Goal: Transaction & Acquisition: Purchase product/service

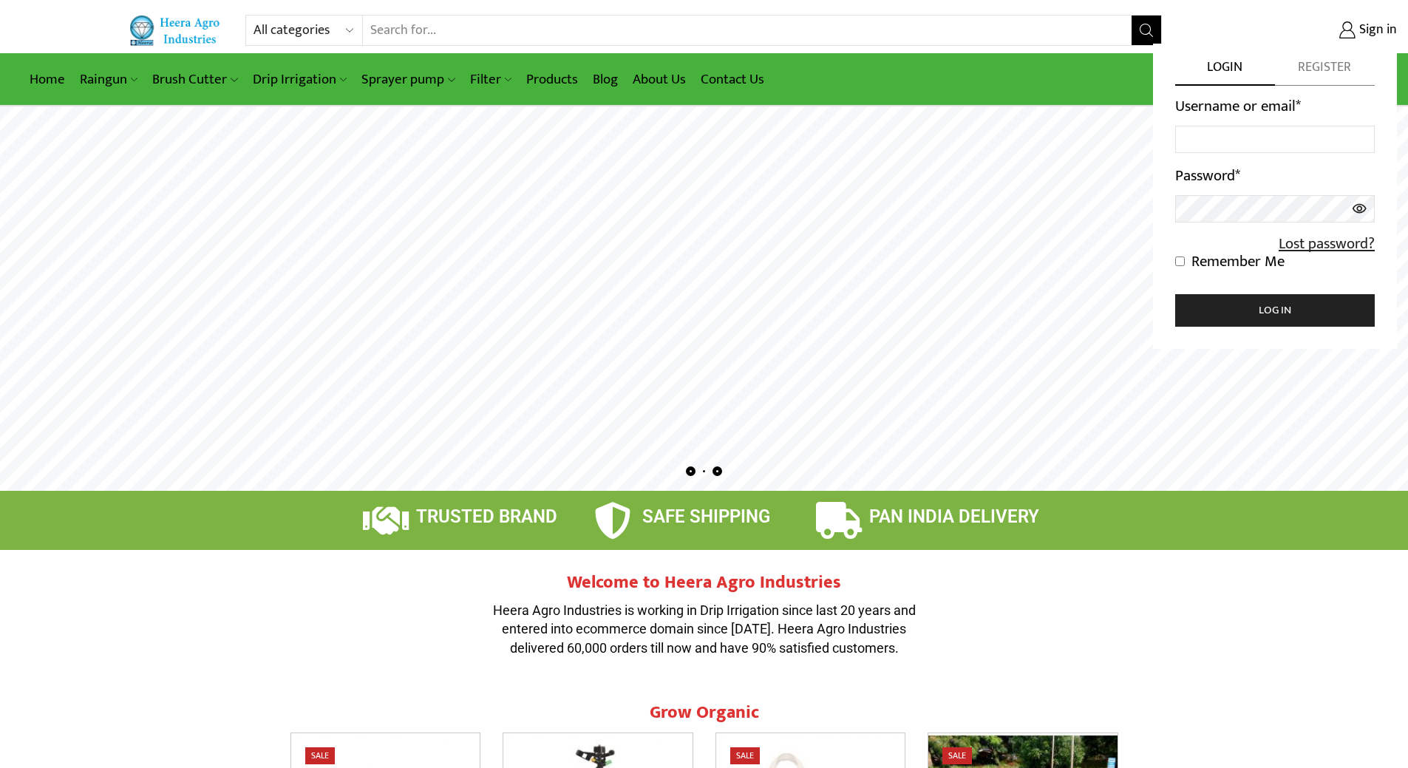
click at [1323, 65] on span "Register" at bounding box center [1325, 71] width 100 height 27
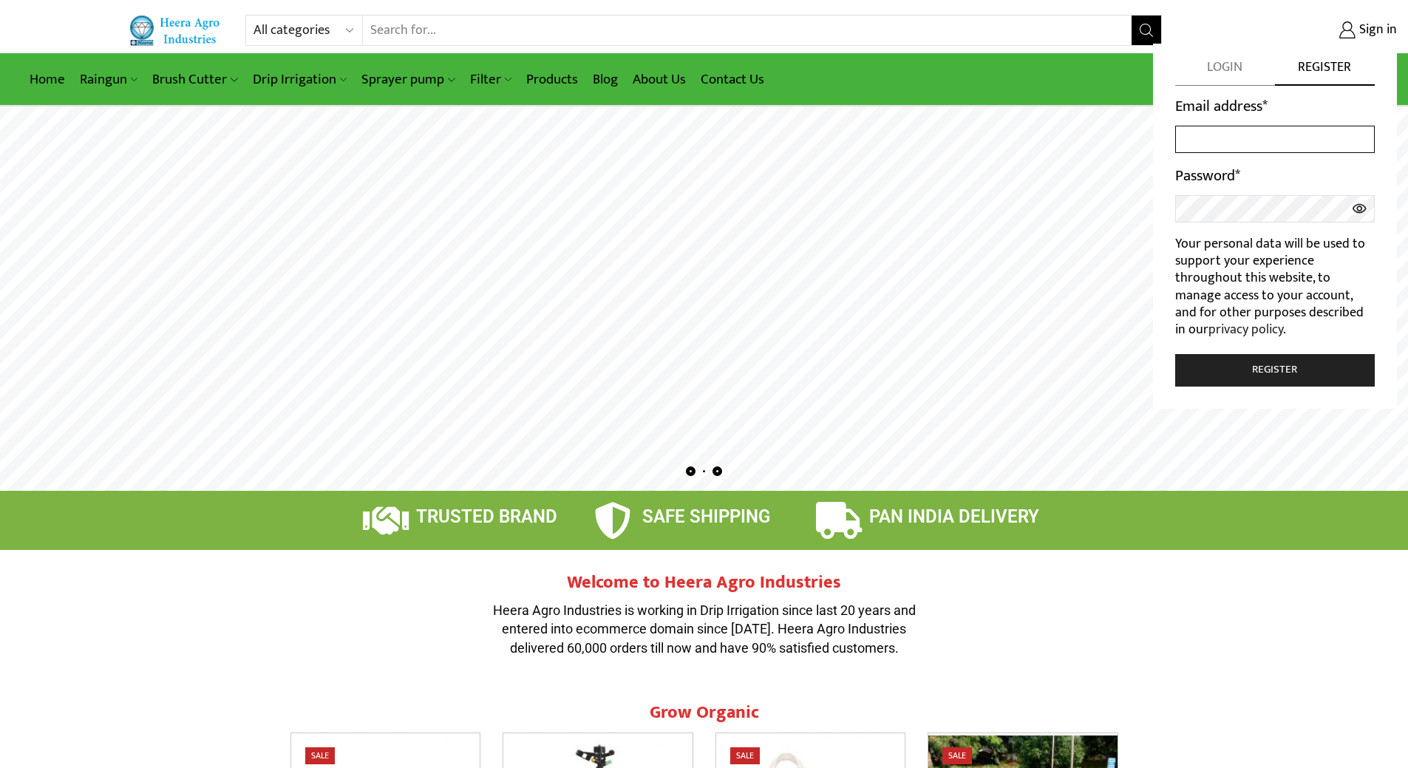
click at [1215, 143] on input "Email address *" at bounding box center [1276, 139] width 200 height 27
type input "iamjali1@yahoo.co.in"
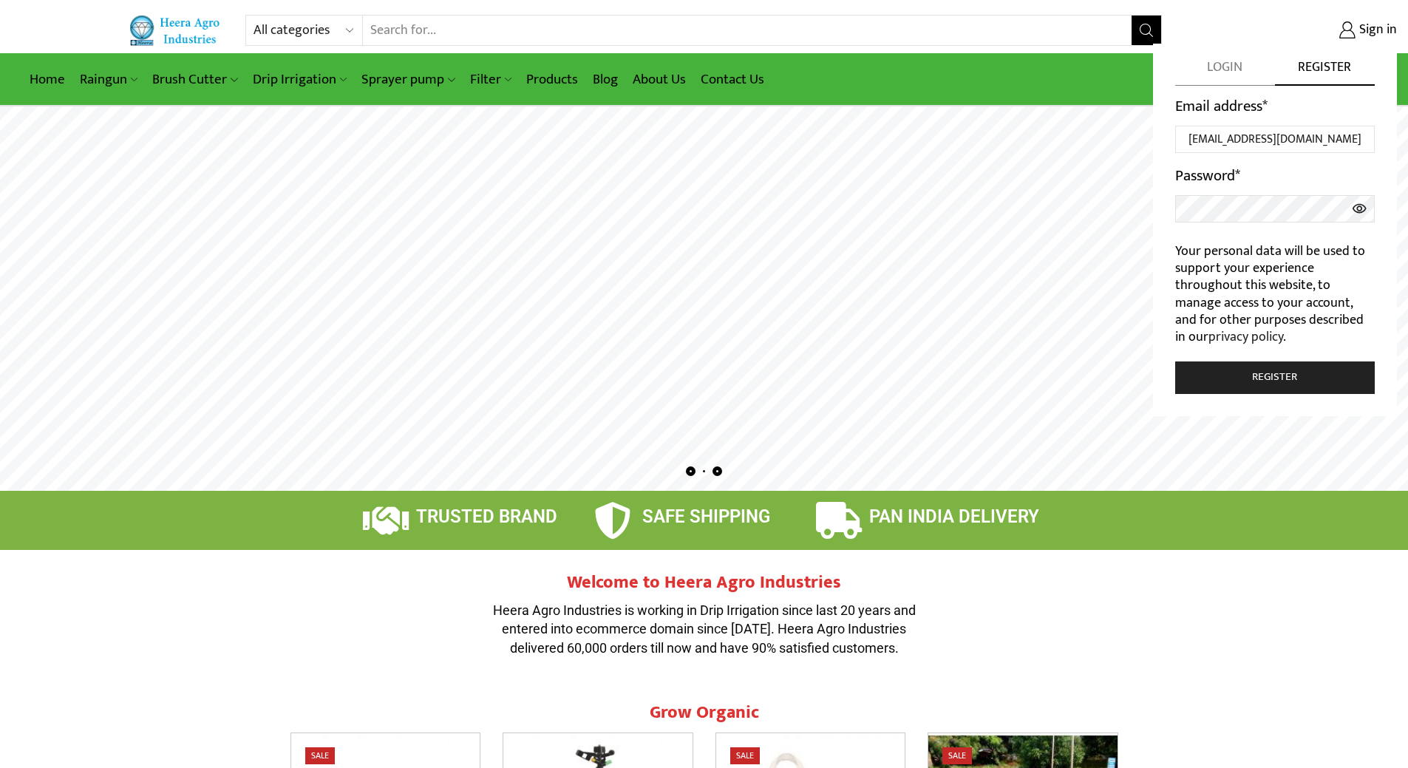
click at [1360, 206] on icon at bounding box center [1360, 208] width 14 height 10
click at [1275, 382] on button "Register" at bounding box center [1276, 378] width 200 height 33
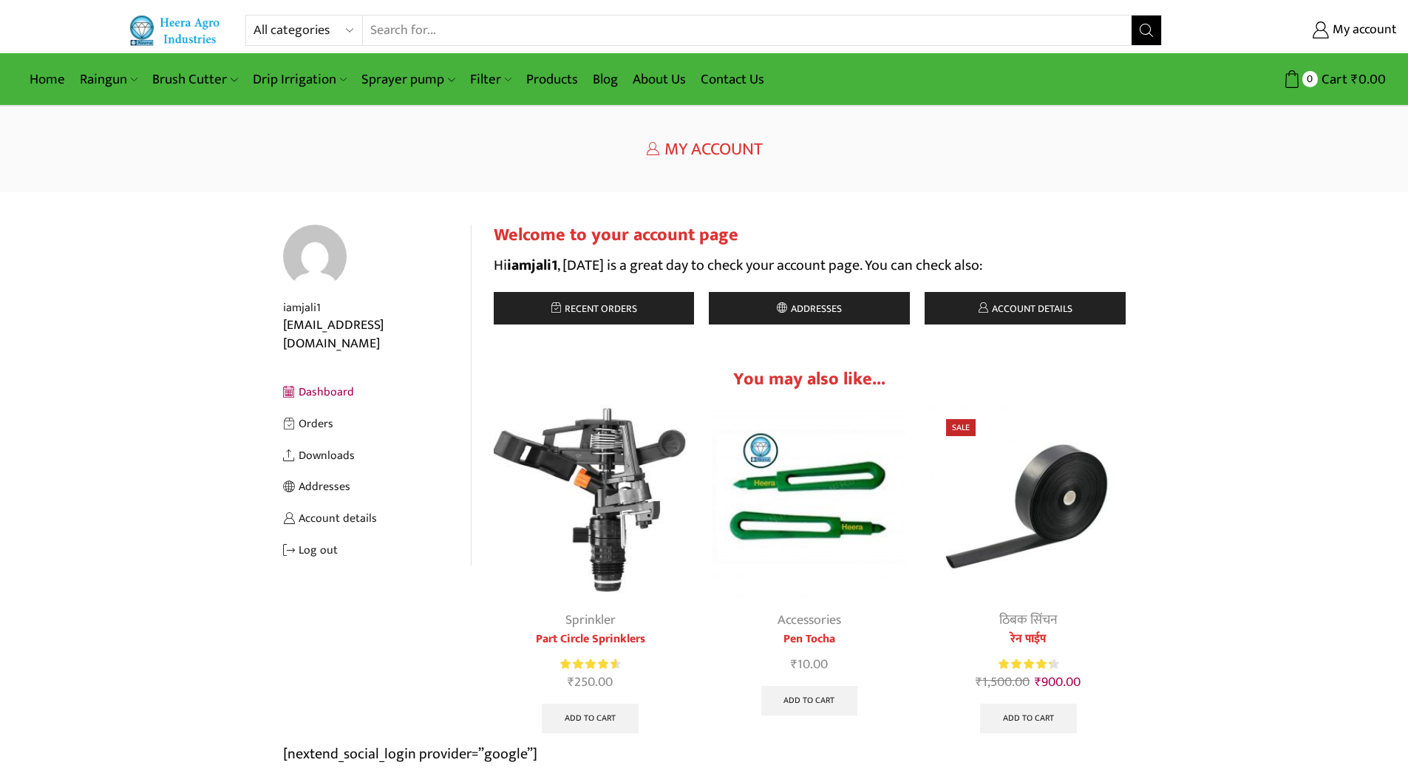
click at [846, 166] on div "Return to previous page Home My Account" at bounding box center [704, 149] width 1408 height 86
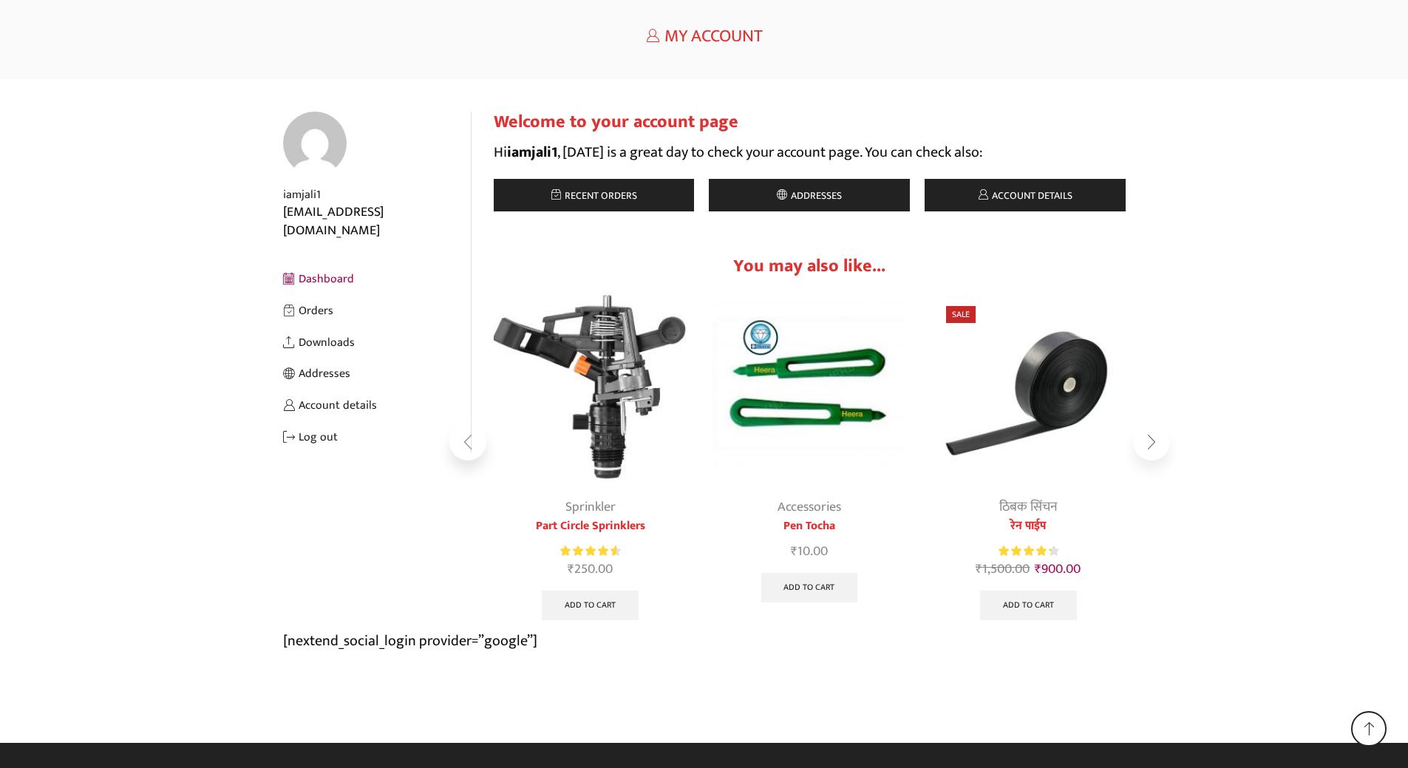
click at [1151, 443] on div "Next slide" at bounding box center [1151, 442] width 37 height 37
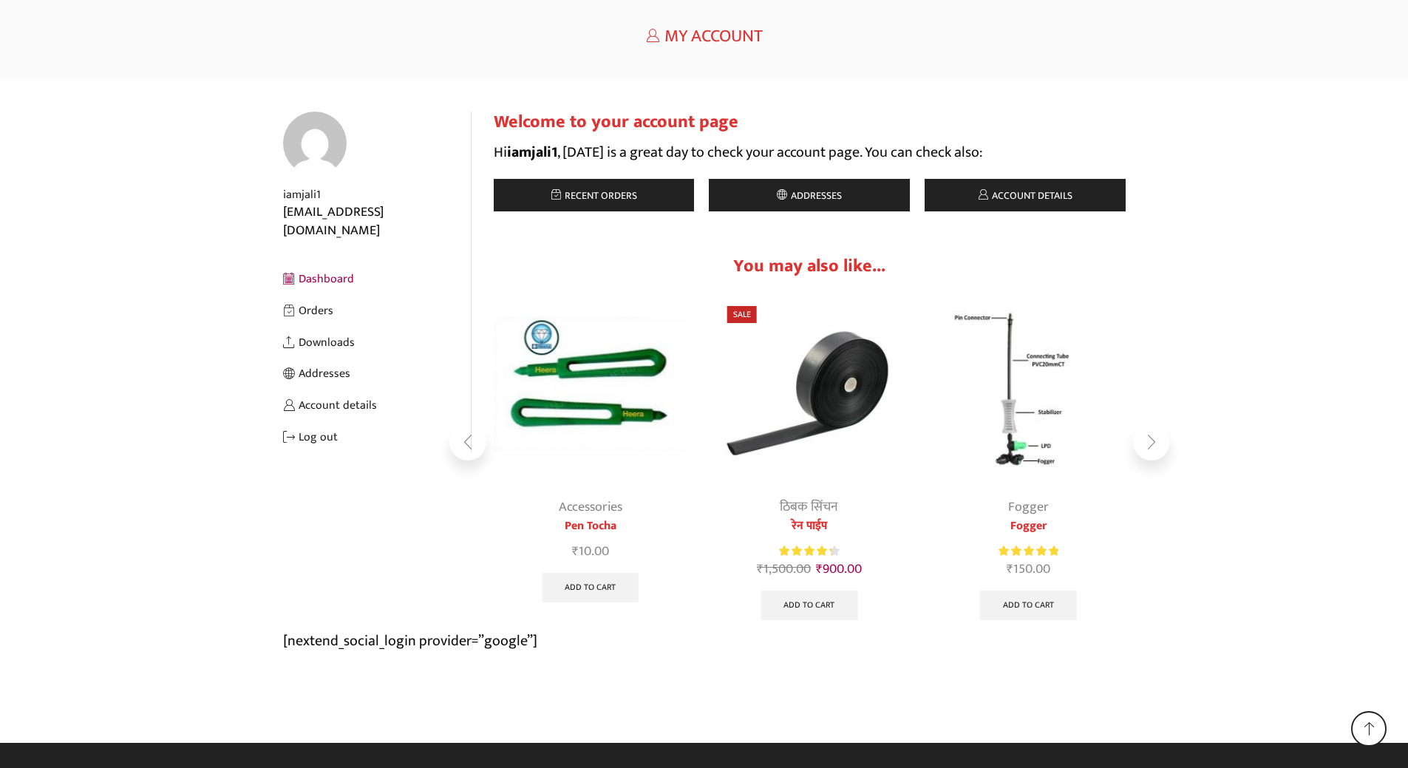
scroll to position [0, 0]
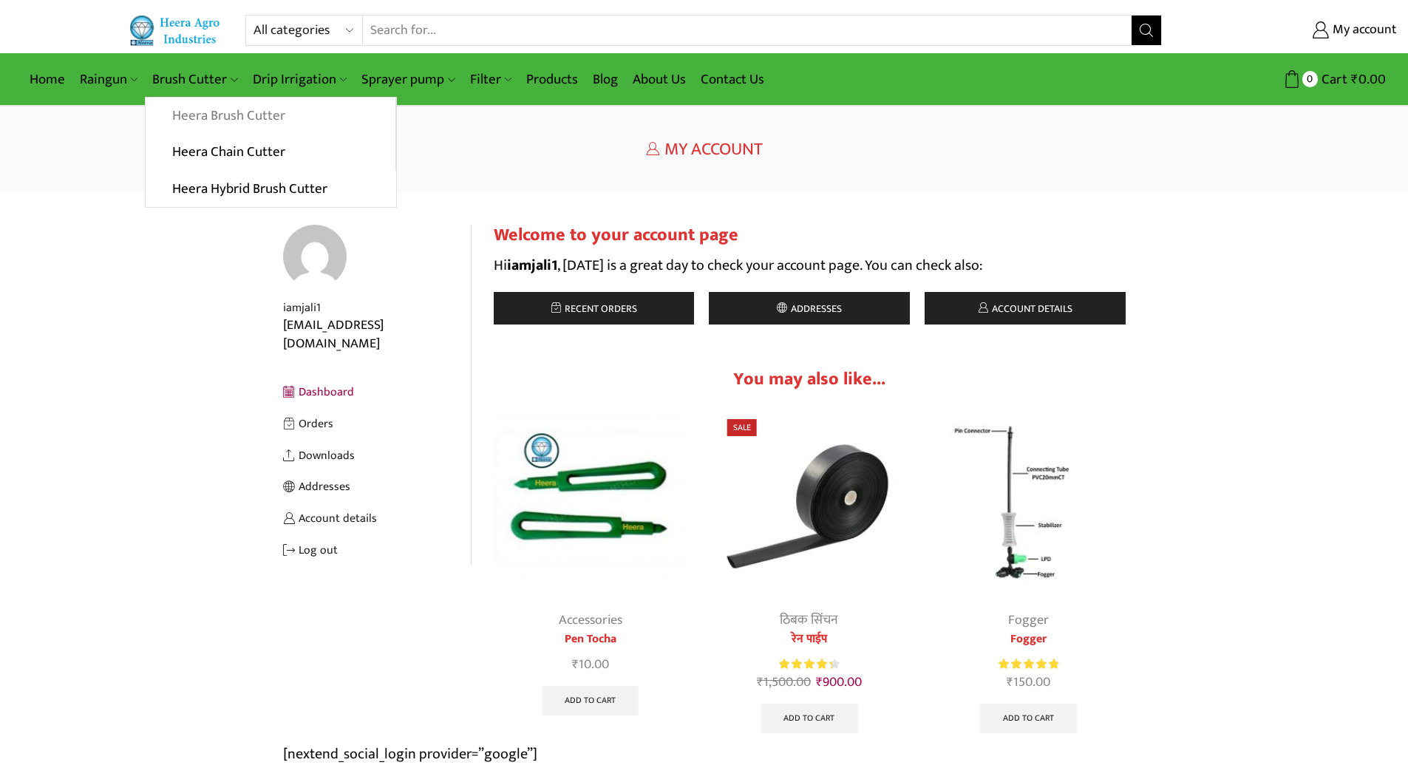
click at [191, 113] on link "Heera Brush Cutter" at bounding box center [270, 116] width 249 height 37
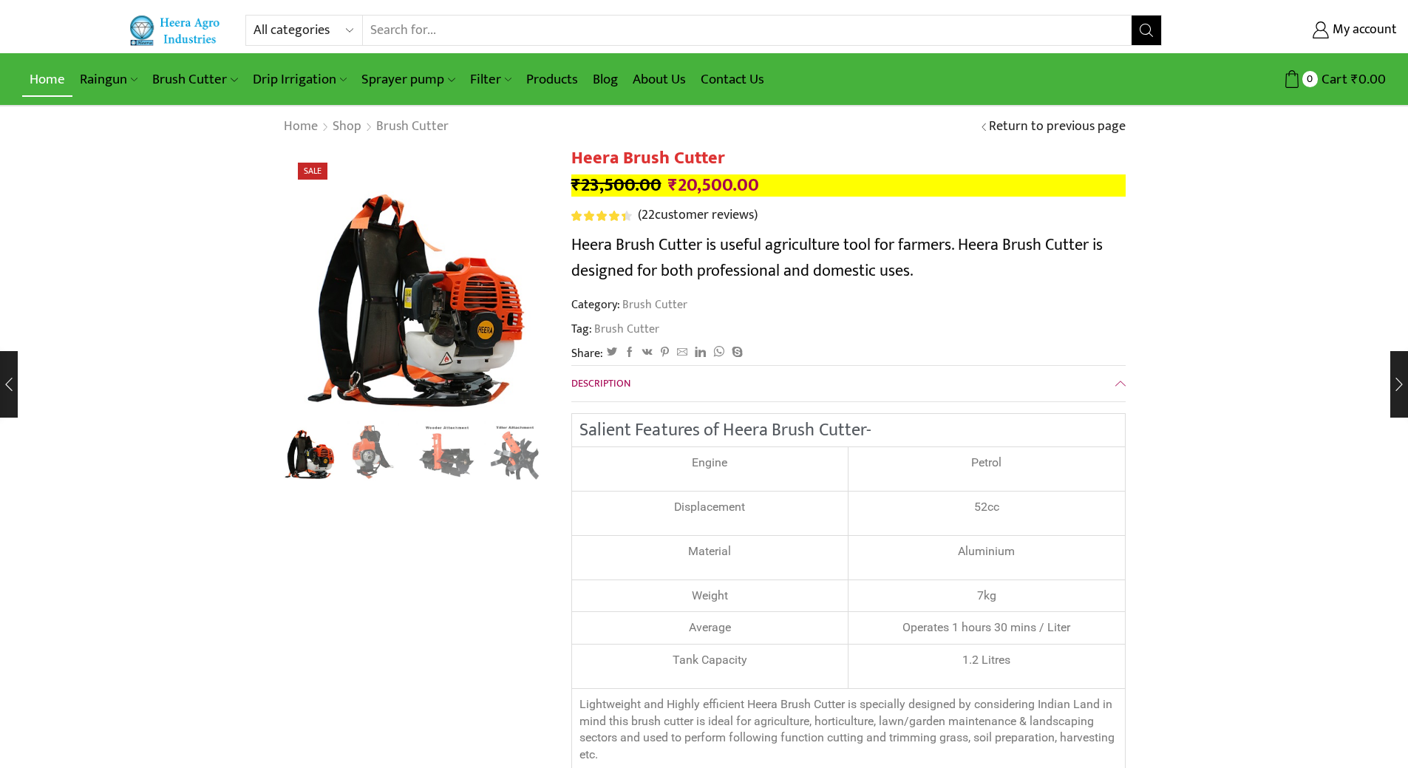
click at [50, 76] on link "Home" at bounding box center [47, 79] width 50 height 35
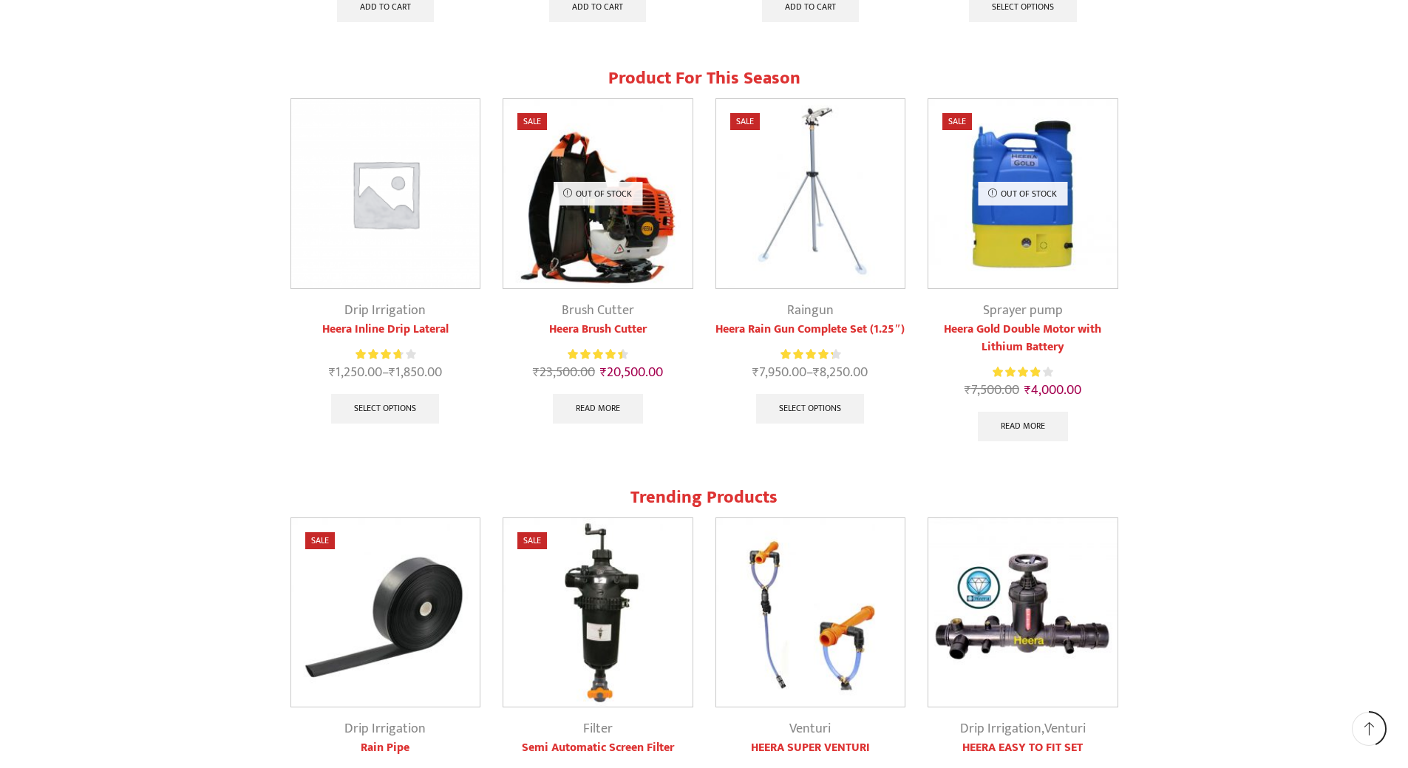
scroll to position [1553, 0]
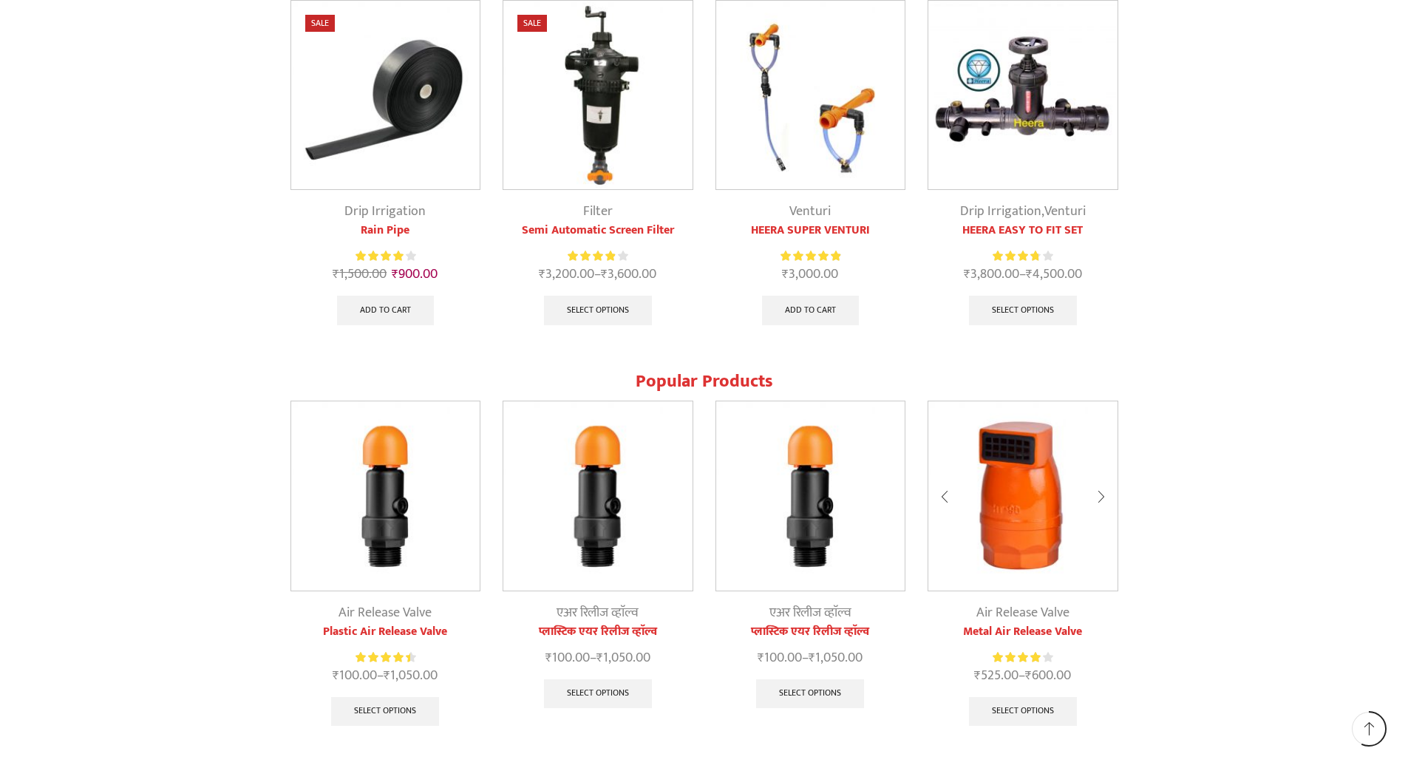
click at [991, 532] on img at bounding box center [1023, 495] width 189 height 189
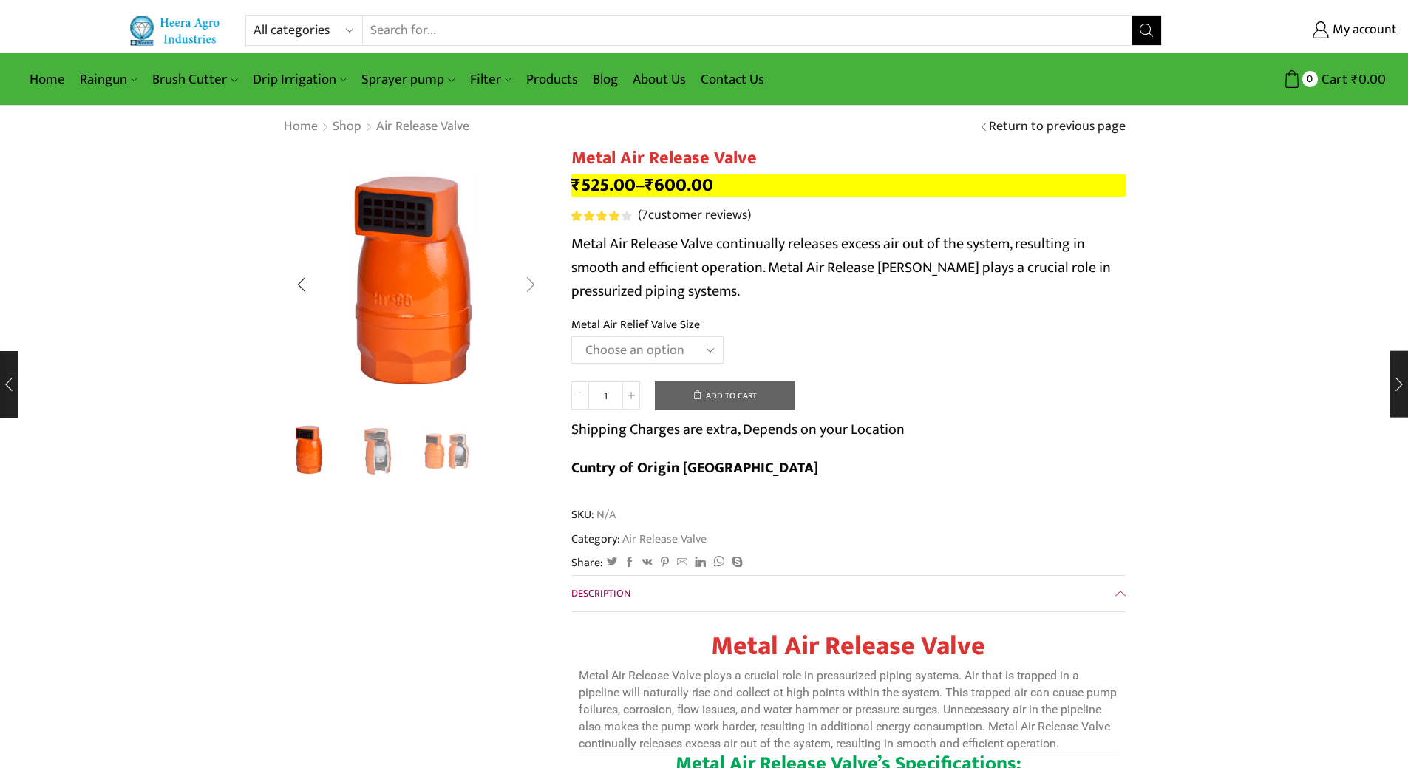
click at [529, 284] on div "Next slide" at bounding box center [530, 284] width 37 height 37
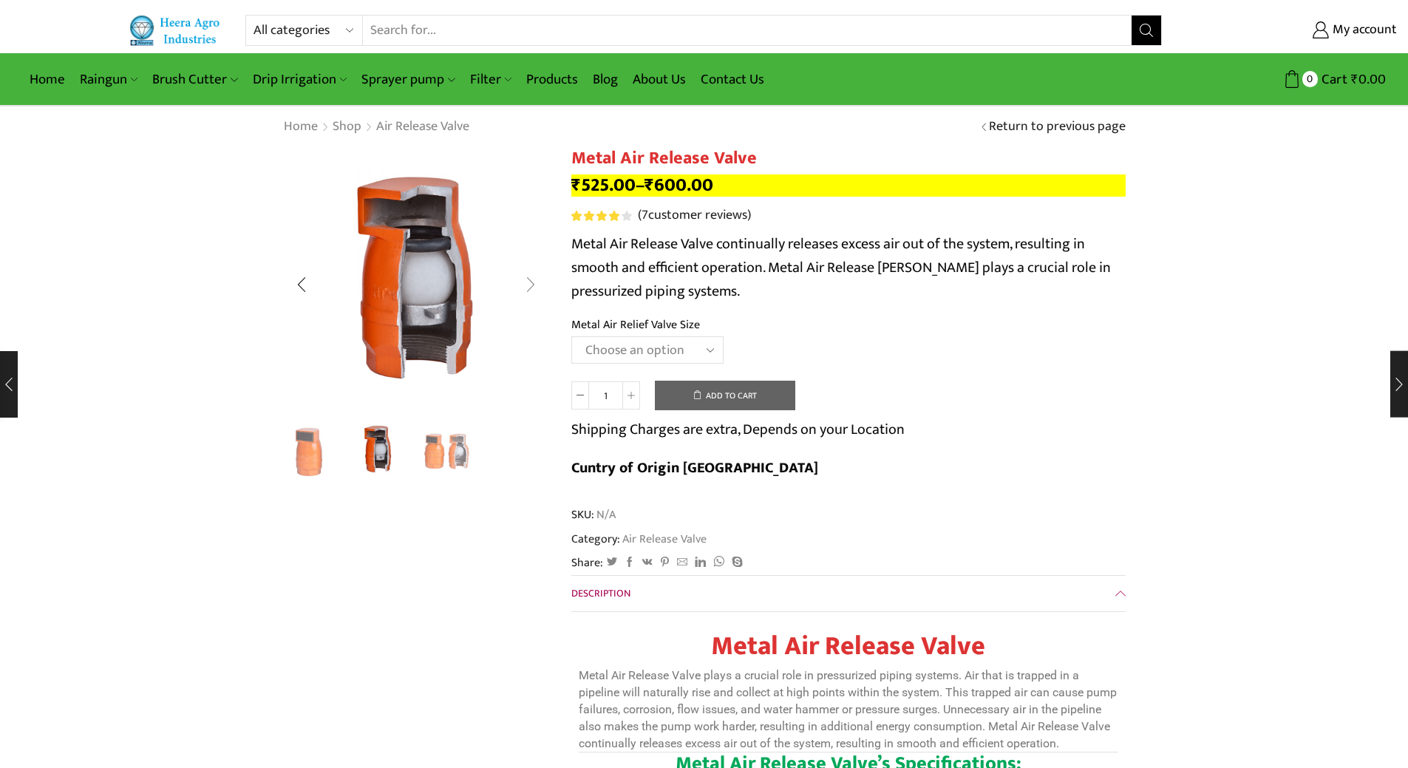
click at [529, 284] on div "Next slide" at bounding box center [530, 284] width 37 height 37
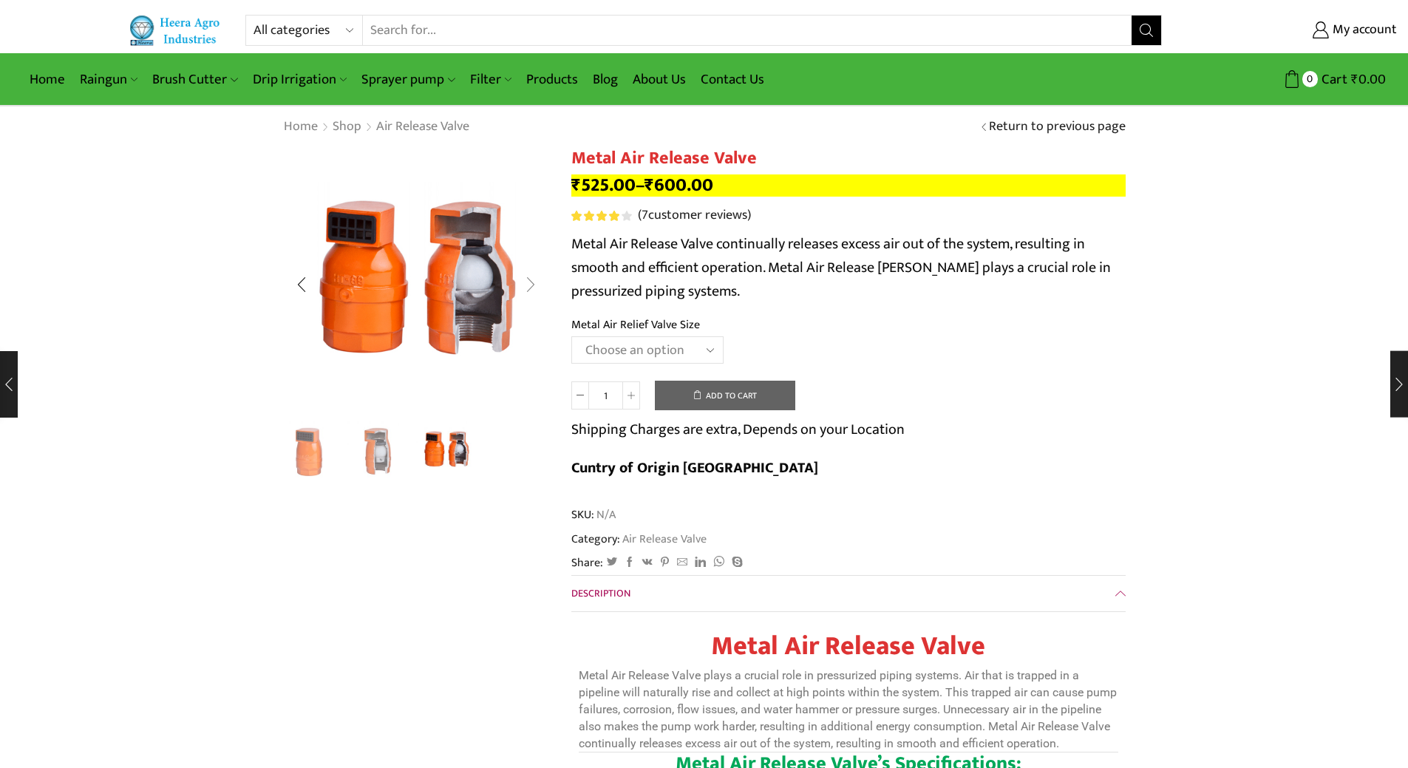
click at [529, 284] on div "Next slide" at bounding box center [530, 284] width 37 height 37
click at [943, 365] on td "Choose an option HT-88P 1" HT-89 1.5" Clear" at bounding box center [849, 356] width 555 height 41
click at [711, 350] on select "Choose an option HT-88P 1" HT-89 1.5"" at bounding box center [648, 349] width 152 height 27
select select "ht-89-1-5"
click at [572, 336] on select "Choose an option HT-88P 1" HT-89 1.5"" at bounding box center [648, 349] width 152 height 27
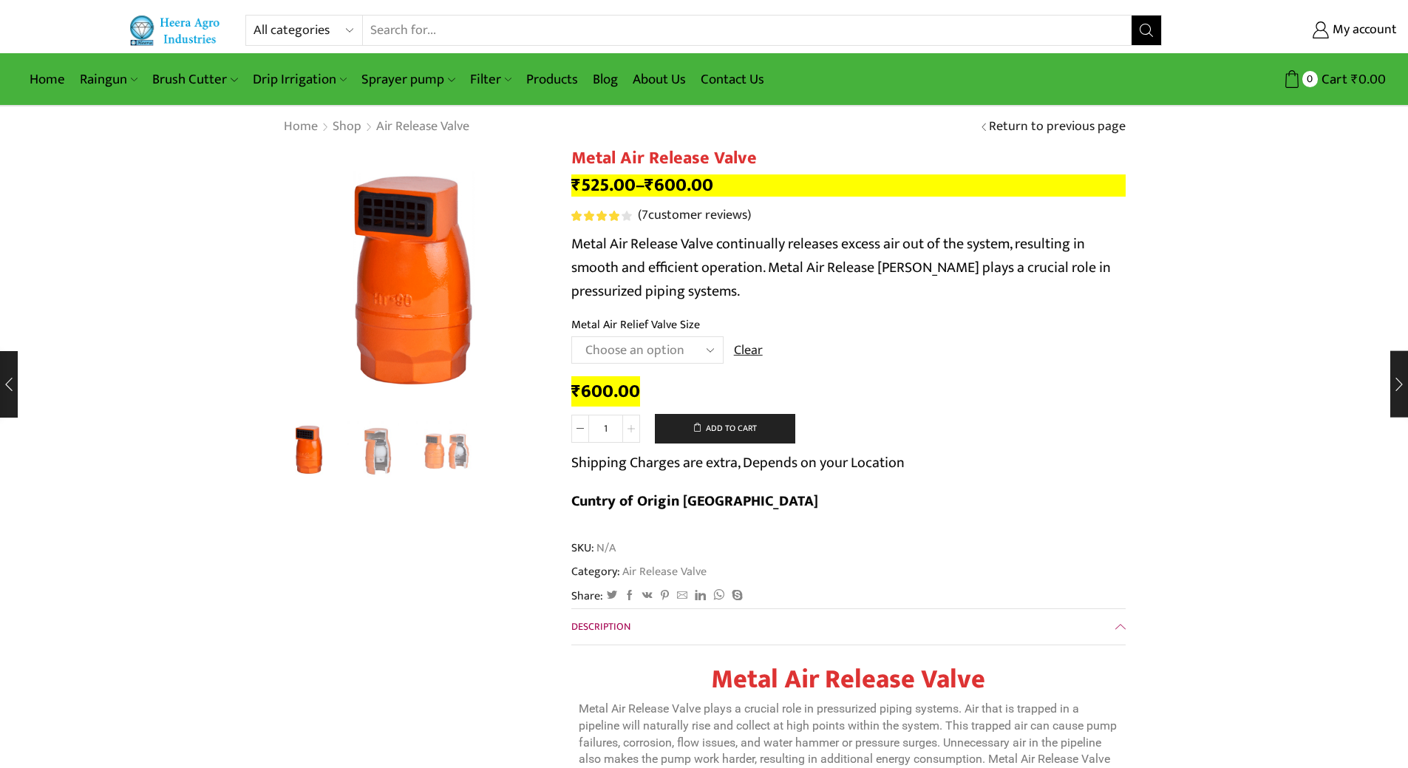
click at [631, 427] on icon at bounding box center [631, 428] width 7 height 7
click at [632, 432] on icon at bounding box center [631, 428] width 7 height 7
click at [632, 430] on icon at bounding box center [631, 428] width 7 height 7
type input "5"
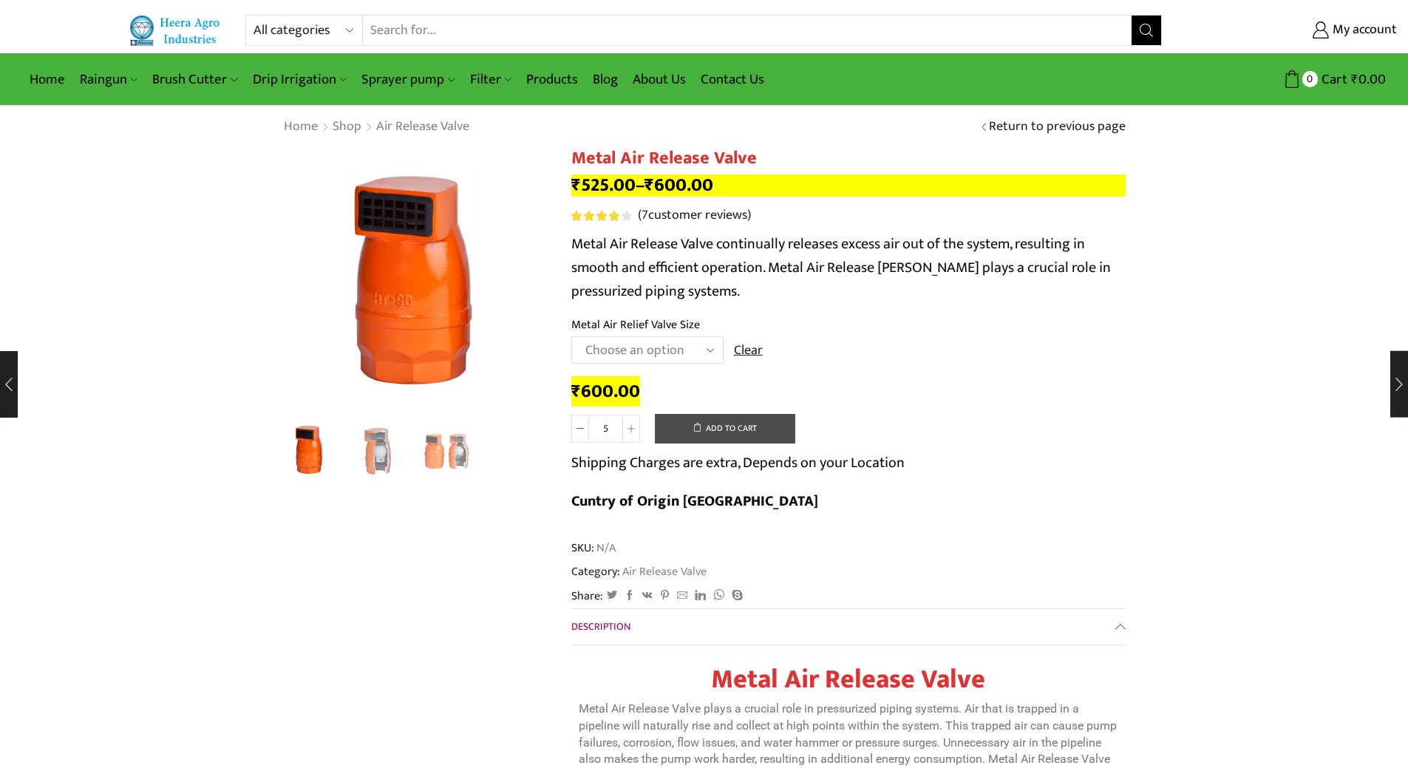
click at [745, 424] on button "Add to cart" at bounding box center [725, 429] width 140 height 30
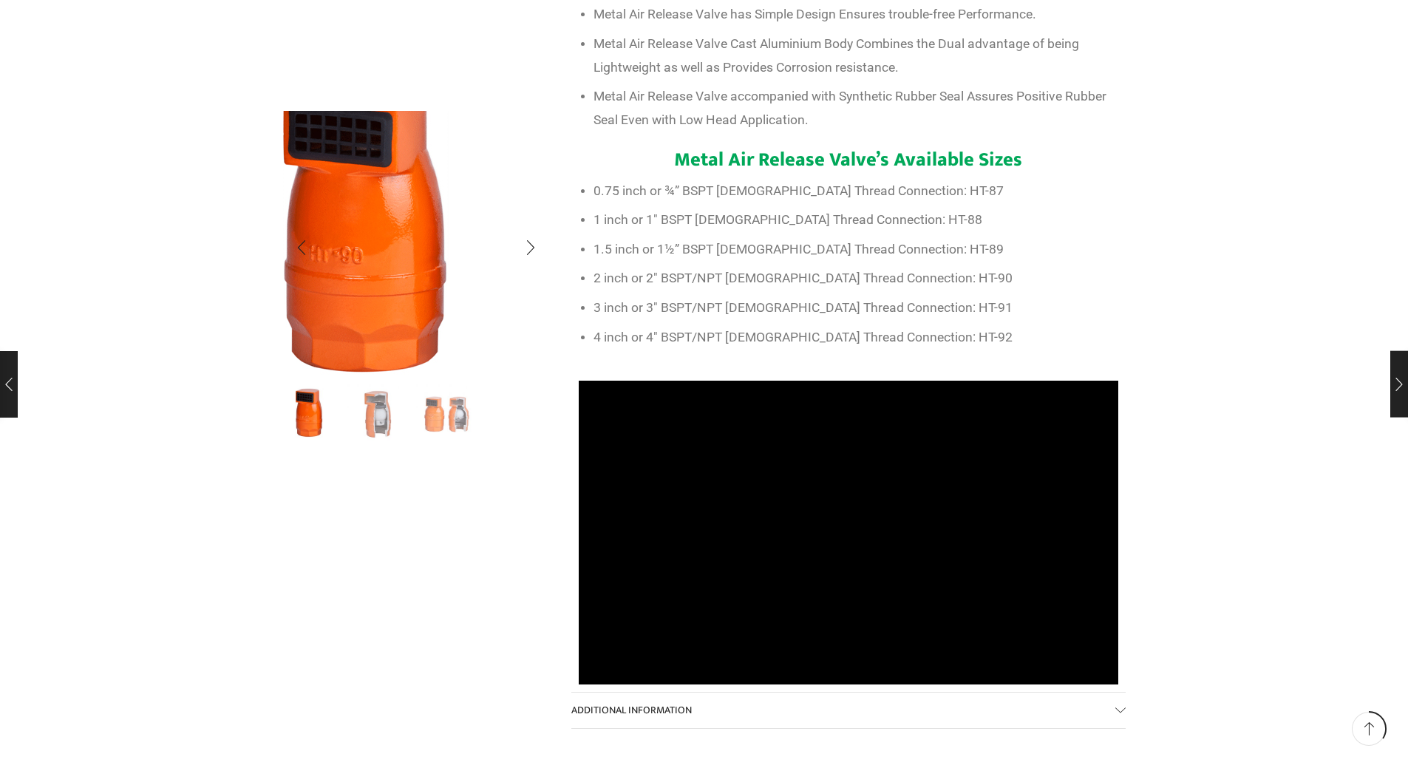
scroll to position [887, 0]
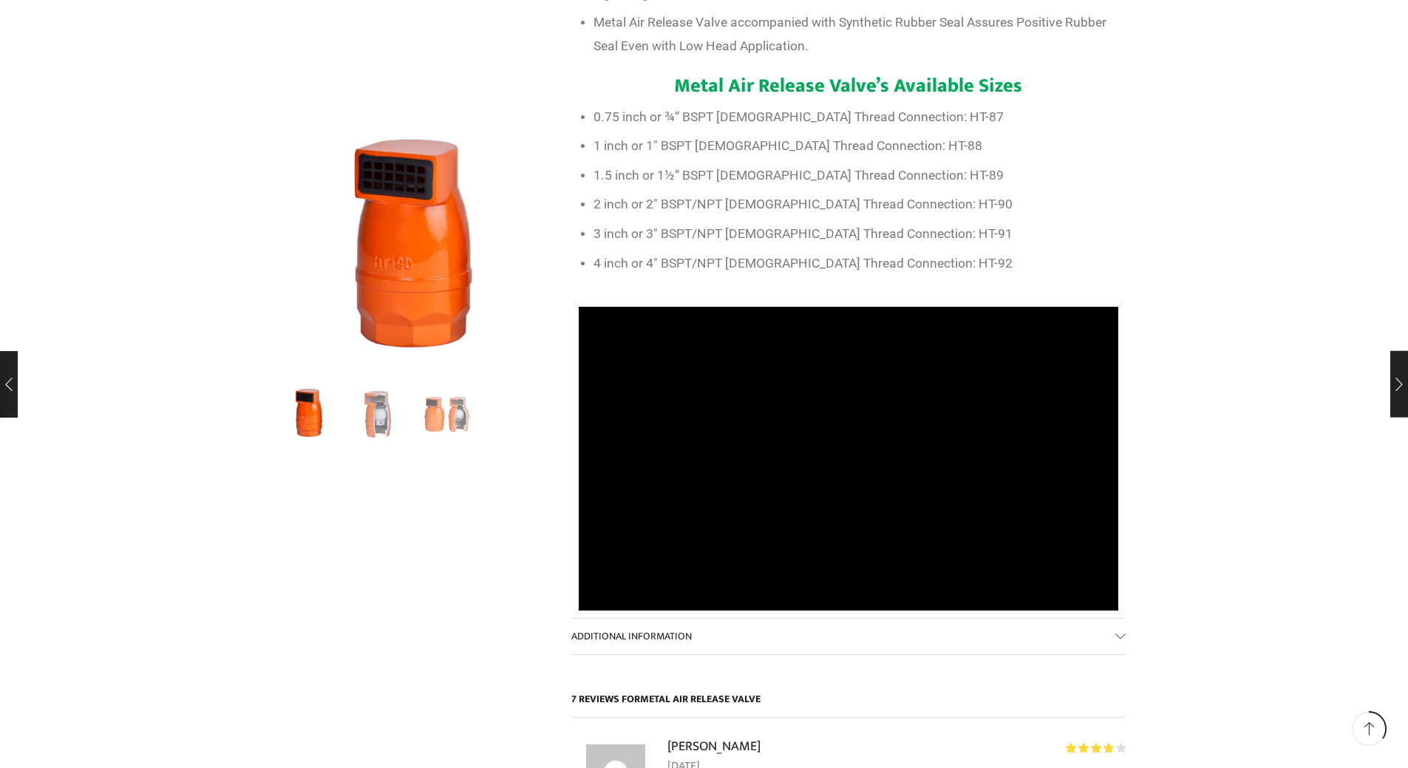
click at [1027, 183] on ul "0.75 inch or ¾” BSPT Male Thread Connection: HT-87 1 inch or 1″ BSPT Male Threa…" at bounding box center [849, 191] width 540 height 170
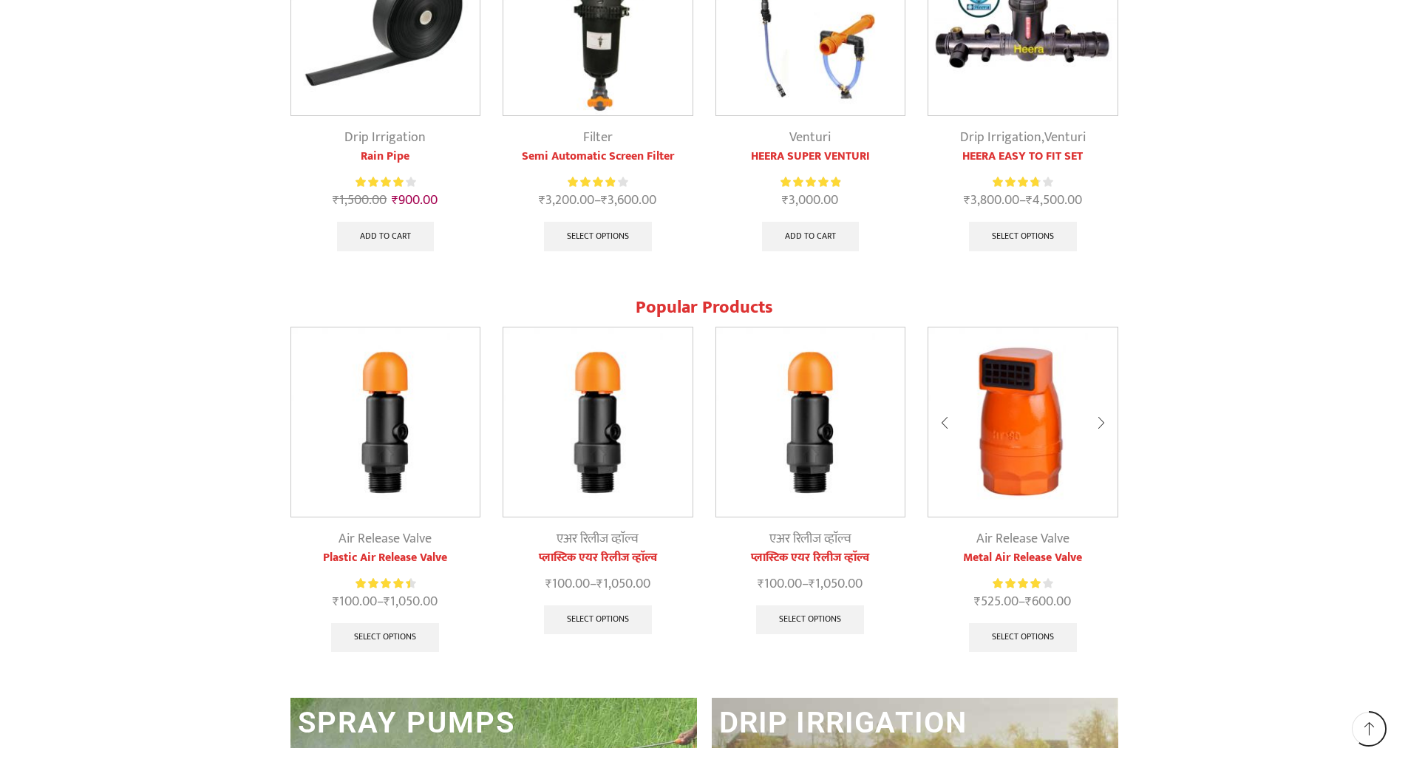
scroll to position [1700, 0]
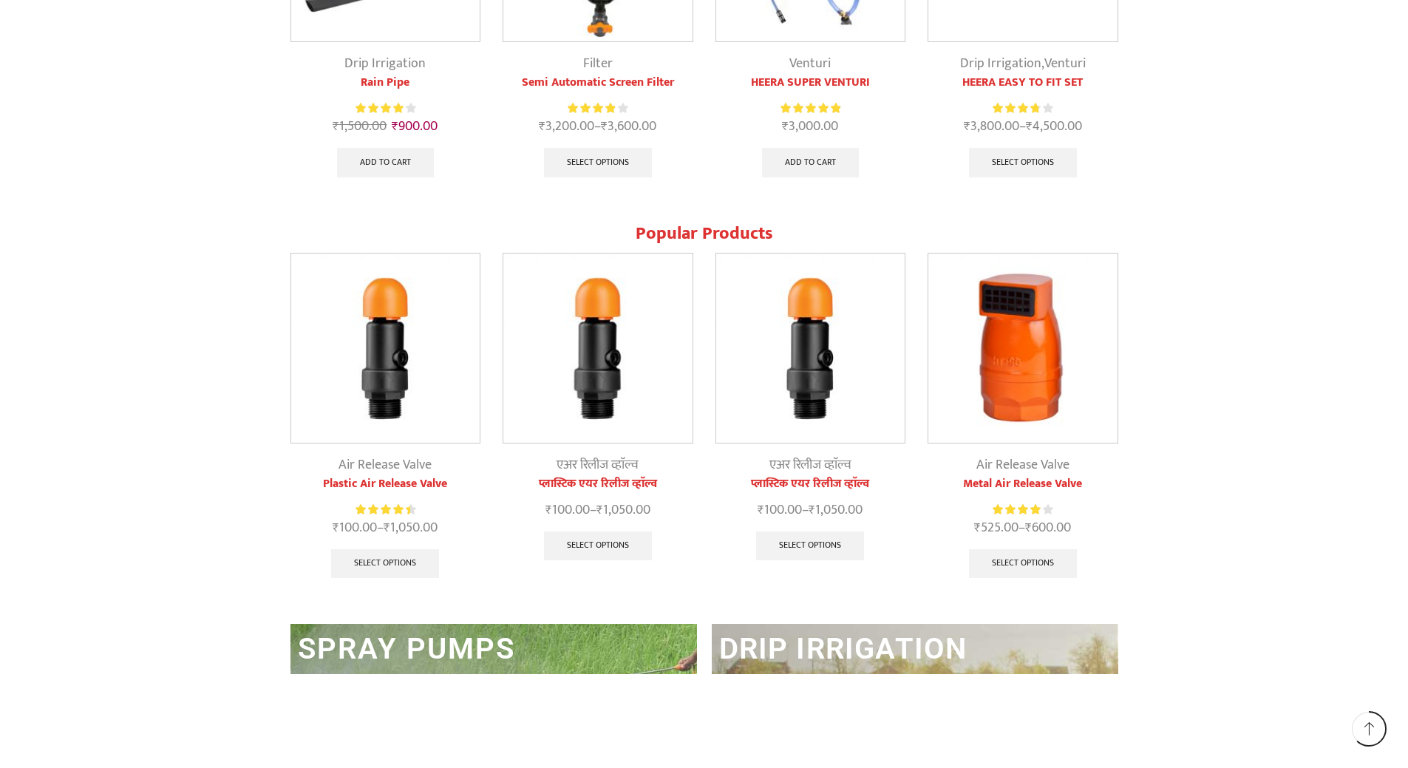
click at [813, 389] on img at bounding box center [810, 348] width 189 height 189
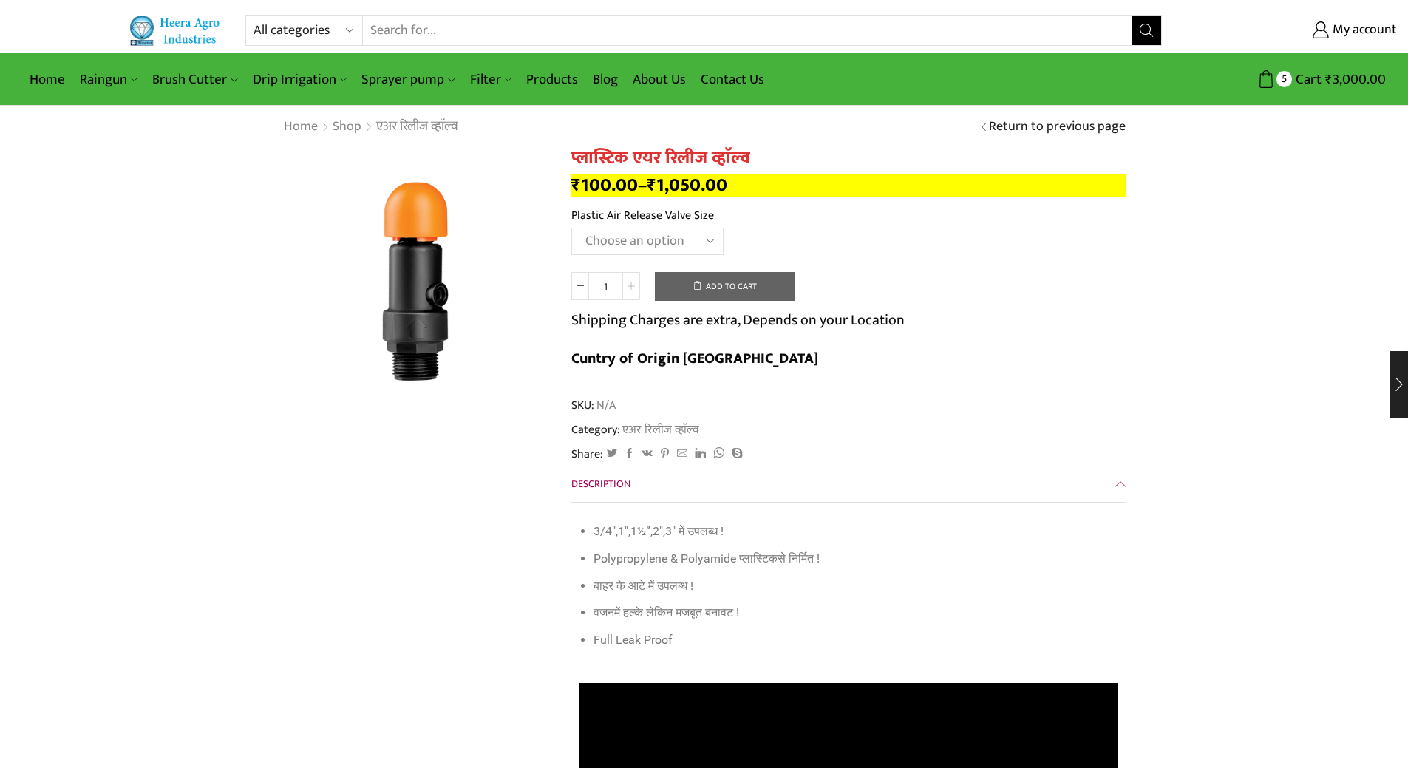
click at [631, 289] on icon at bounding box center [631, 285] width 7 height 7
type input "5"
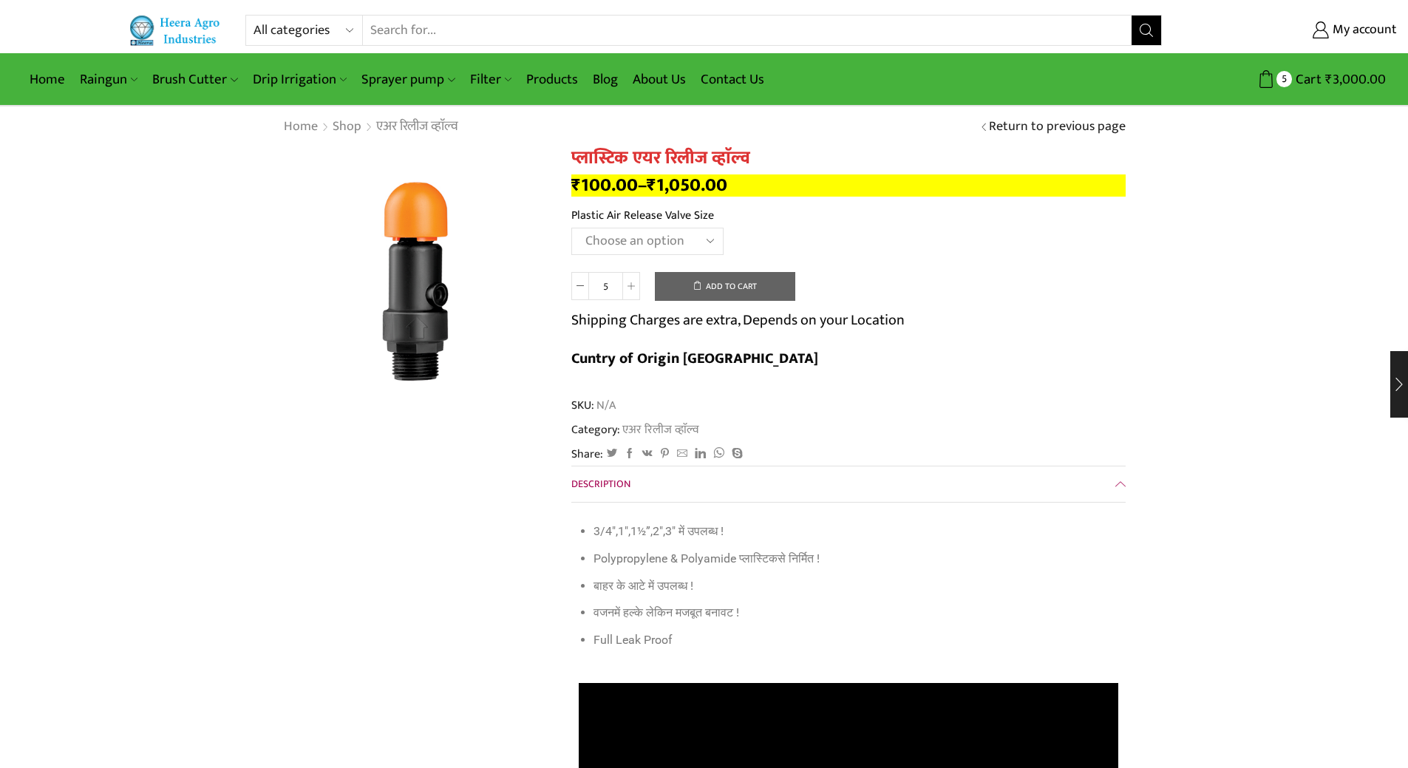
click at [710, 237] on select "Choose an option HT88P 1"" at bounding box center [648, 241] width 152 height 27
select select "ht88p-1-hi"
click at [572, 228] on select "Choose an option HT88P 1"" at bounding box center [648, 241] width 152 height 27
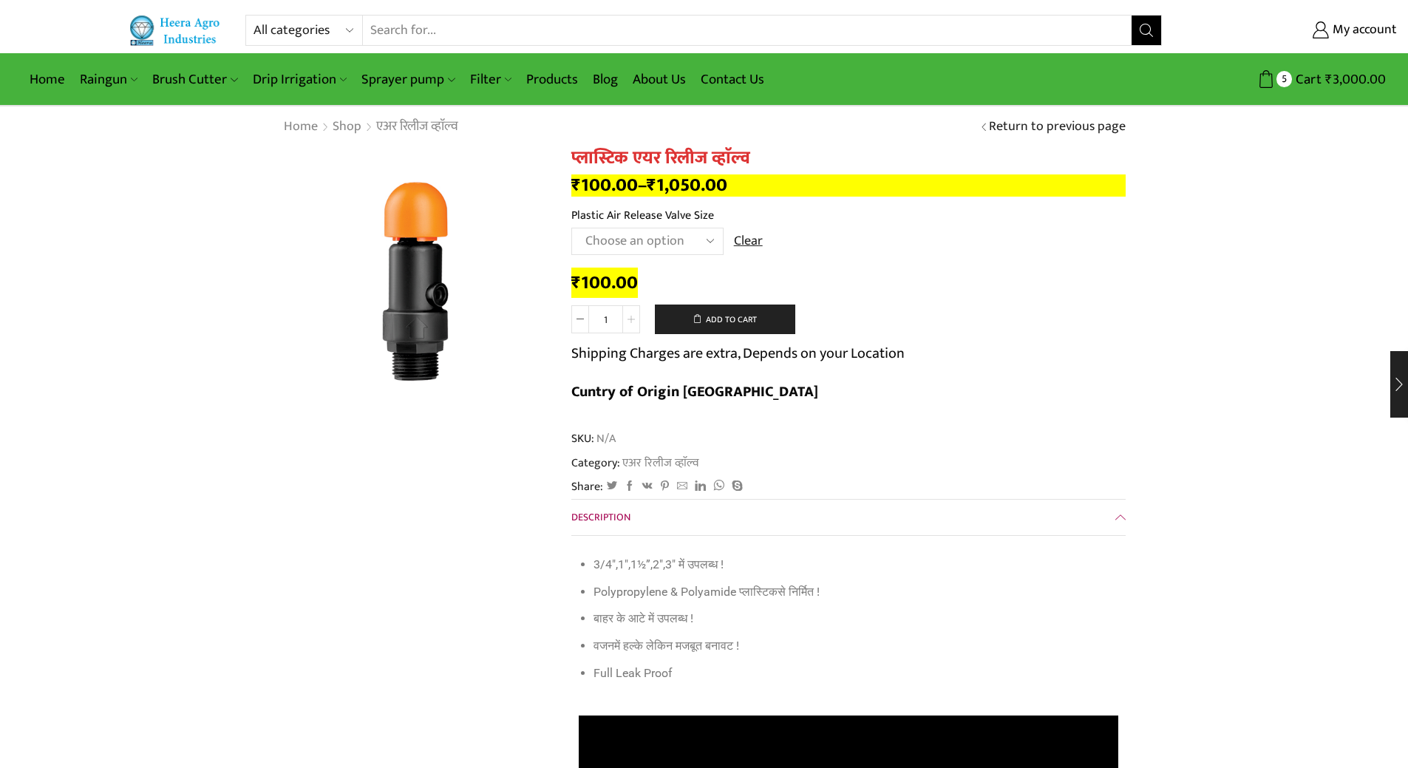
click at [629, 318] on icon at bounding box center [631, 319] width 7 height 7
type input "5"
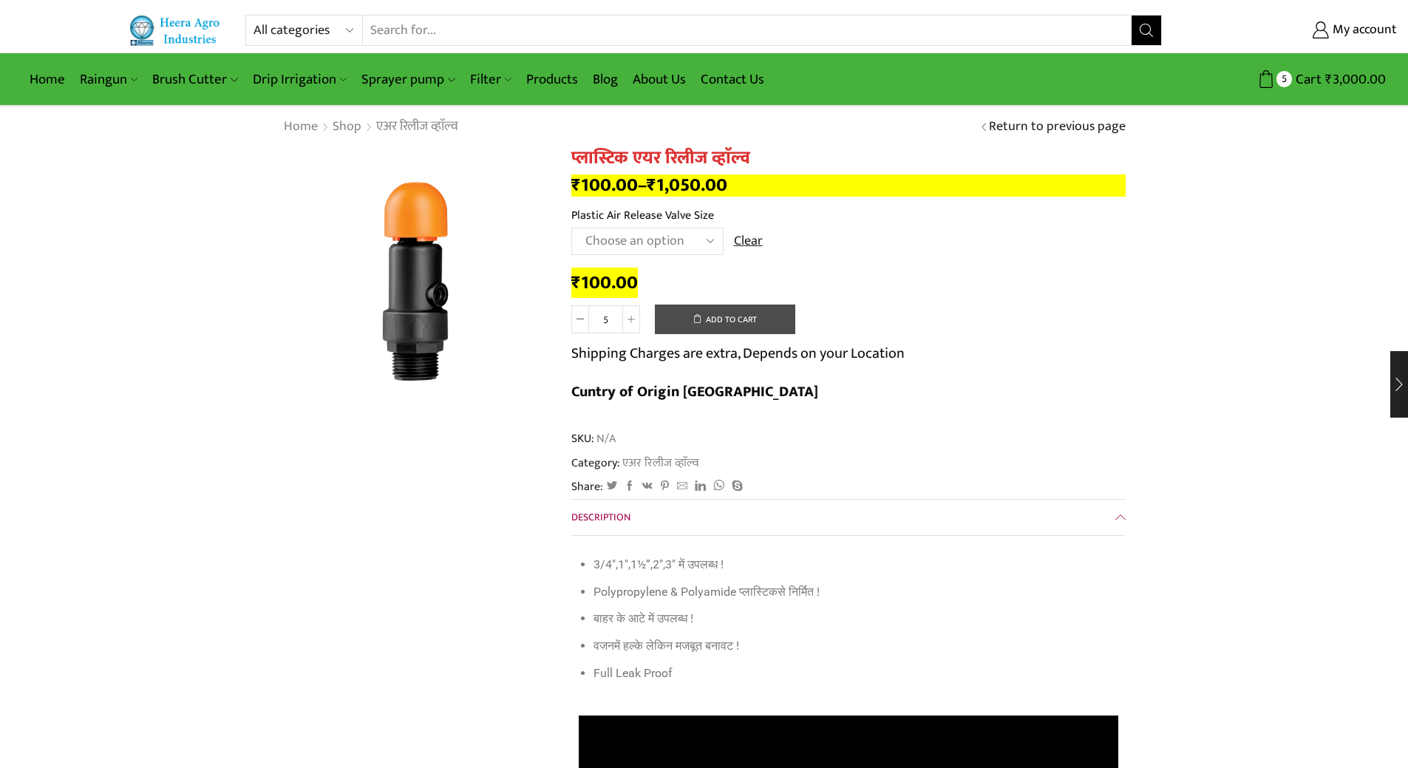
click at [684, 318] on button "Add to cart" at bounding box center [725, 320] width 140 height 30
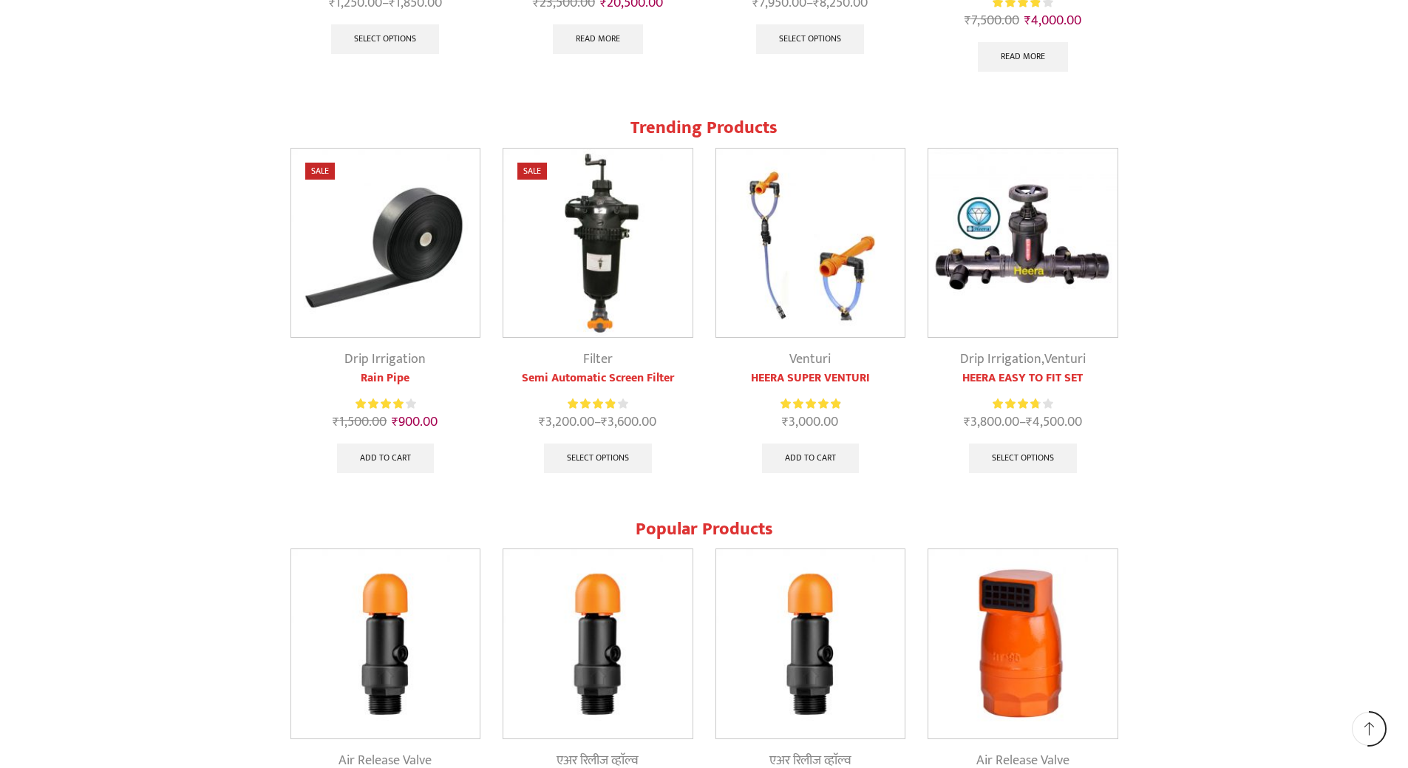
scroll to position [1627, 0]
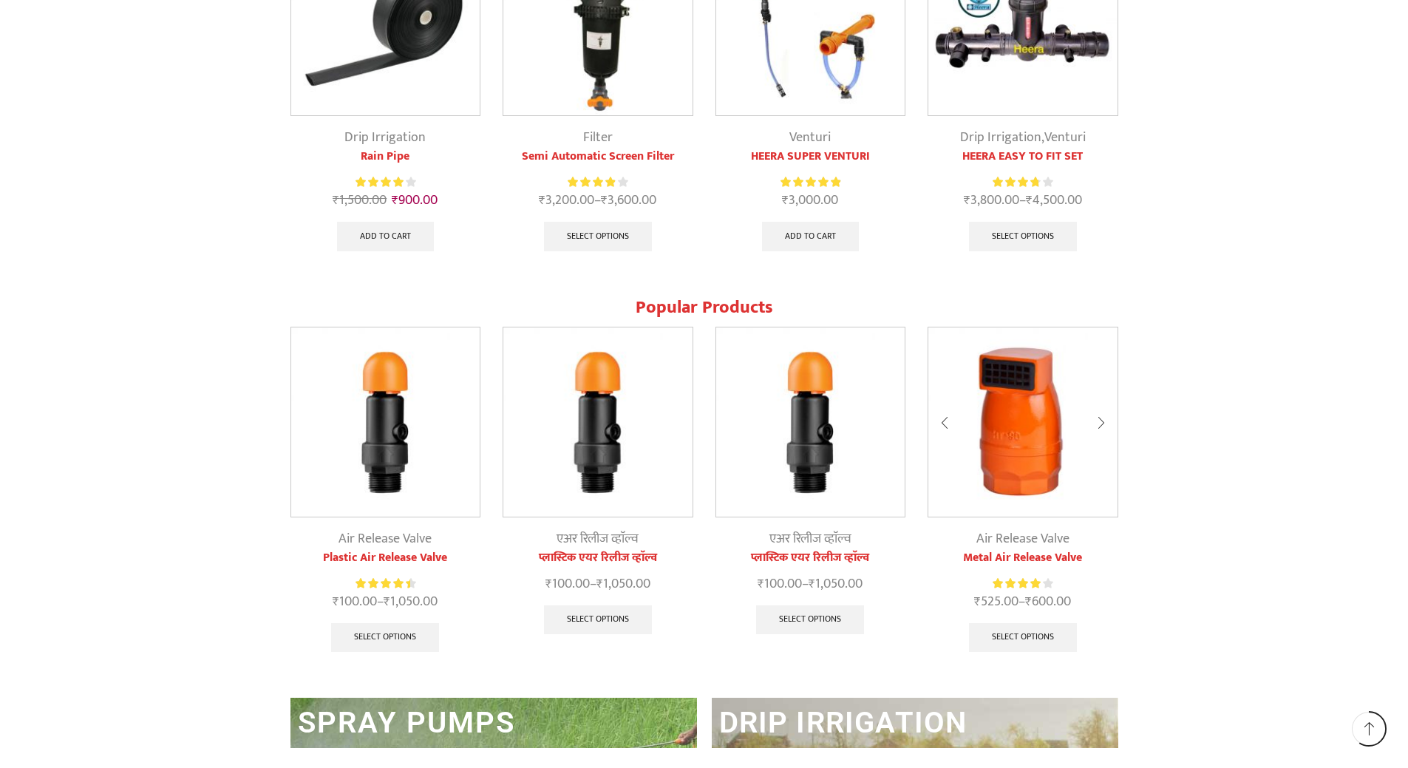
click at [1102, 421] on div at bounding box center [1102, 423] width 34 height 39
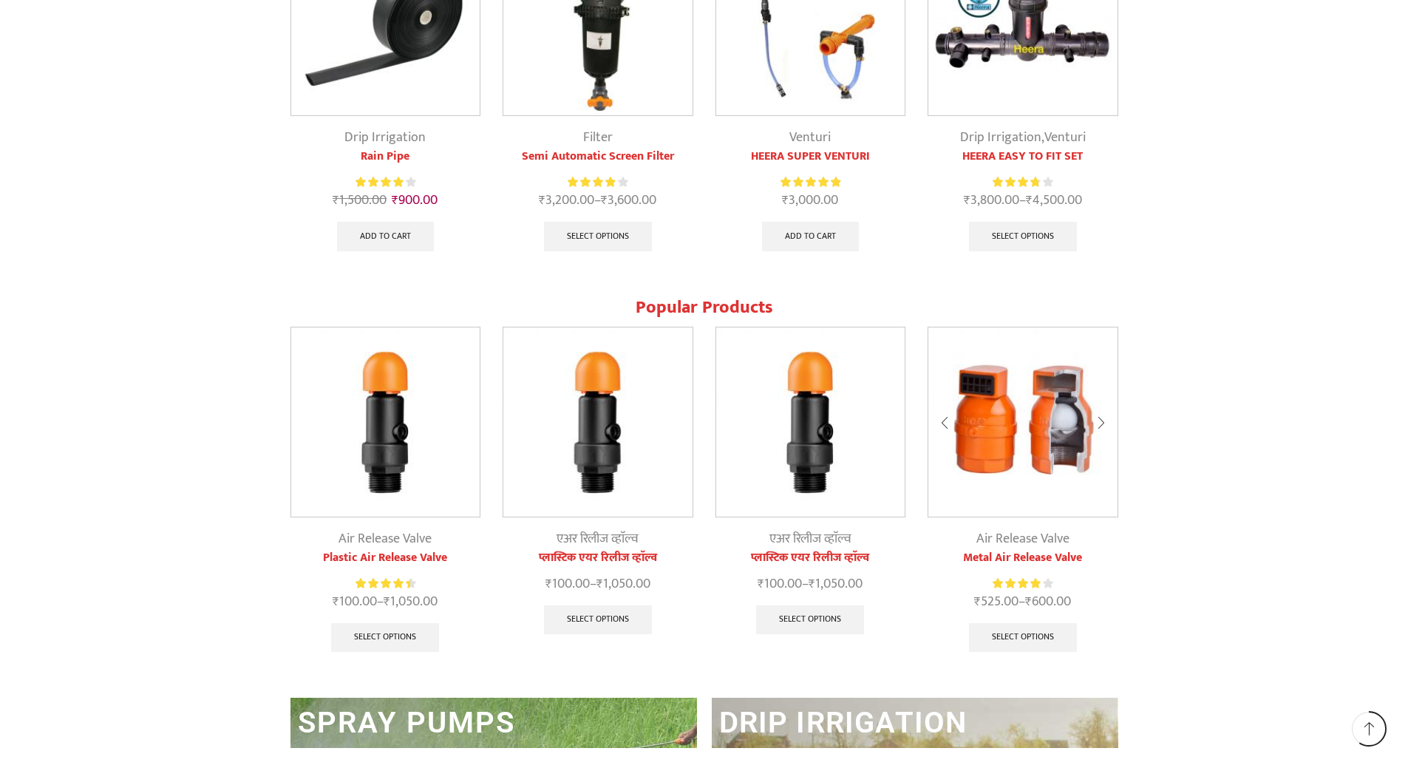
click at [1102, 421] on div at bounding box center [1102, 423] width 34 height 39
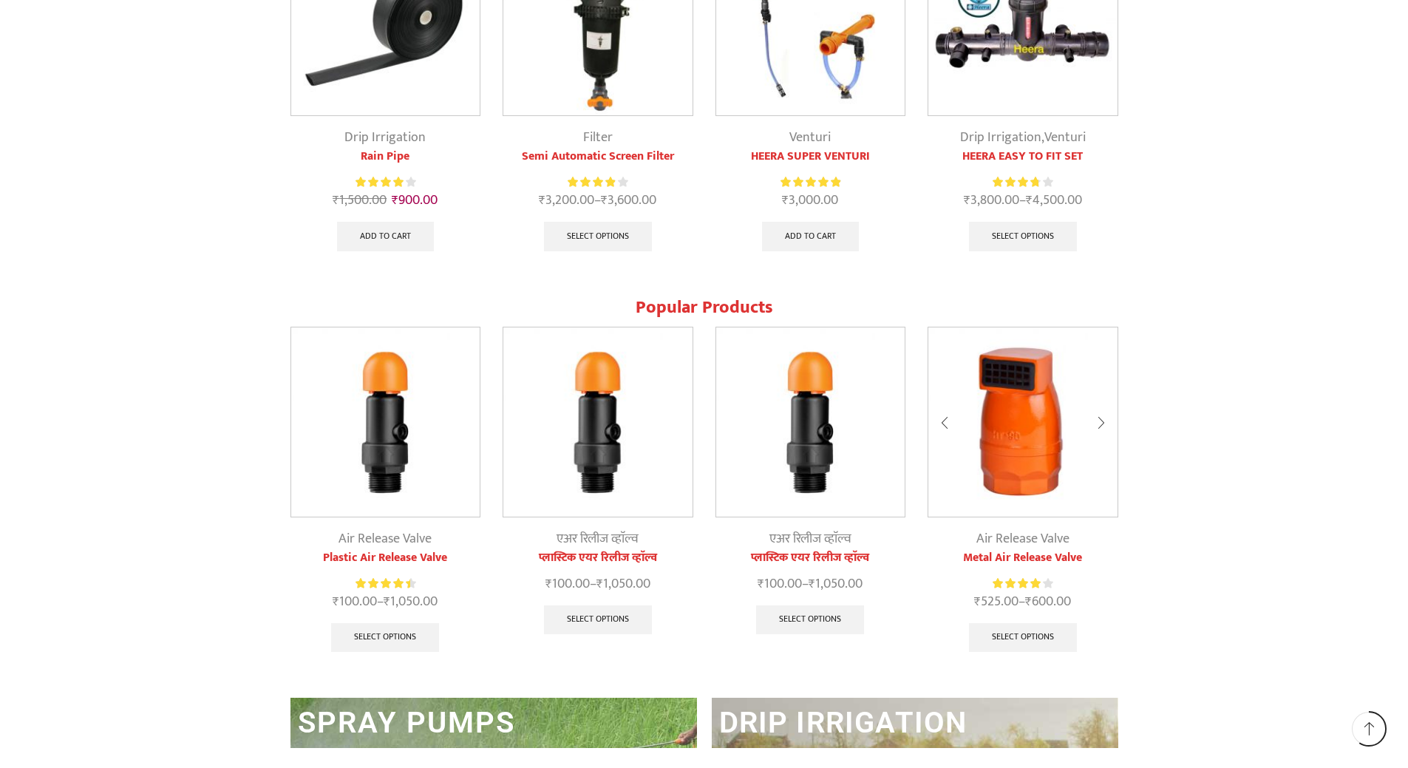
click at [1102, 421] on div at bounding box center [1102, 423] width 34 height 39
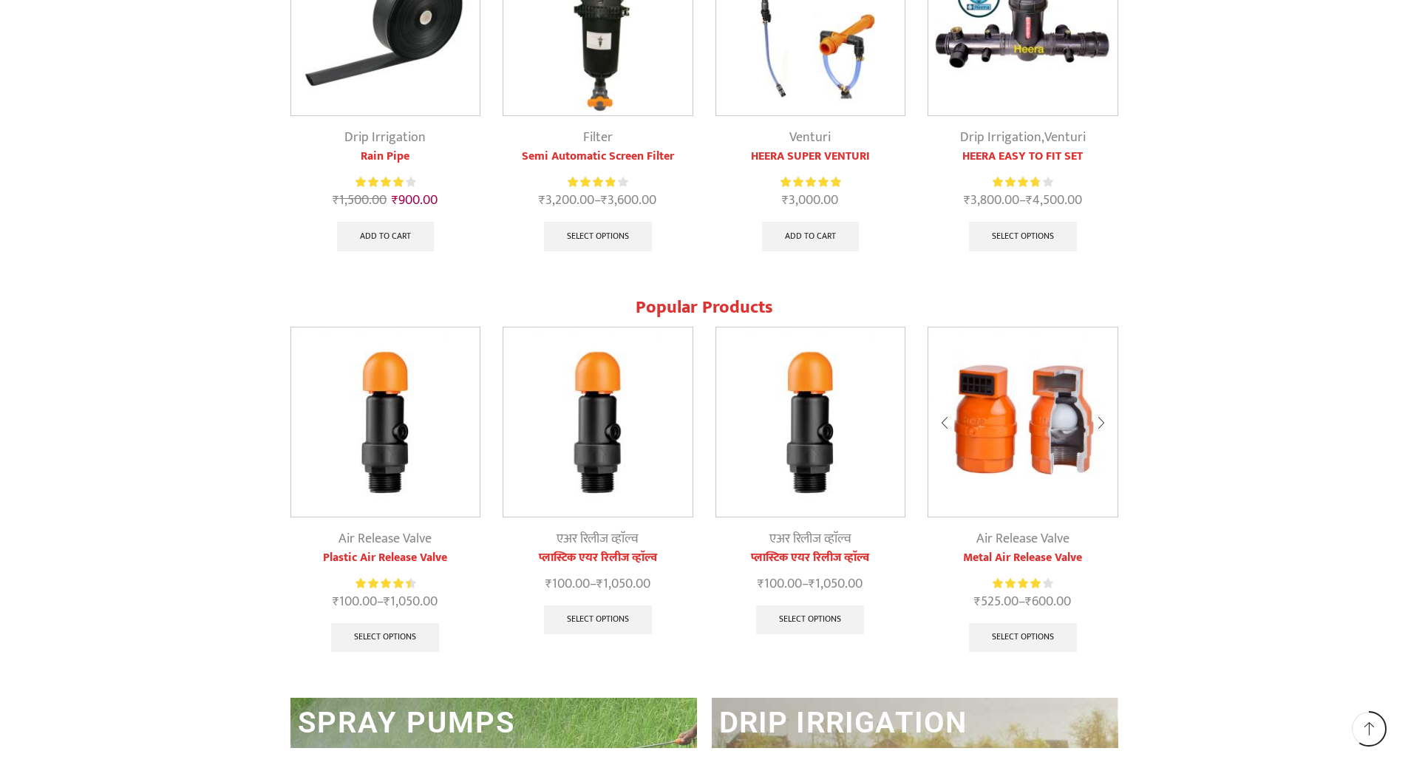
click at [1102, 421] on div at bounding box center [1102, 423] width 34 height 39
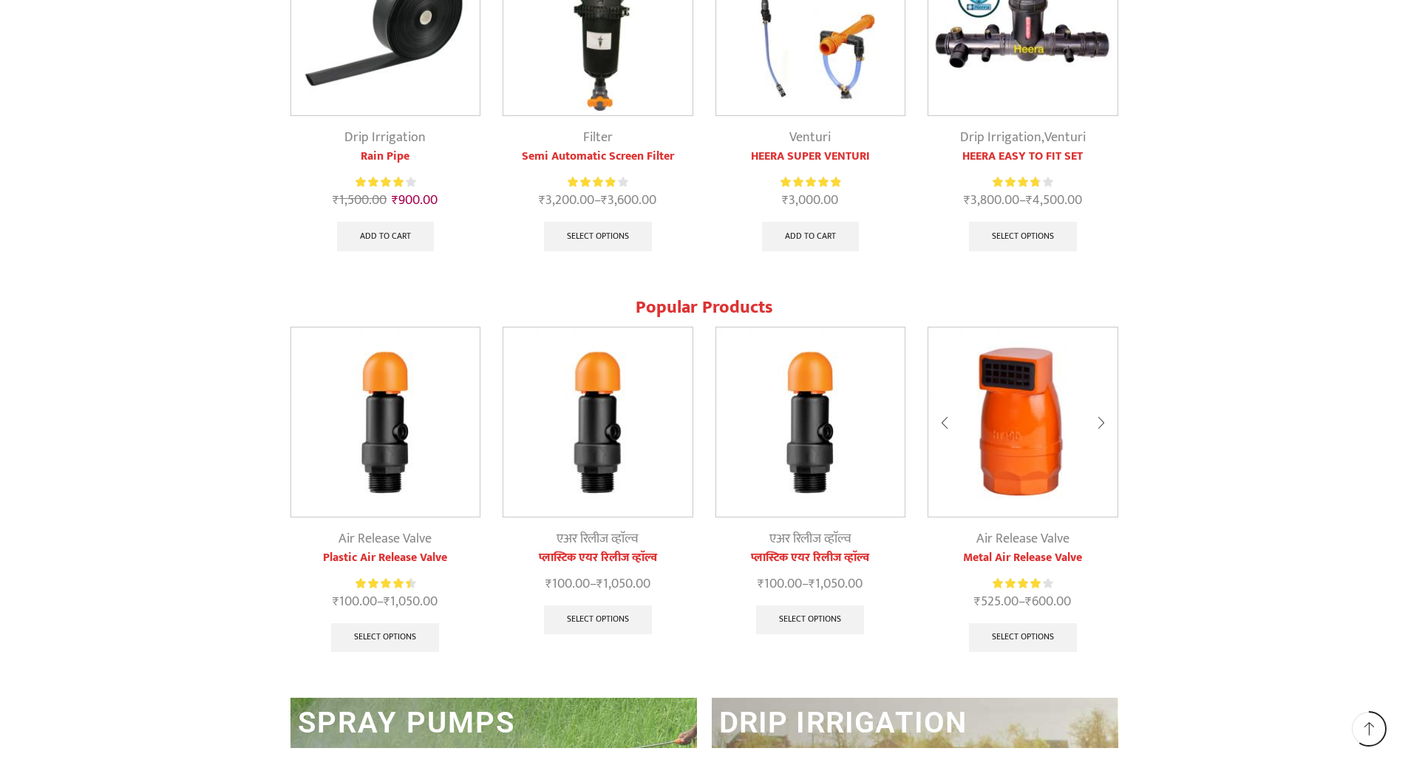
click at [1102, 422] on div at bounding box center [1102, 423] width 34 height 39
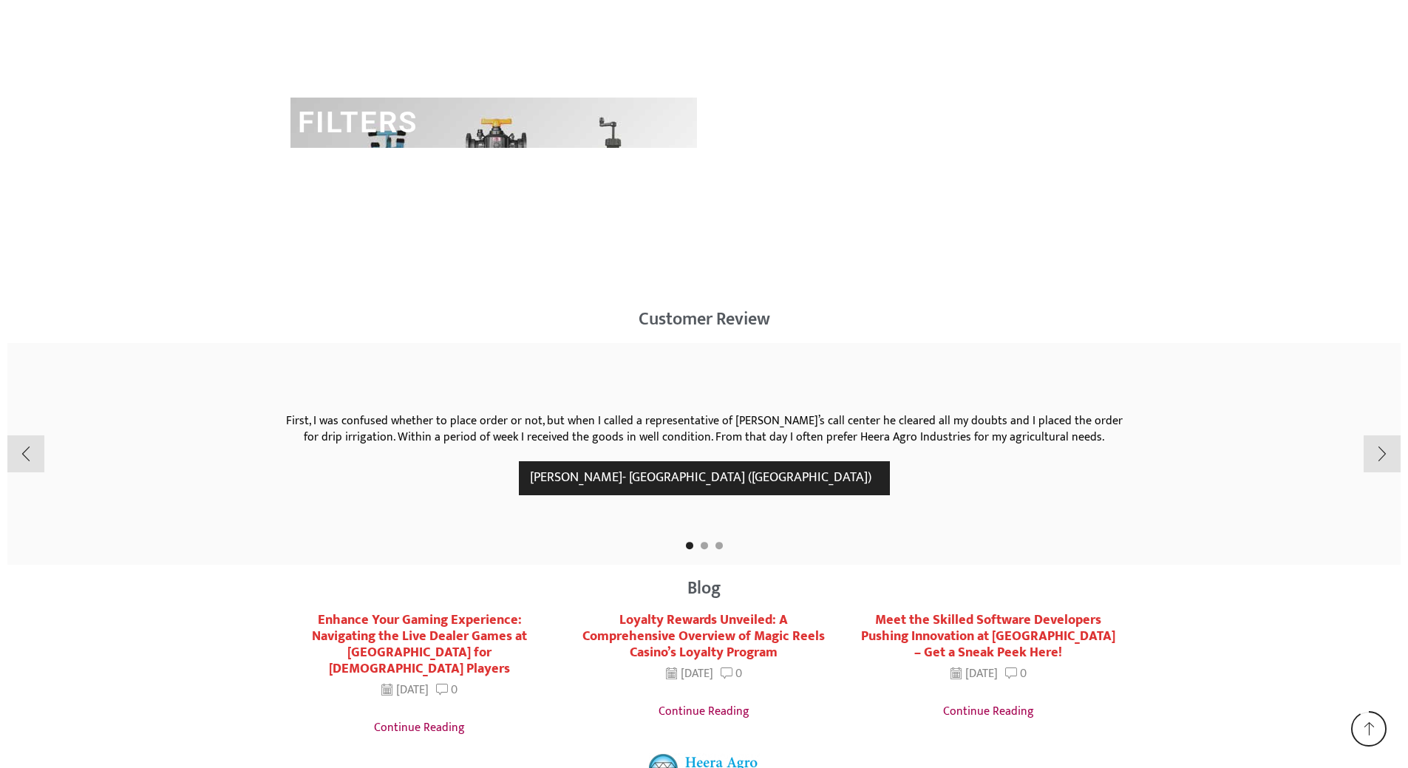
scroll to position [2514, 0]
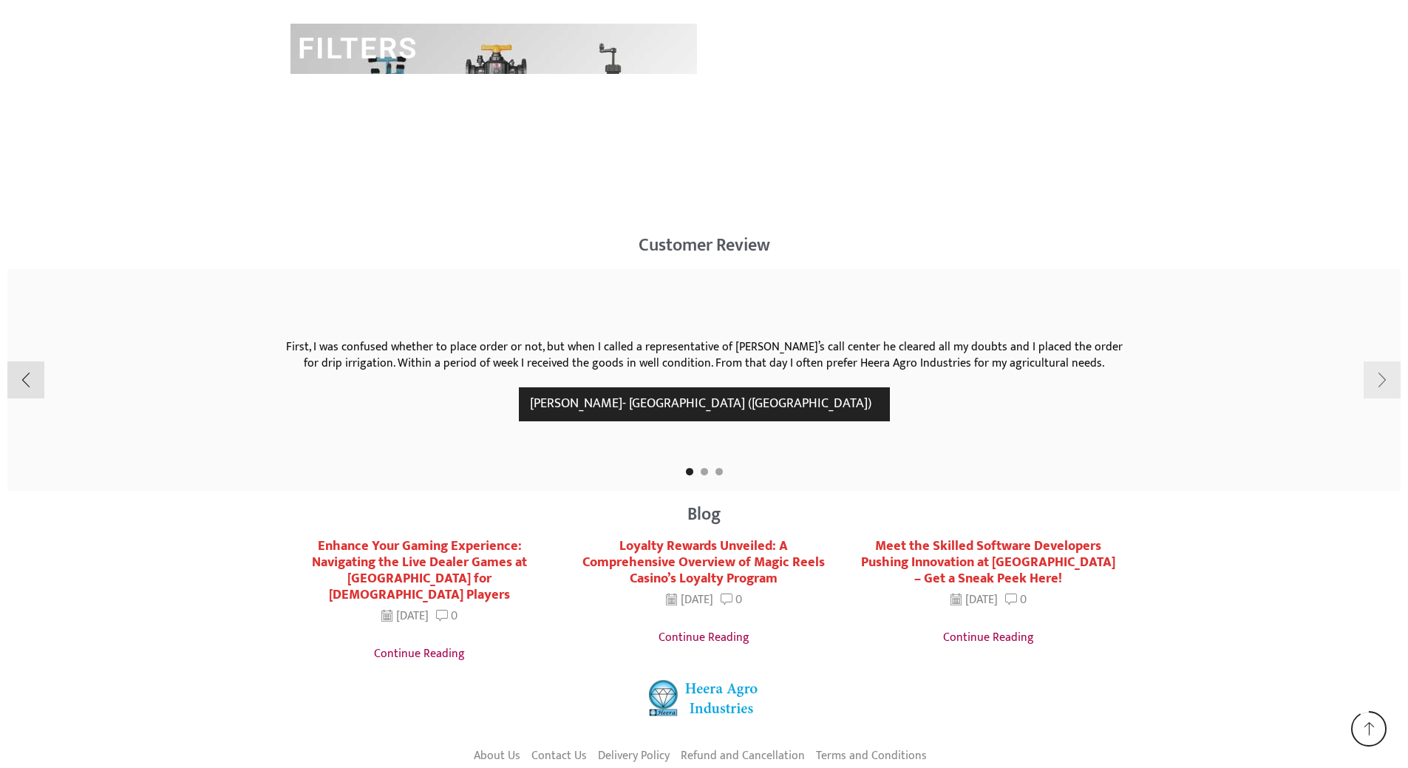
click at [1381, 385] on div "Next slide" at bounding box center [1382, 380] width 37 height 37
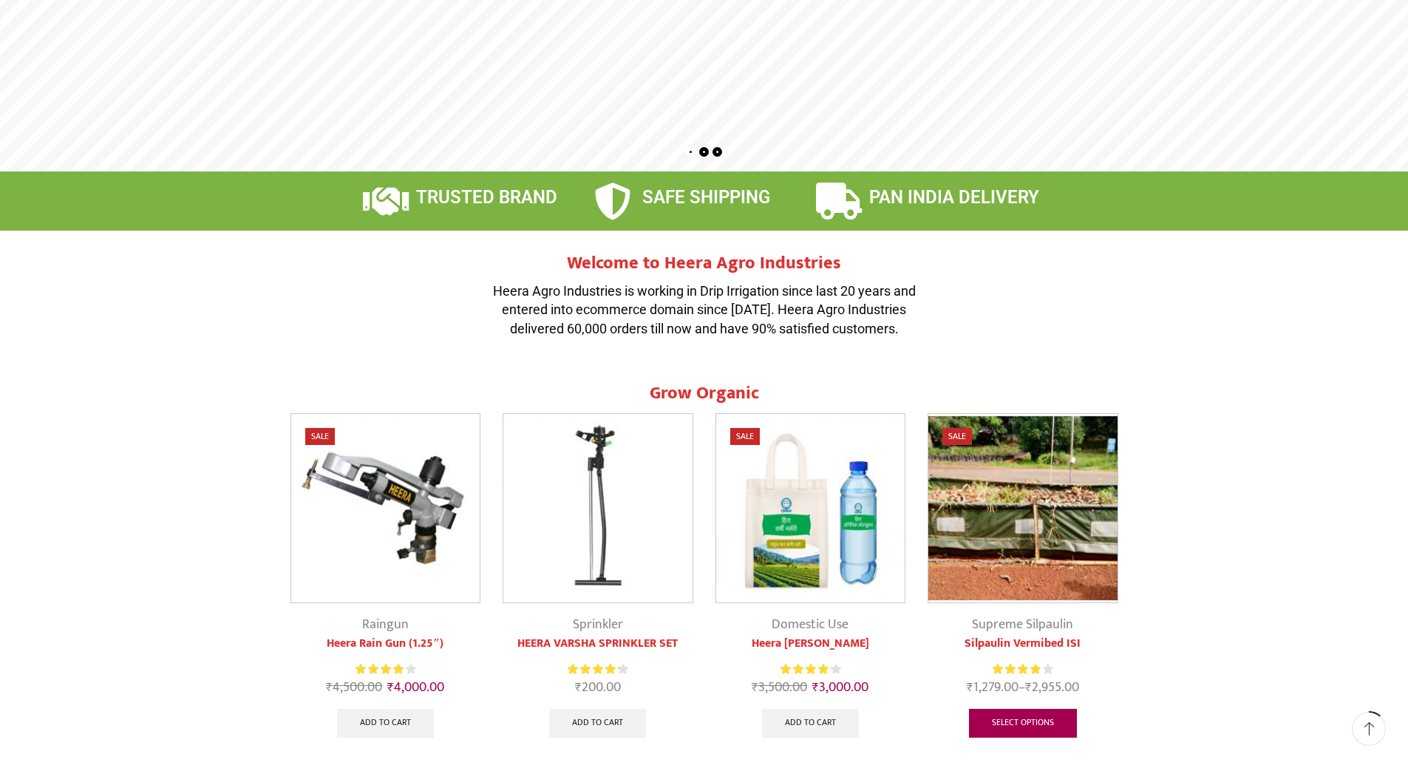
scroll to position [0, 0]
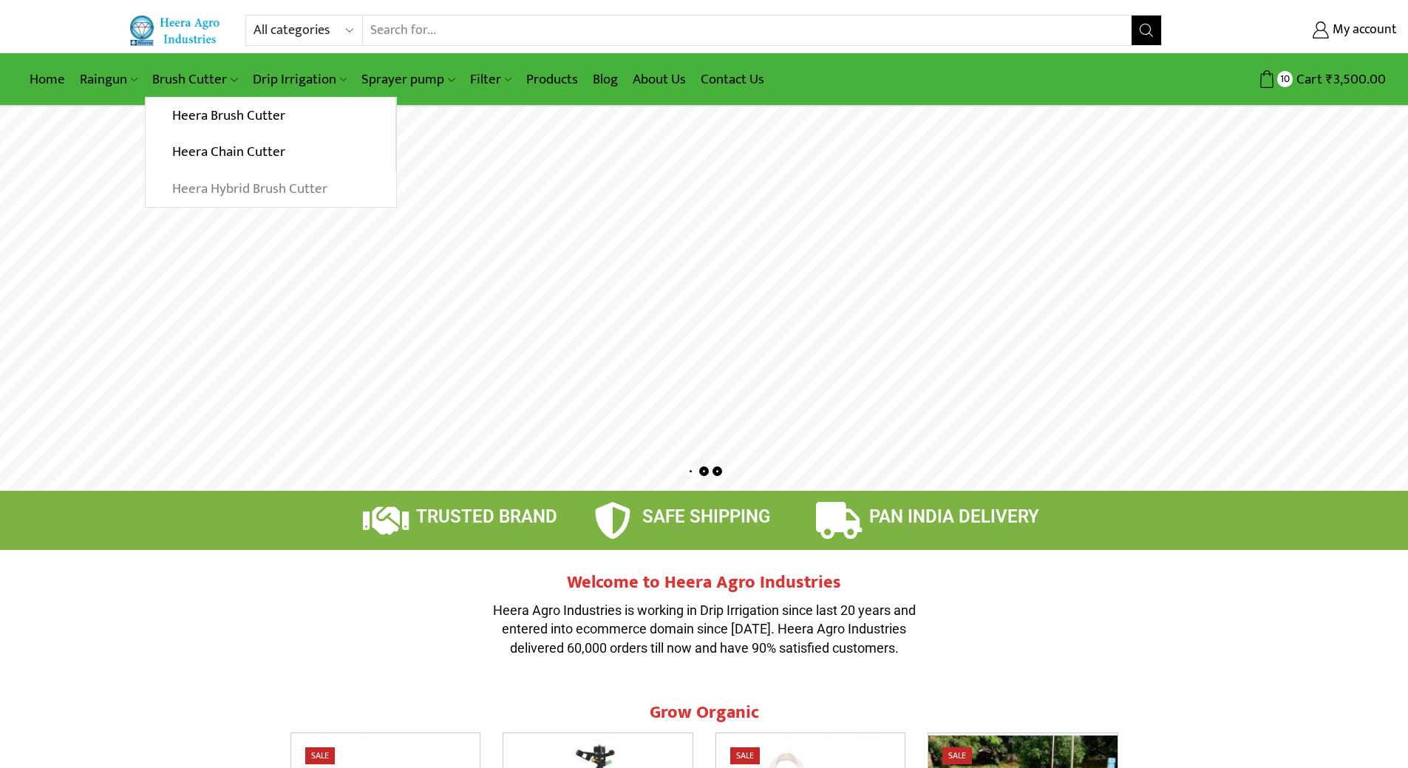
click at [209, 193] on link "Heera Hybrid Brush Cutter" at bounding box center [271, 189] width 250 height 37
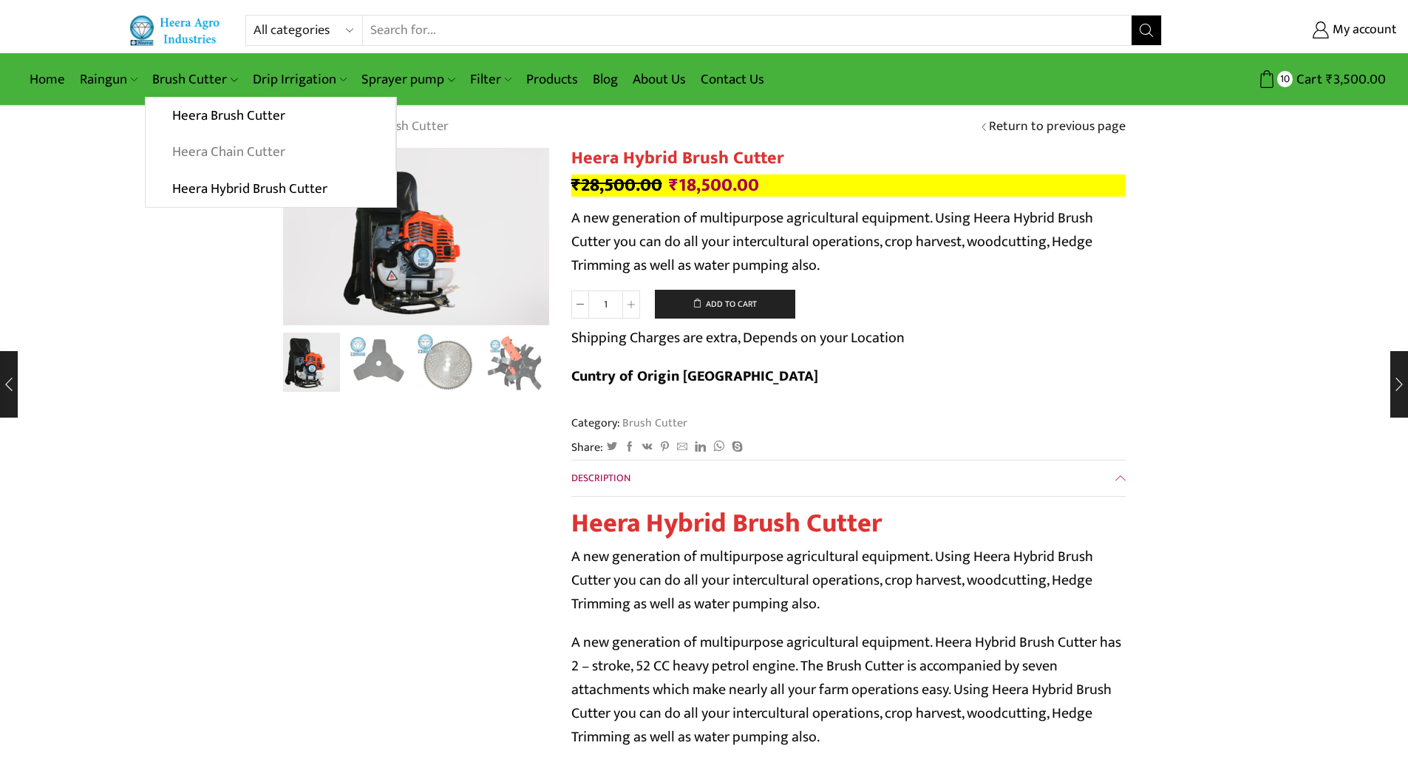
click at [199, 152] on link "Heera Chain Cutter" at bounding box center [270, 152] width 249 height 37
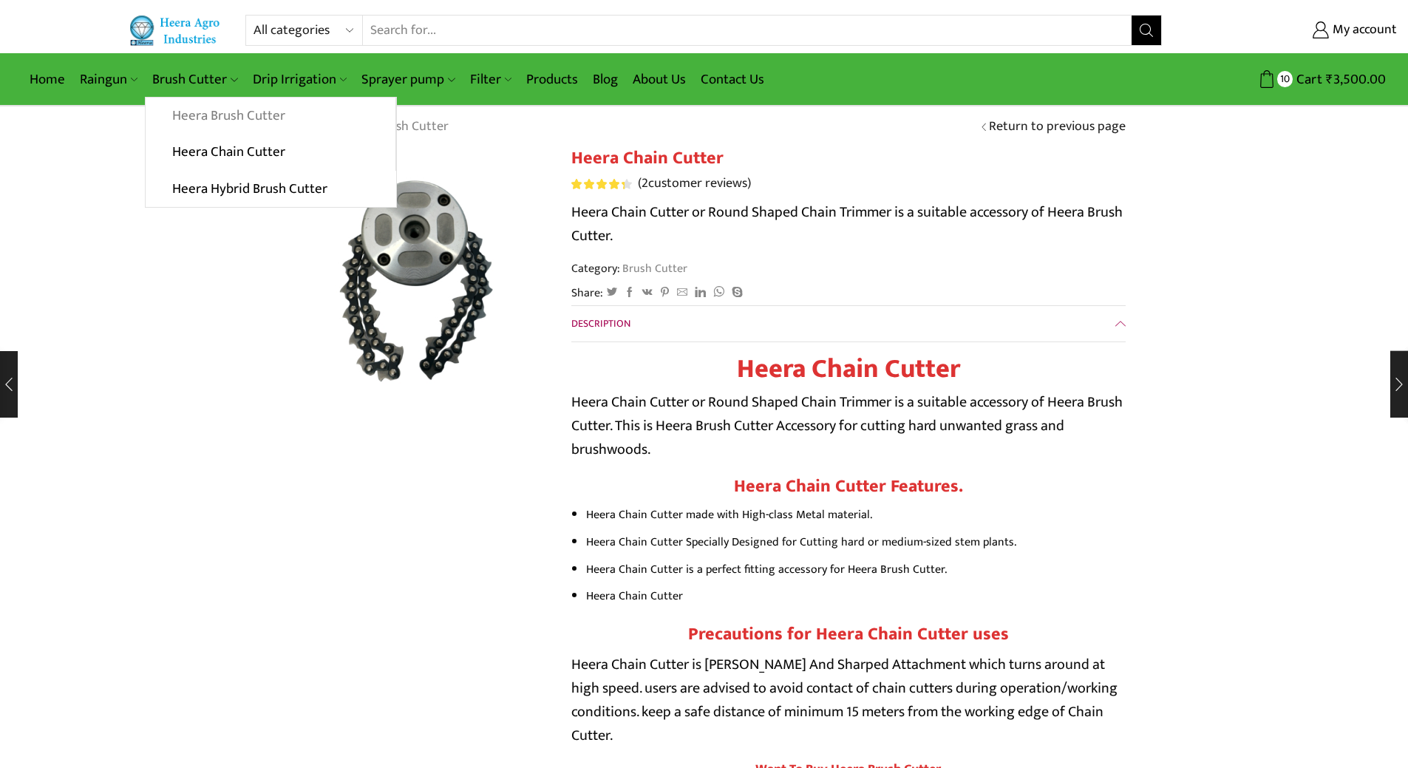
click at [196, 121] on link "Heera Brush Cutter" at bounding box center [270, 116] width 249 height 37
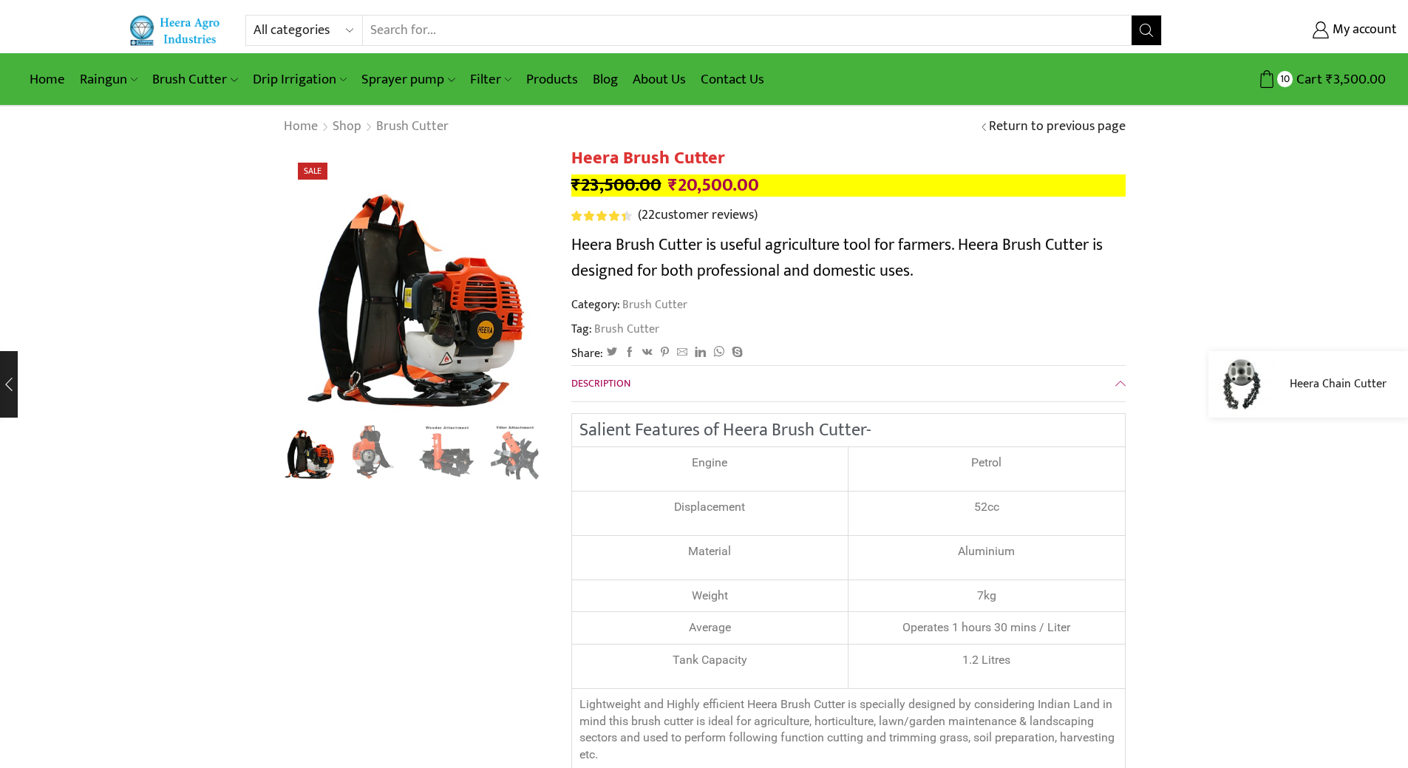
click at [1399, 400] on div "Heera Chain Cutter" at bounding box center [1309, 384] width 200 height 67
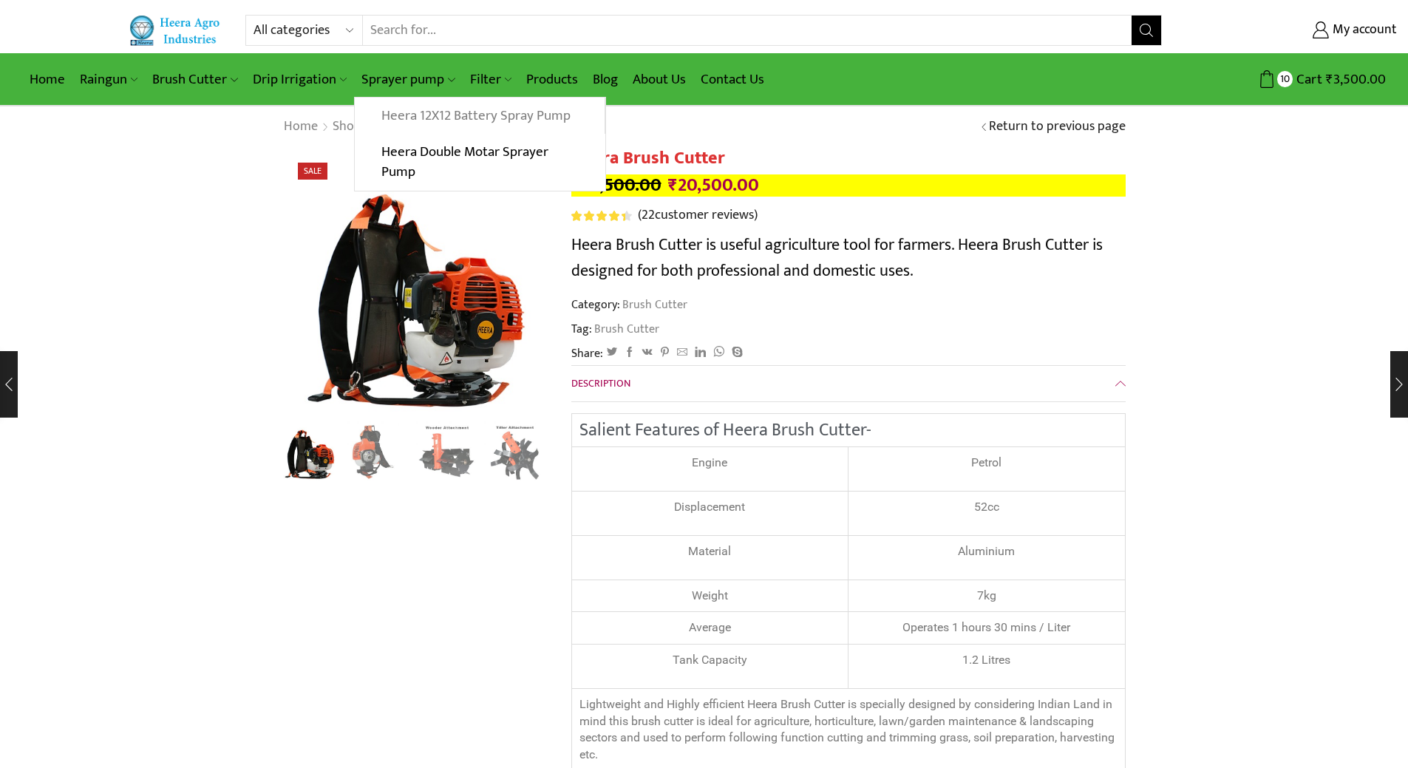
click at [425, 115] on link "Heera 12X12 Battery Spray Pump" at bounding box center [479, 116] width 249 height 37
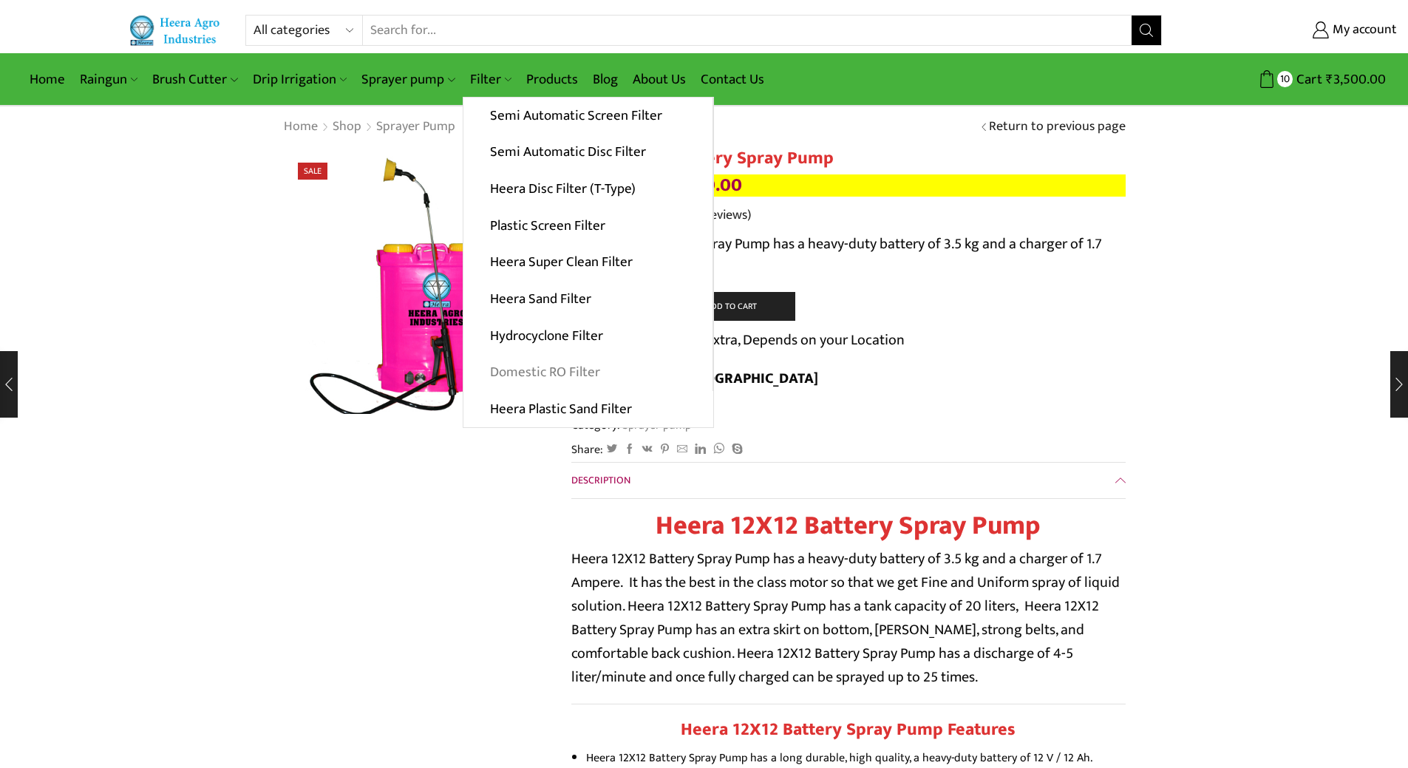
click at [502, 377] on link "Domestic RO Filter" at bounding box center [588, 372] width 249 height 37
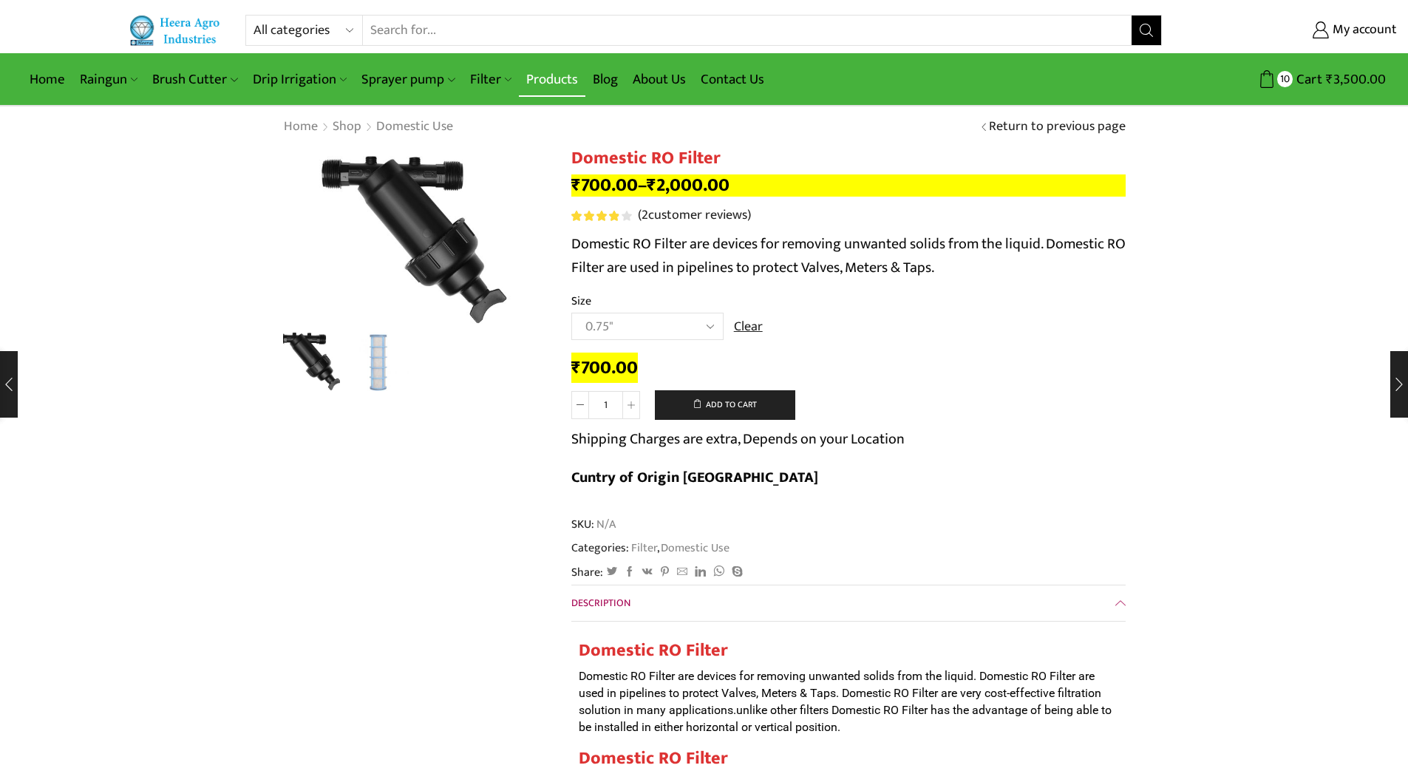
click at [555, 82] on link "Products" at bounding box center [552, 79] width 67 height 35
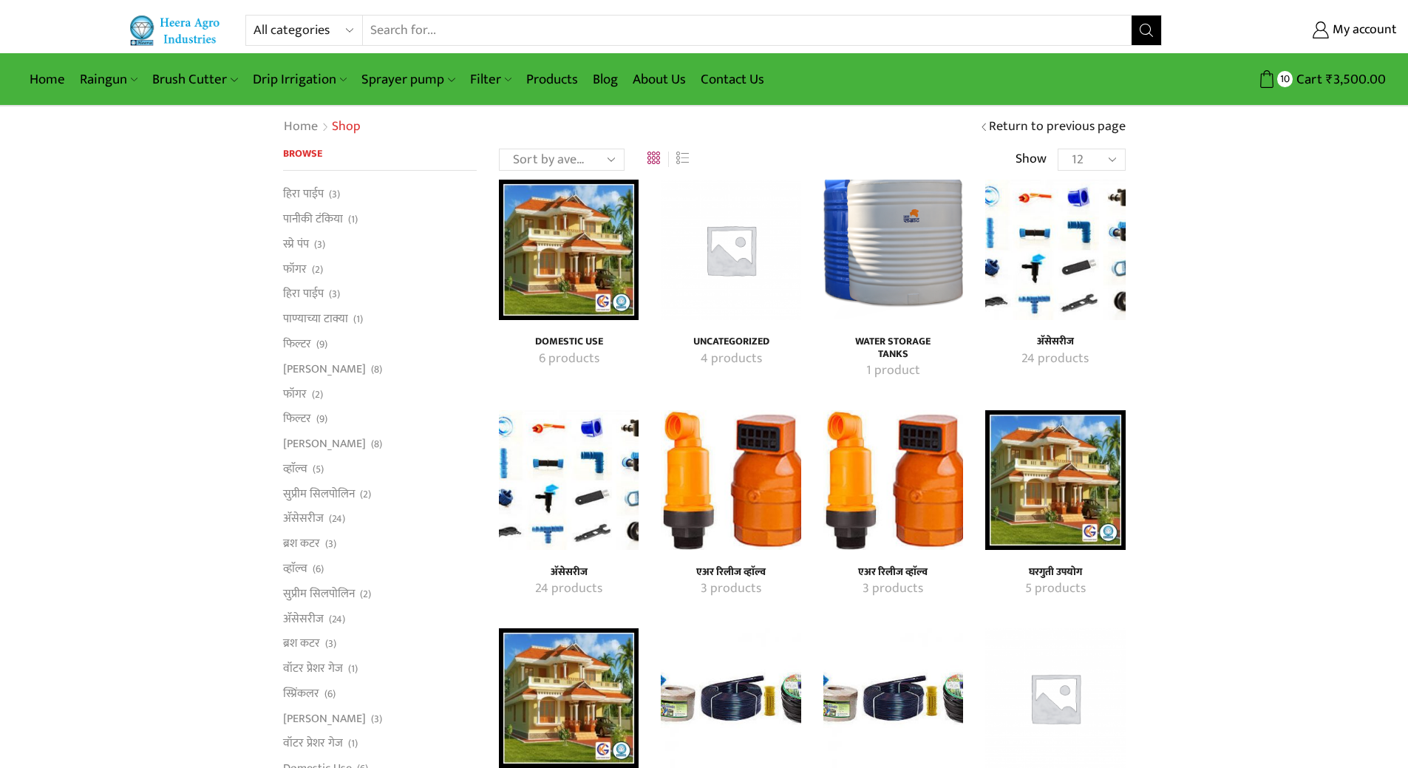
click at [688, 517] on img "Visit product category एअर रिलीज व्हाॅल्व" at bounding box center [731, 480] width 140 height 140
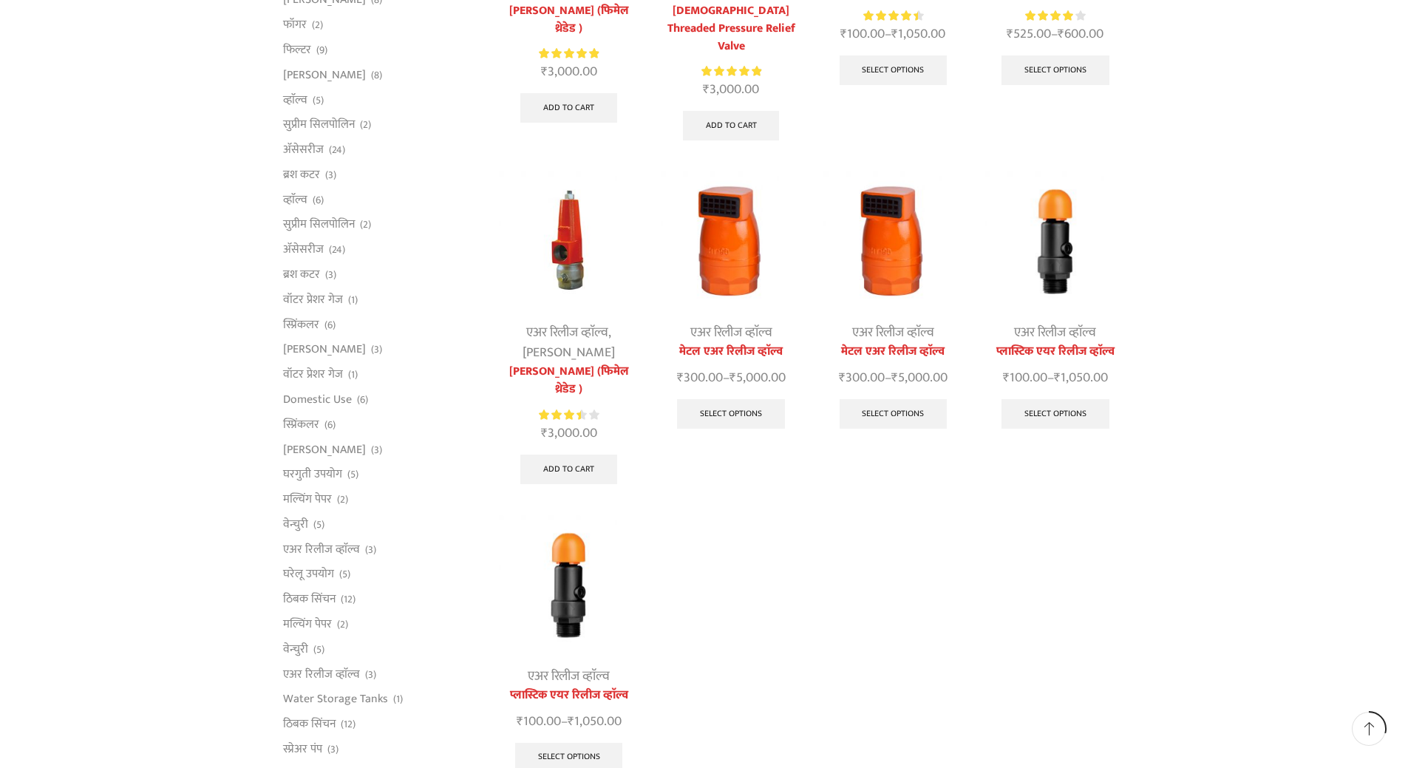
scroll to position [444, 0]
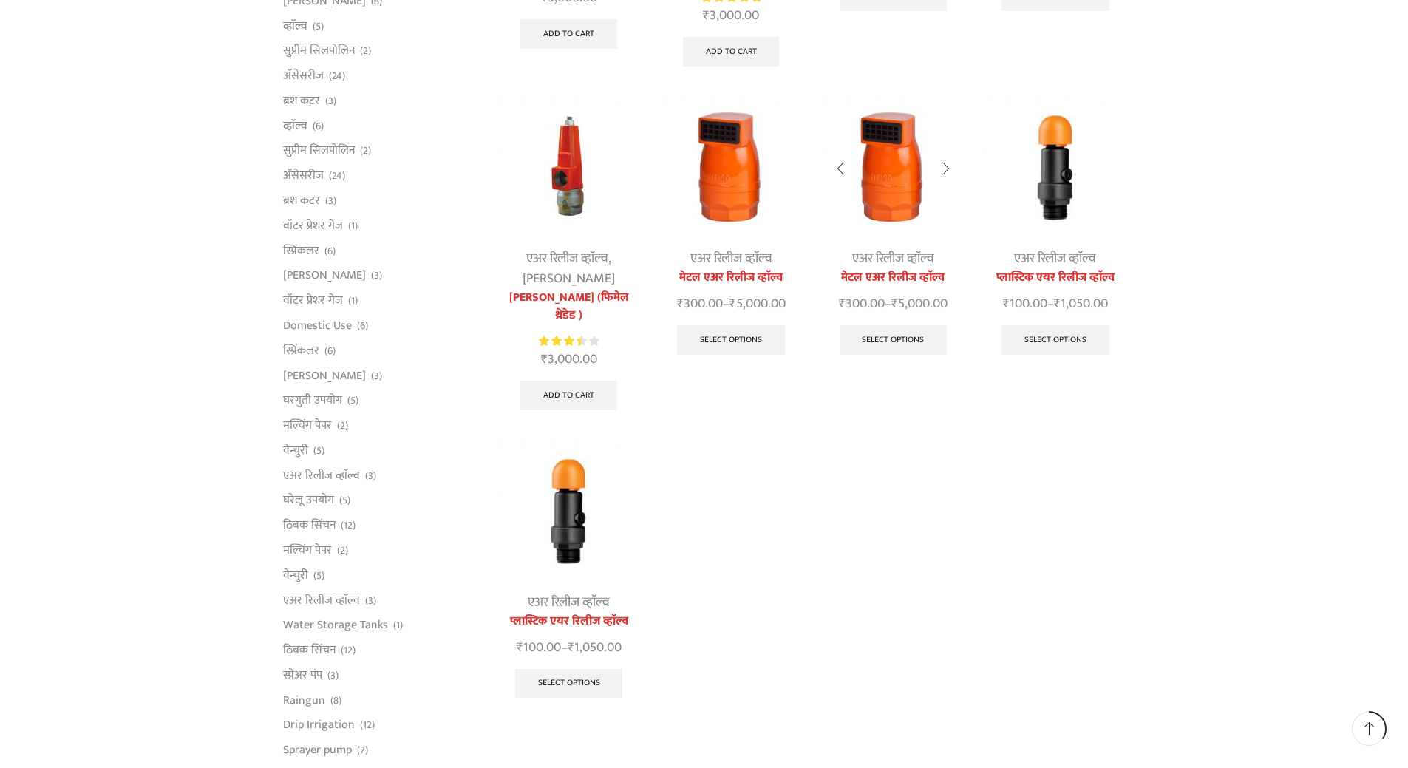
click at [889, 173] on img at bounding box center [894, 168] width 140 height 140
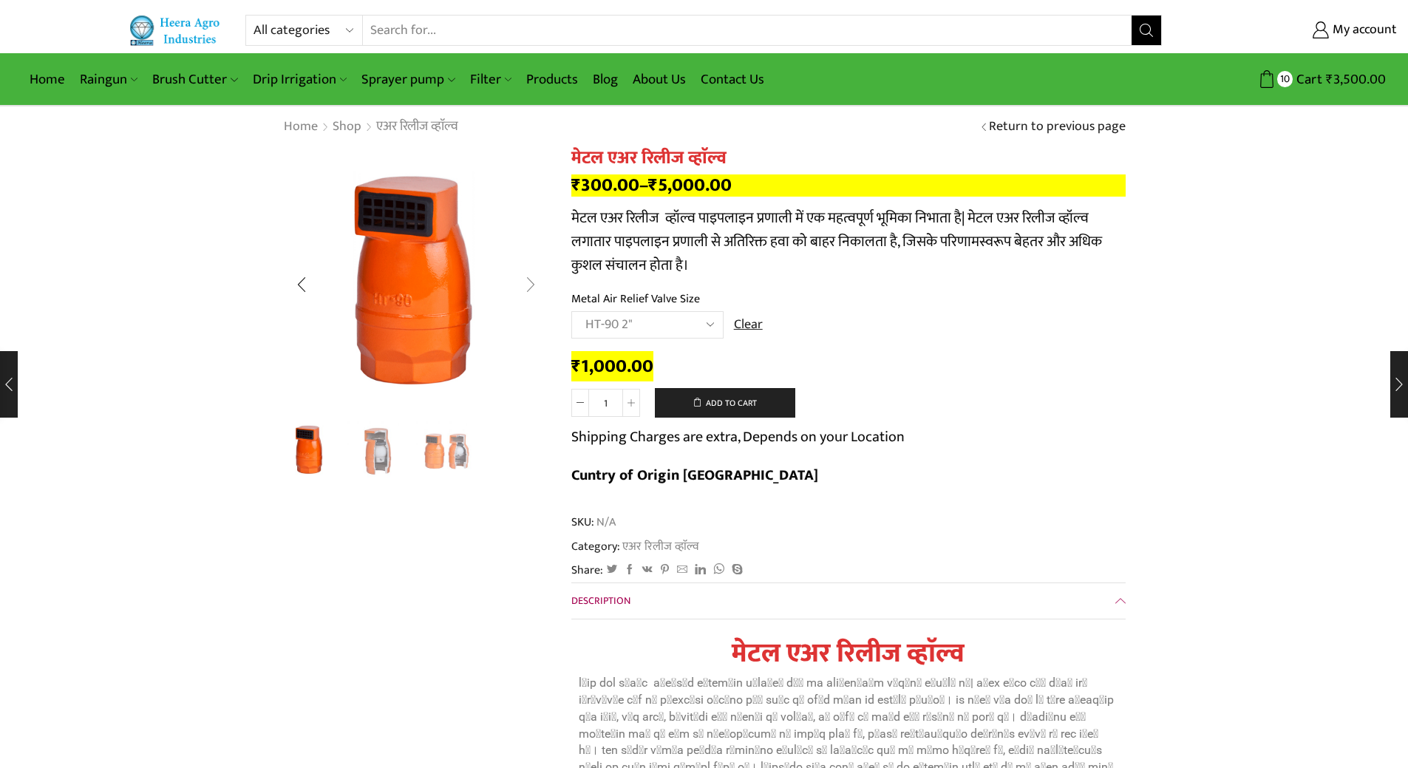
click at [535, 279] on div "Next slide" at bounding box center [530, 284] width 37 height 37
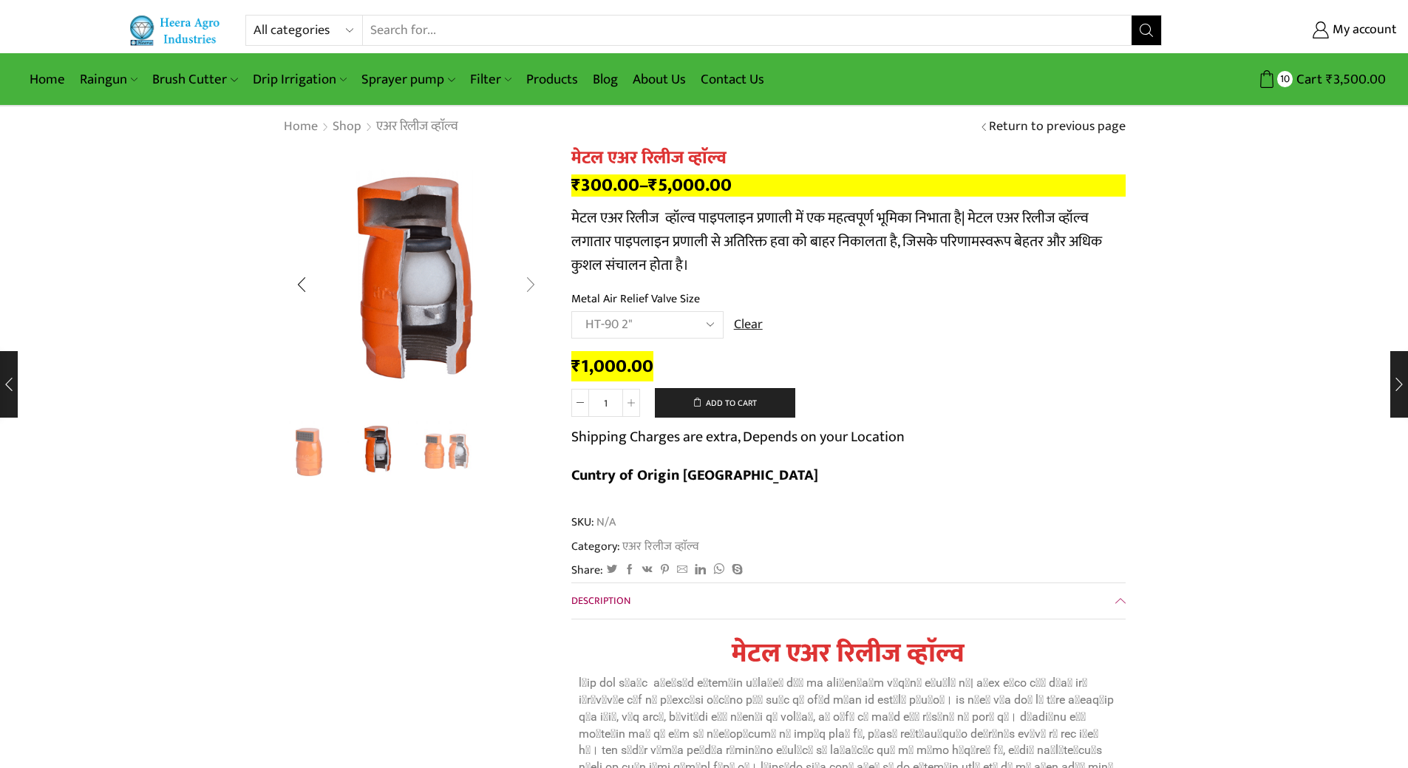
click at [535, 279] on div "Next slide" at bounding box center [530, 284] width 37 height 37
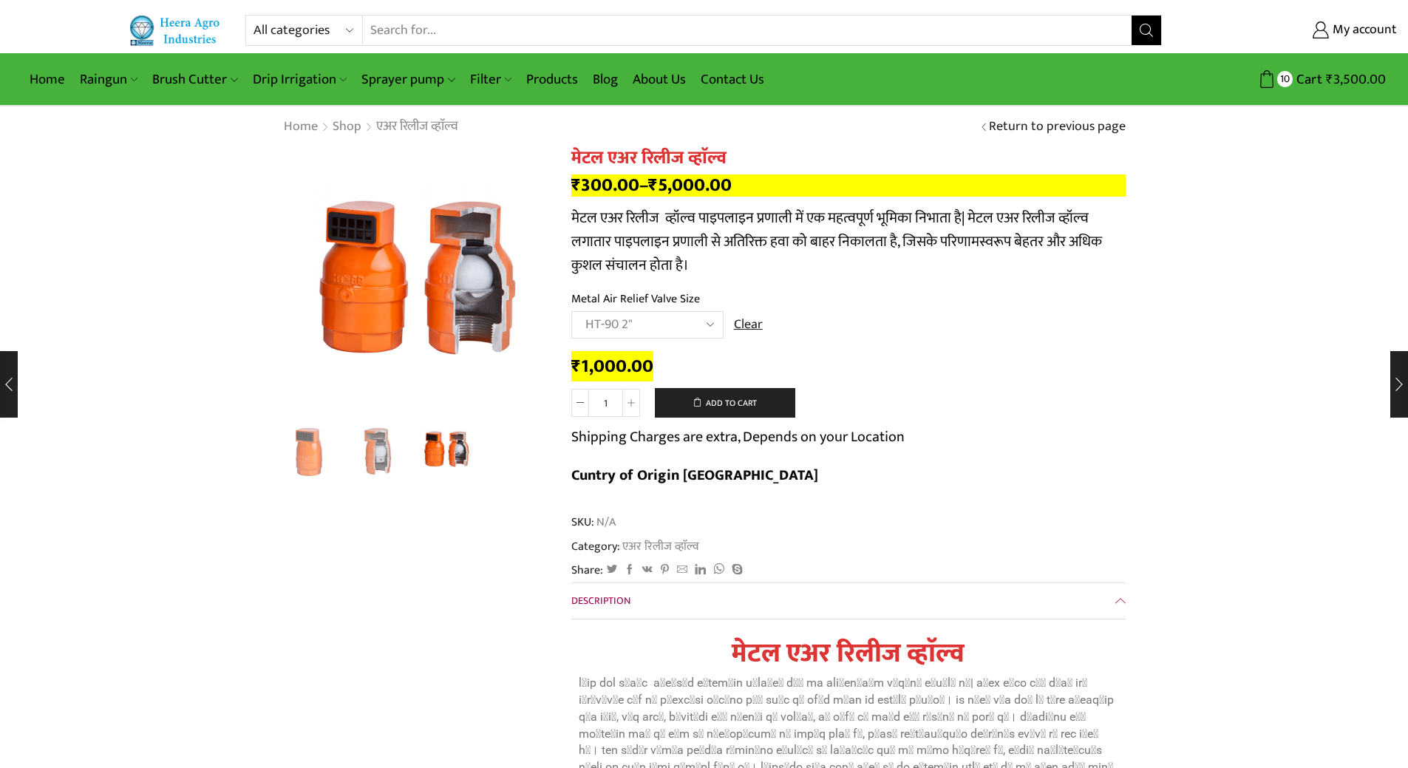
click at [708, 325] on select "Choose an option HT-87P 3/4" HT-88P 1" HT-89 1.5" HT-90 2"" at bounding box center [648, 324] width 152 height 27
click at [572, 311] on select "Choose an option HT-87P 3/4" HT-88P 1" HT-89 1.5" HT-90 2"" at bounding box center [648, 324] width 152 height 27
click at [711, 327] on select "Choose an option HT-87P 3/4" HT-88P 1" HT-89 1.5" HT-90 2"" at bounding box center [648, 324] width 152 height 27
click at [572, 311] on select "Choose an option HT-87P 3/4" HT-88P 1" HT-89 1.5" HT-90 2"" at bounding box center [648, 324] width 152 height 27
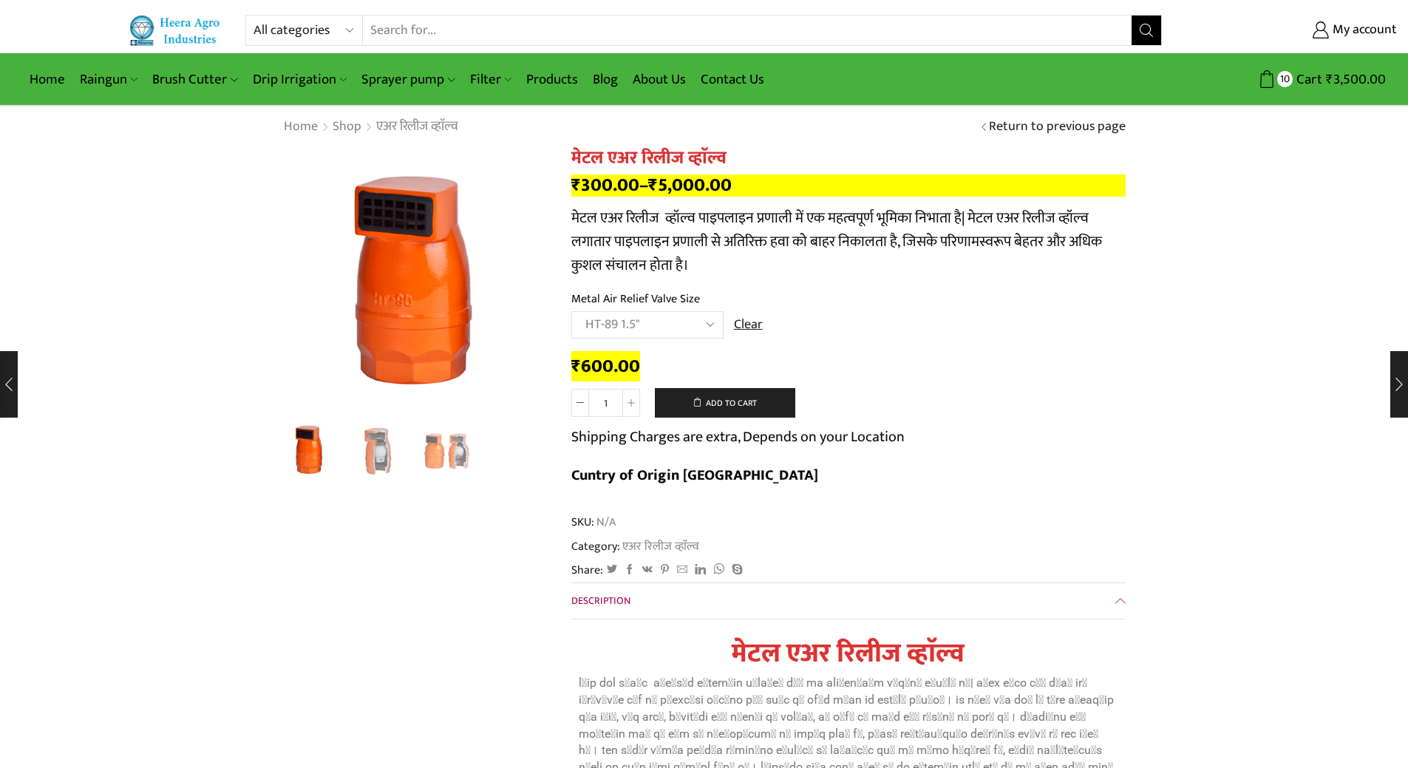
click at [713, 327] on select "Choose an option HT-87P 3/4" HT-88P 1" HT-89 1.5" HT-90 2"" at bounding box center [648, 324] width 152 height 27
select select "ht-90-2-hi"
click at [572, 311] on select "Choose an option HT-87P 3/4" HT-88P 1" HT-89 1.5" HT-90 2"" at bounding box center [648, 324] width 152 height 27
click at [692, 407] on button "Add to cart" at bounding box center [725, 403] width 140 height 30
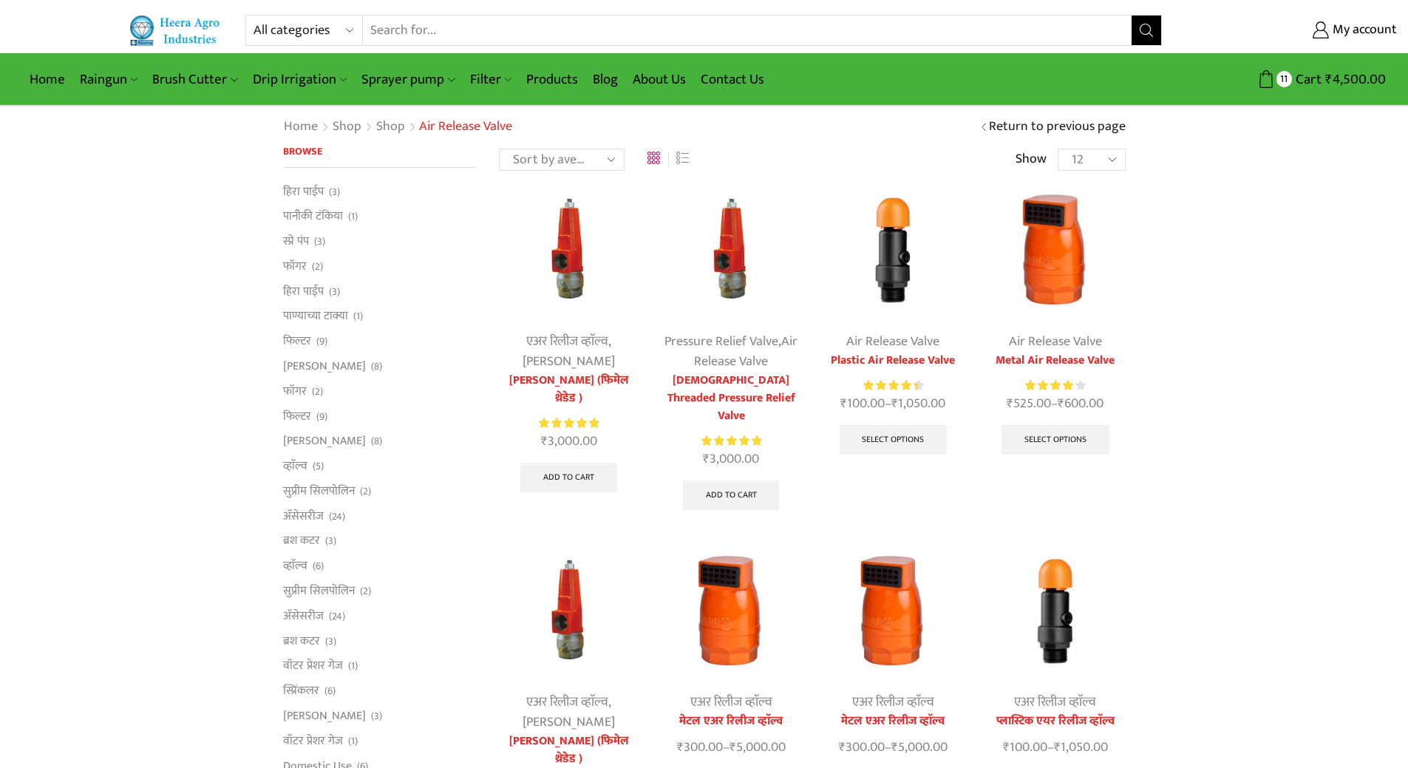
scroll to position [444, 0]
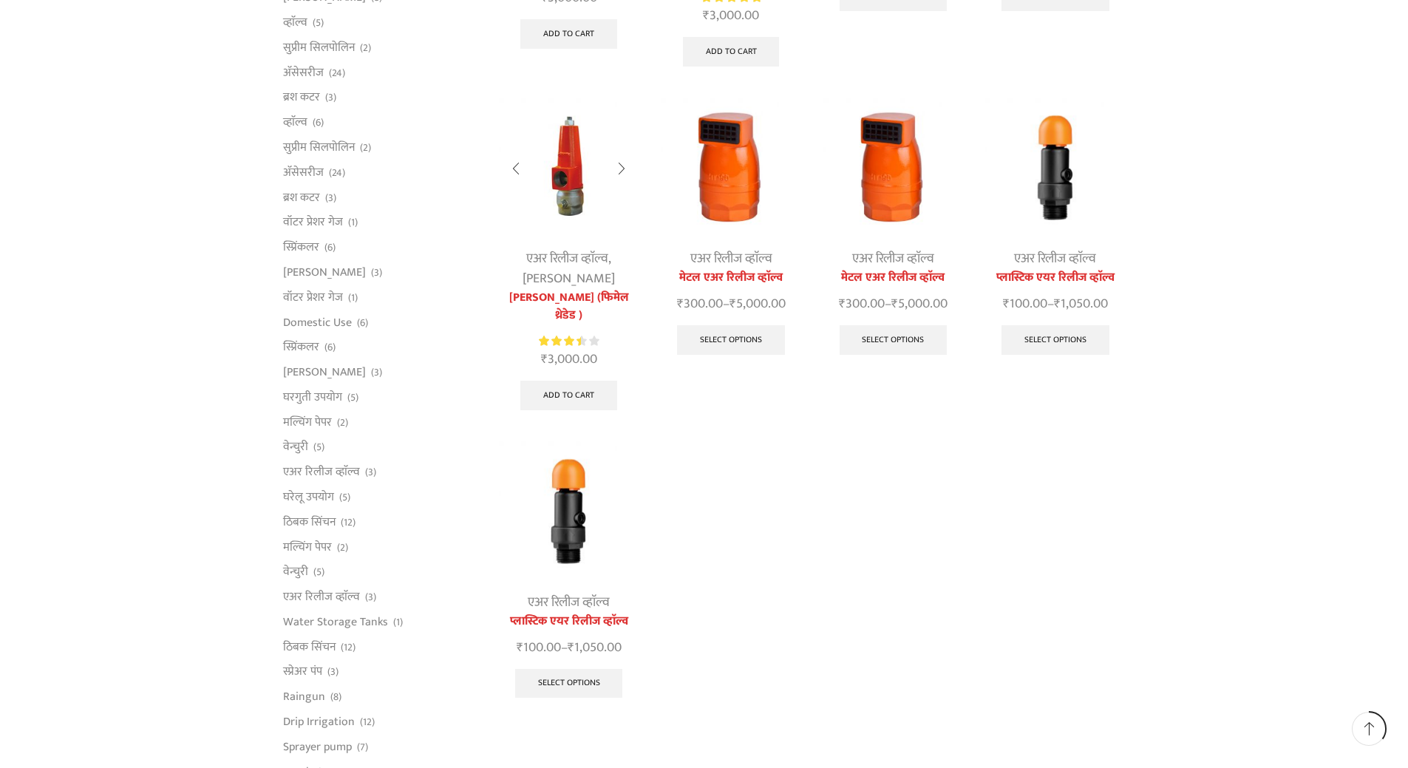
click at [558, 248] on link "एअर रिलीज व्हाॅल्व" at bounding box center [567, 259] width 82 height 22
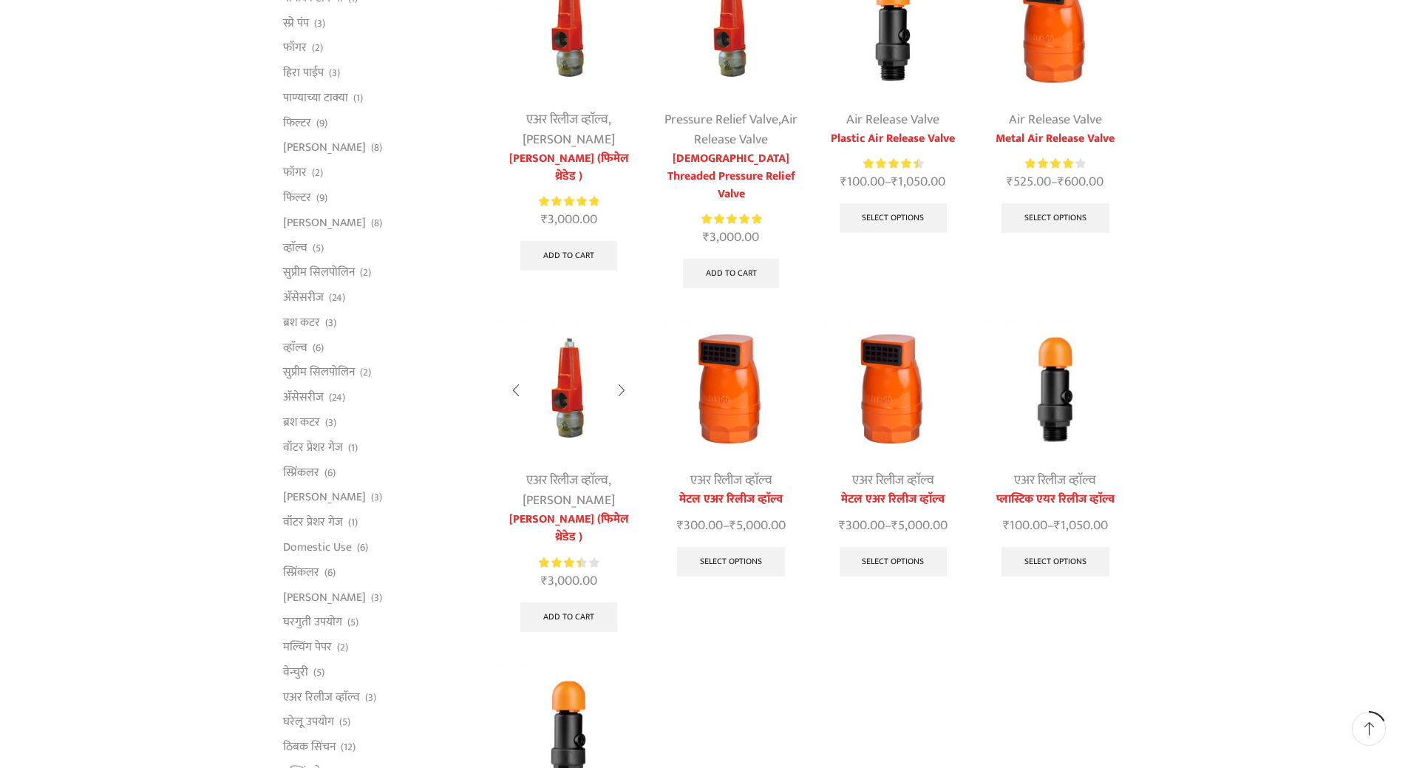
scroll to position [370, 0]
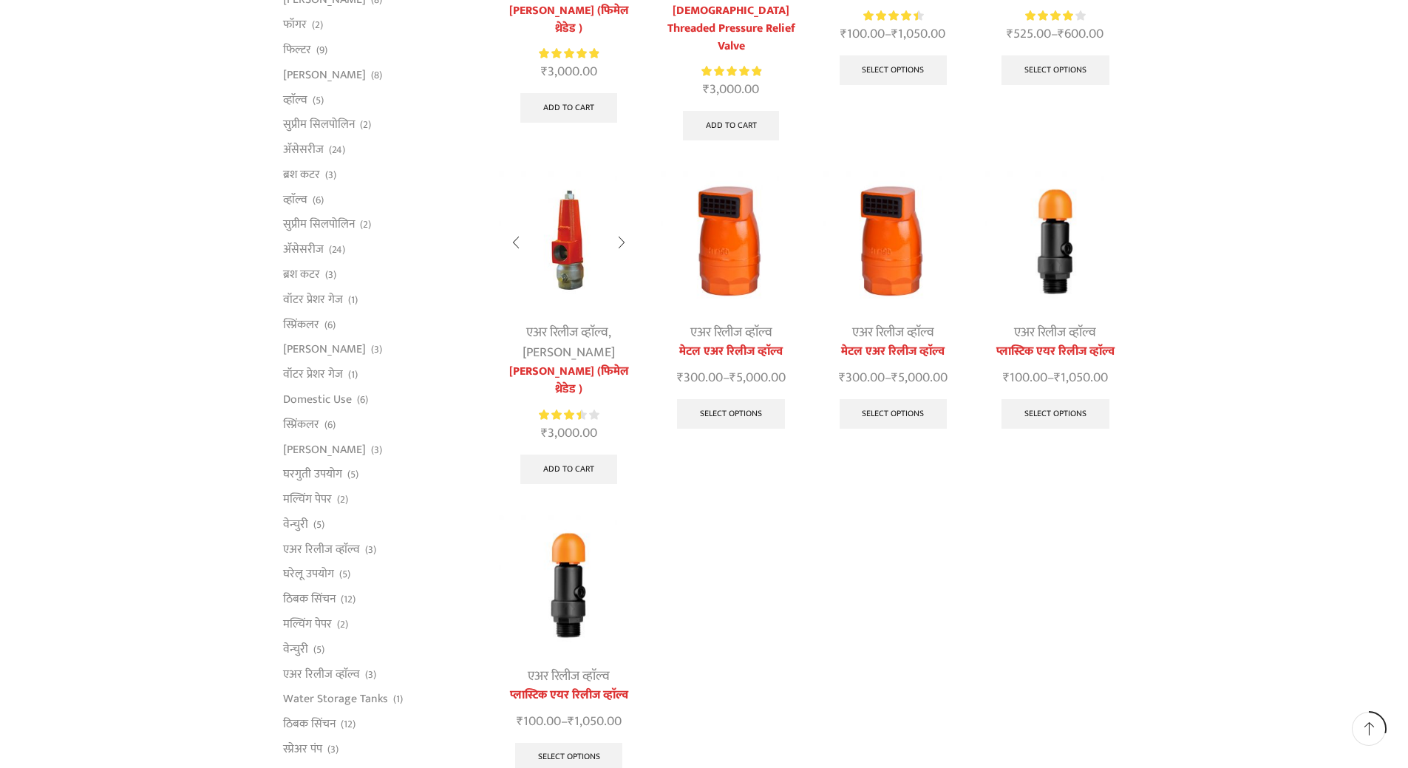
click at [578, 238] on img at bounding box center [569, 242] width 140 height 140
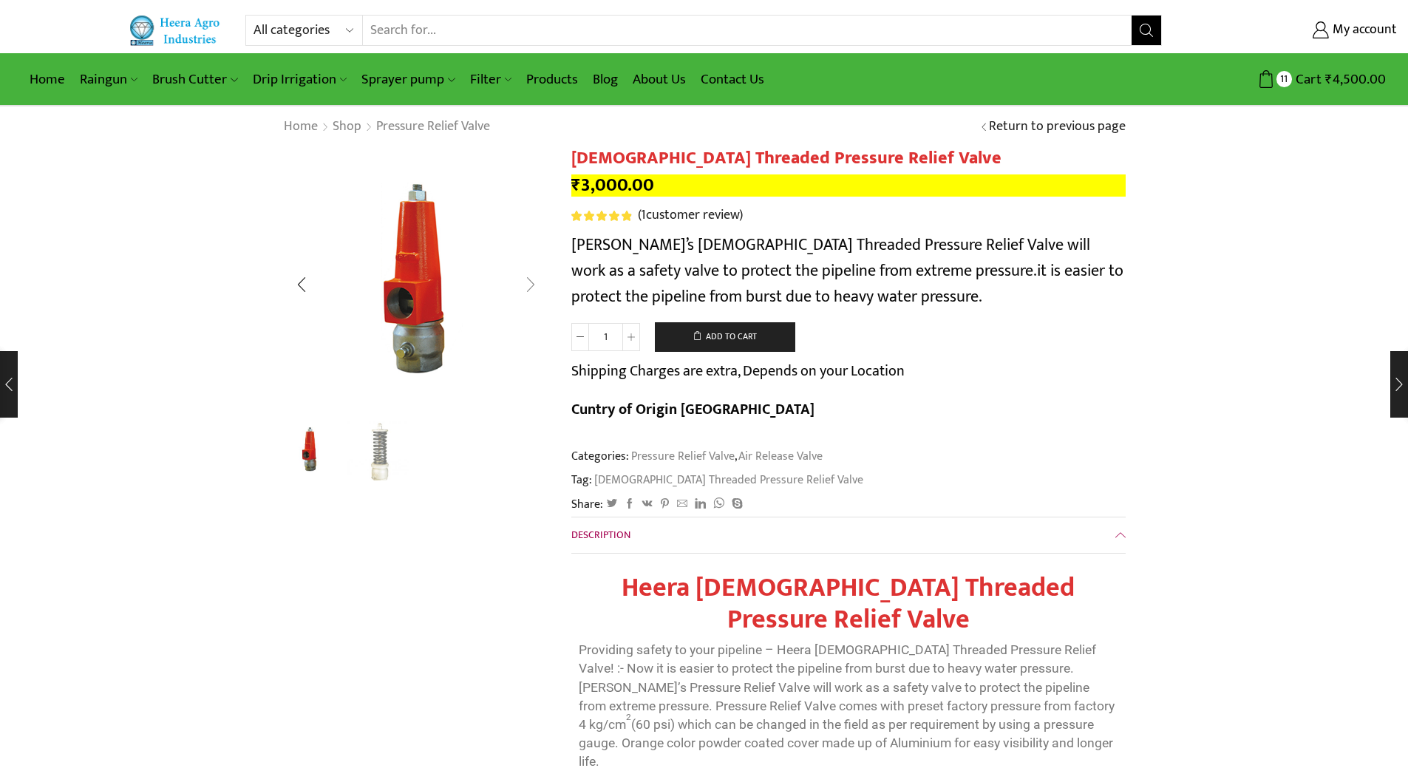
click at [529, 281] on div "Next slide" at bounding box center [530, 284] width 37 height 37
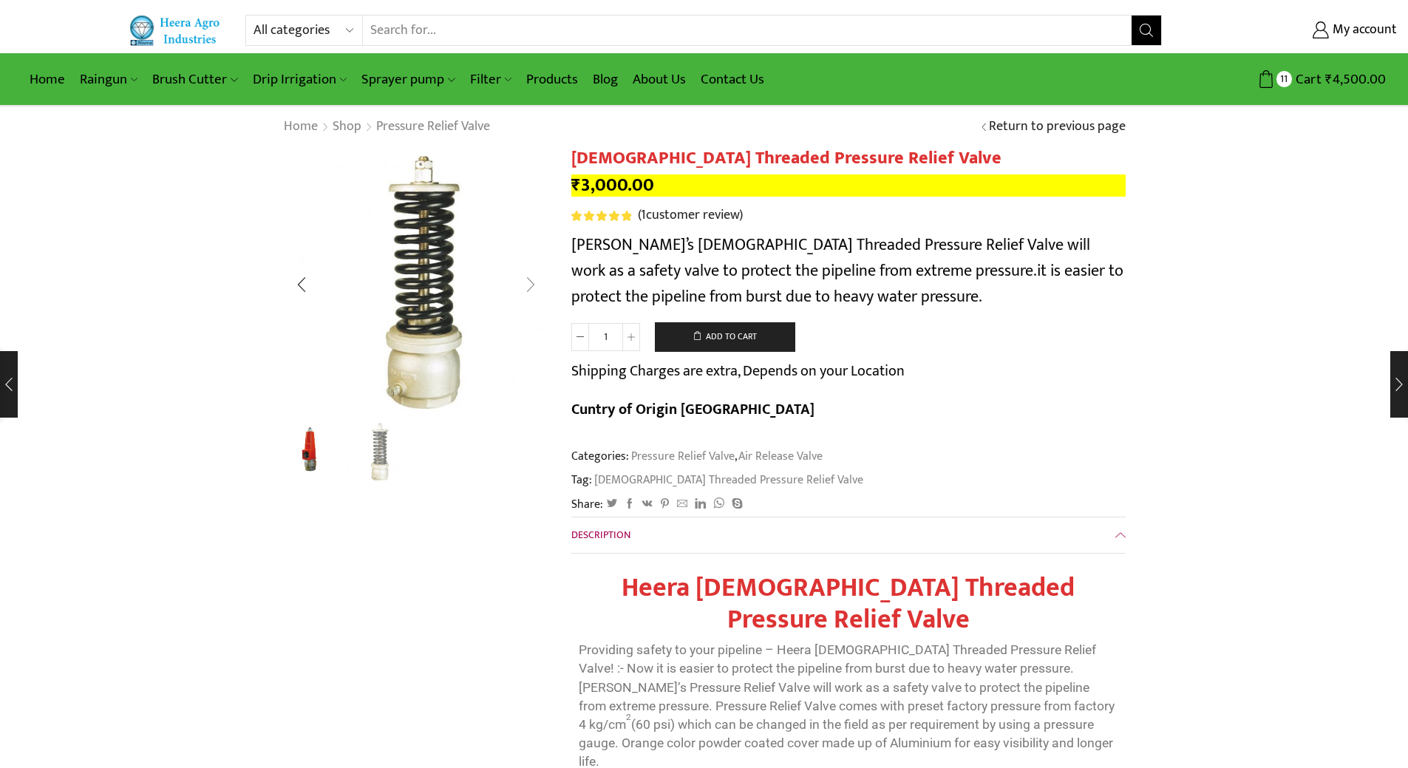
click at [529, 281] on div "Next slide" at bounding box center [530, 284] width 37 height 37
click at [531, 282] on div "Next slide" at bounding box center [530, 284] width 37 height 37
click at [533, 281] on div "Next slide" at bounding box center [530, 284] width 37 height 37
click at [299, 287] on div "Previous slide" at bounding box center [301, 284] width 37 height 37
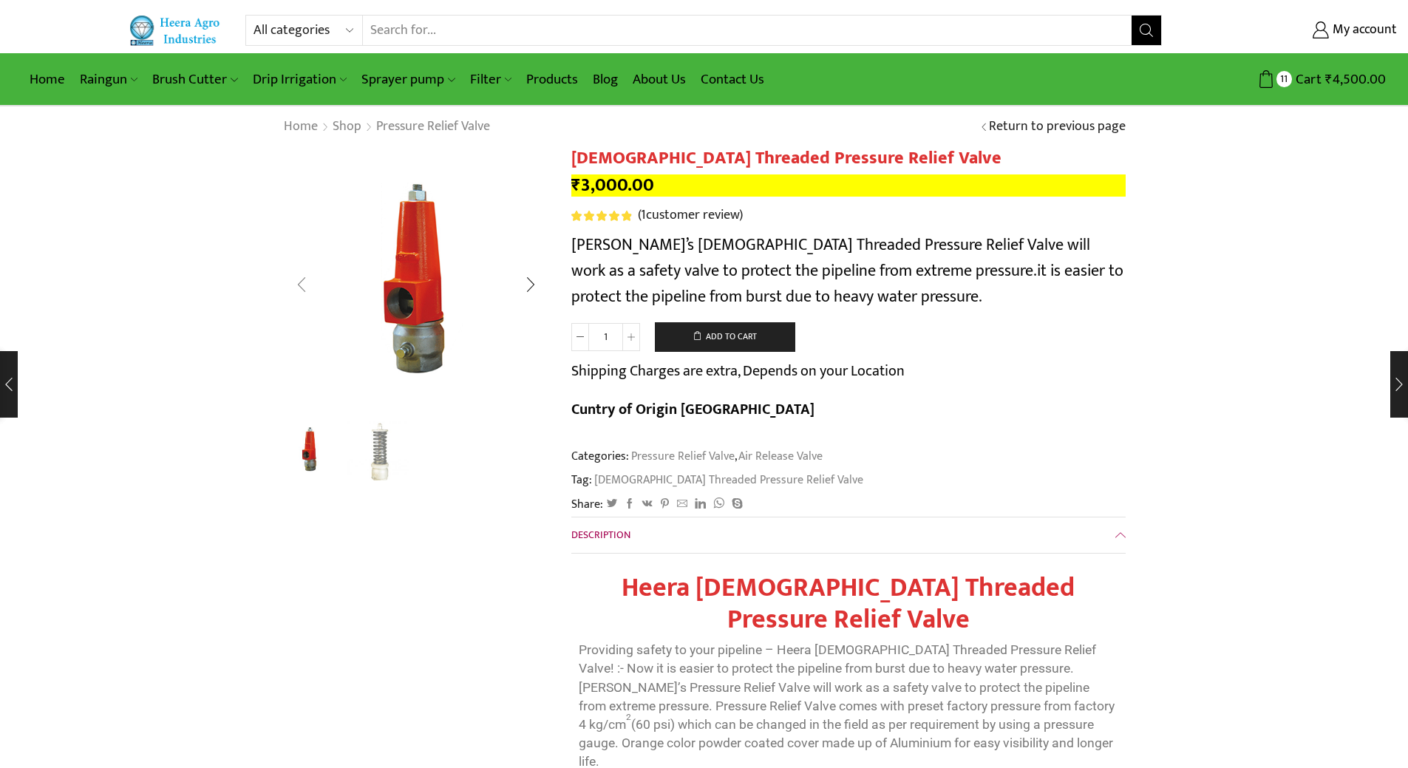
click at [299, 287] on div "Previous slide" at bounding box center [301, 284] width 37 height 37
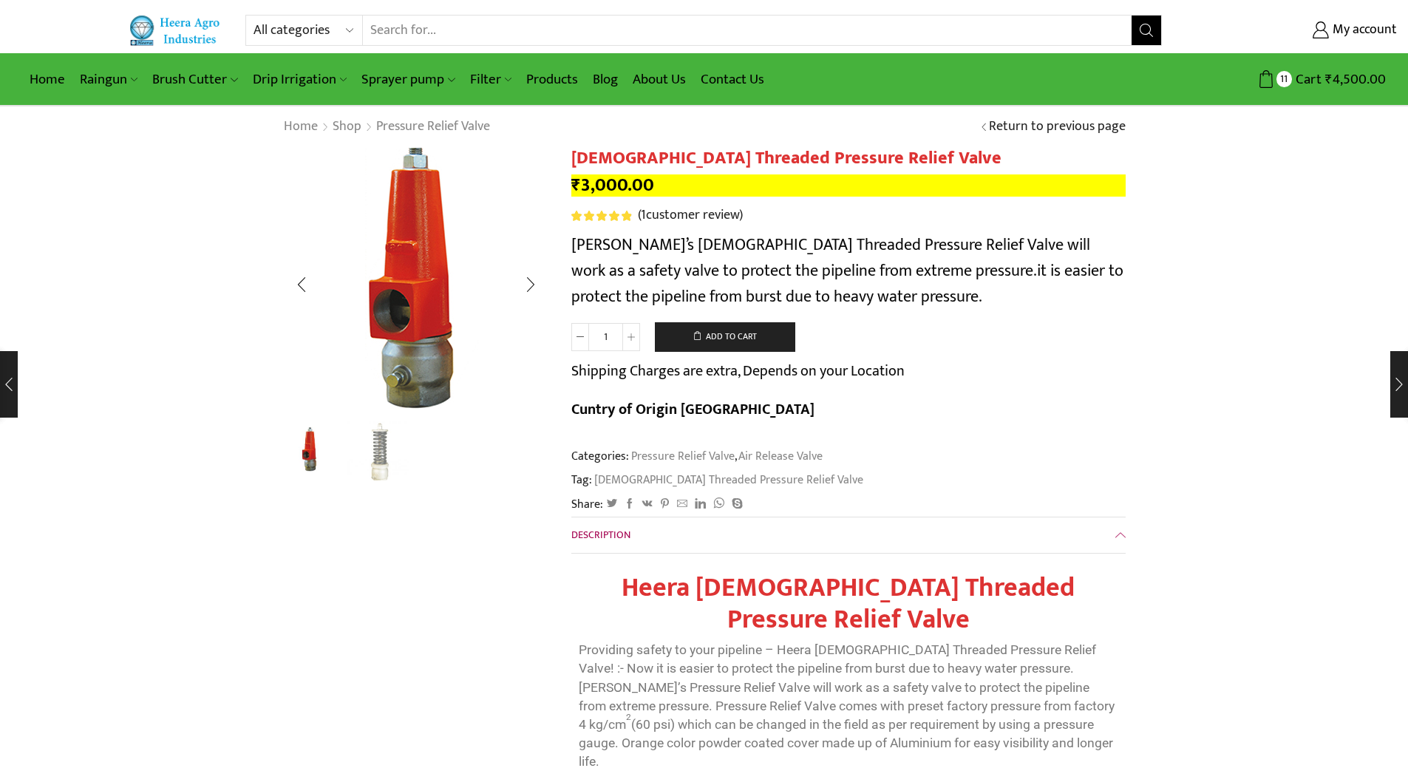
click at [420, 283] on img "1 / 2" at bounding box center [414, 280] width 370 height 370
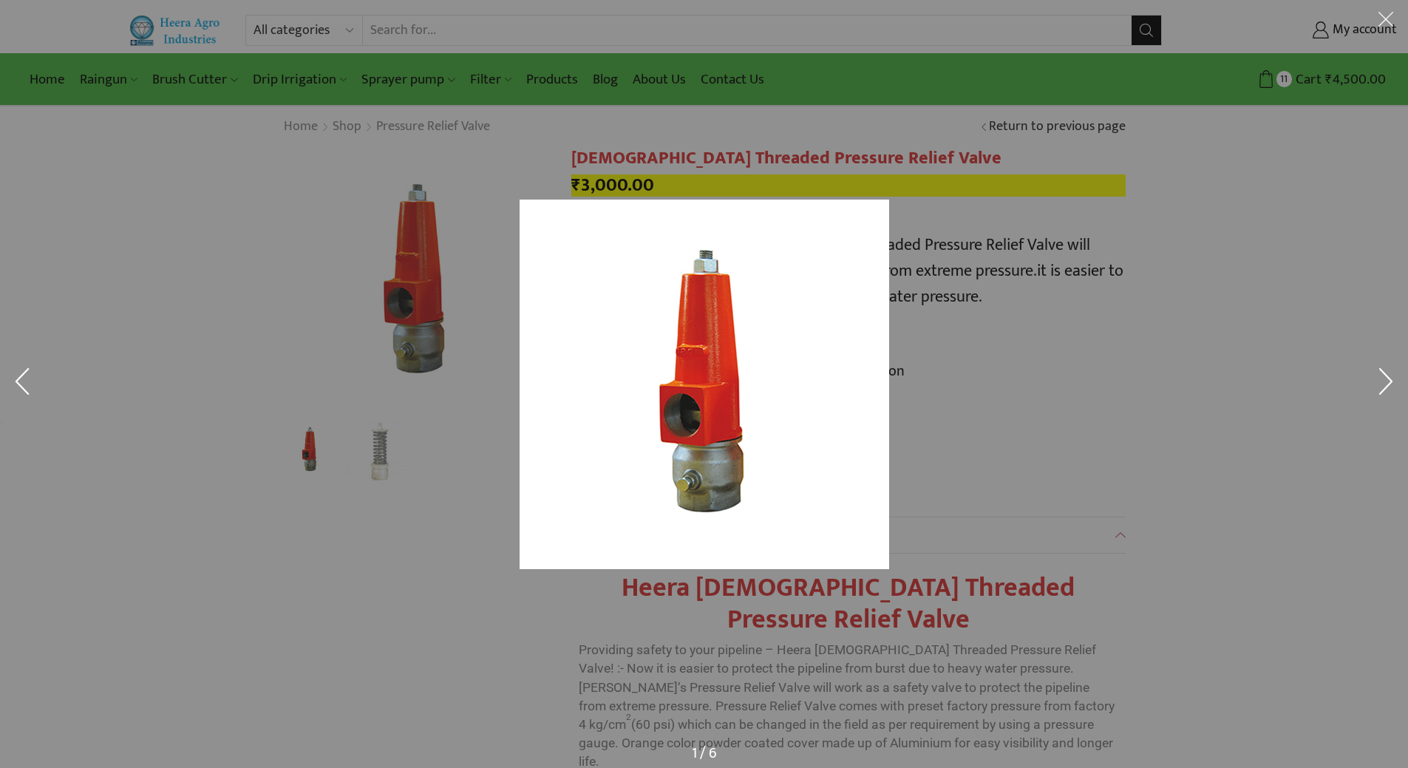
click at [4, 402] on button at bounding box center [22, 384] width 44 height 74
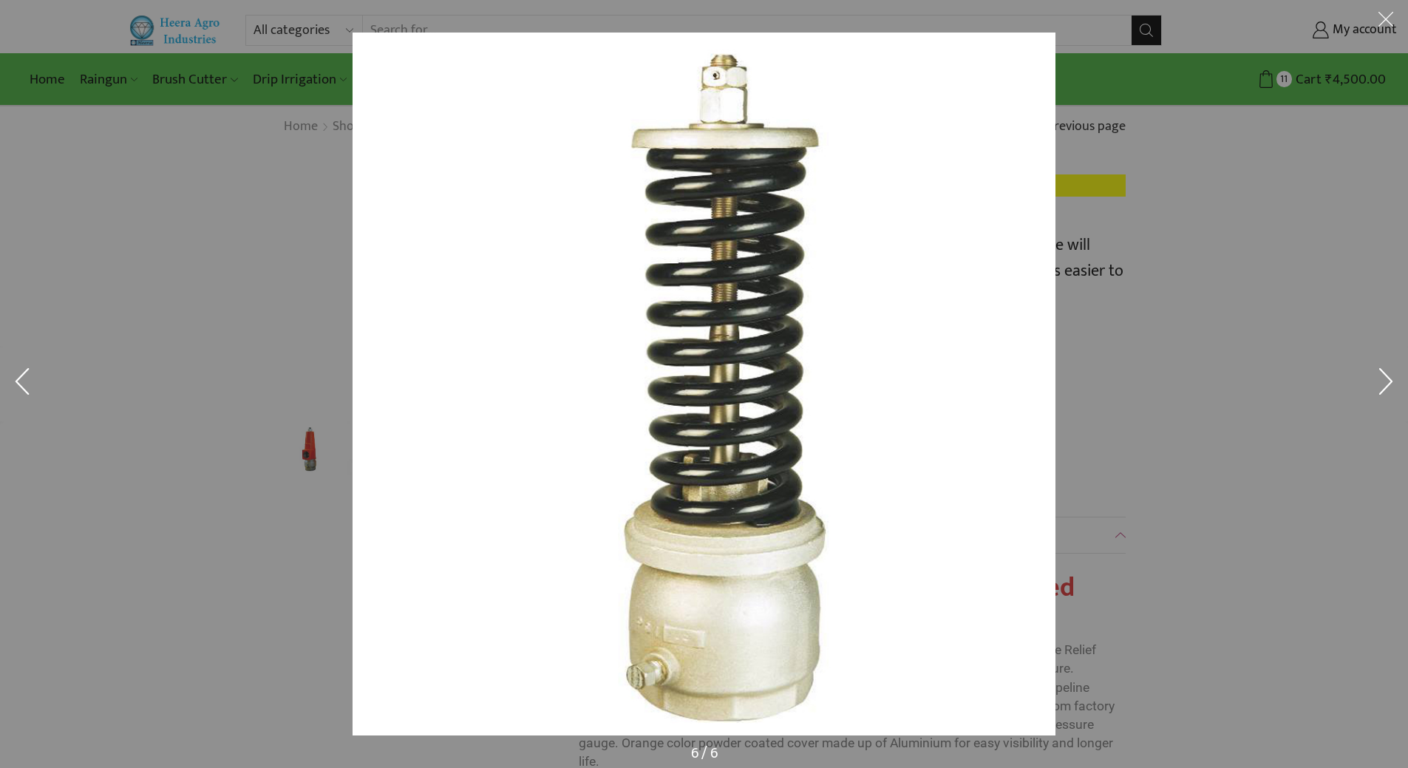
click at [1386, 13] on button at bounding box center [1386, 22] width 44 height 44
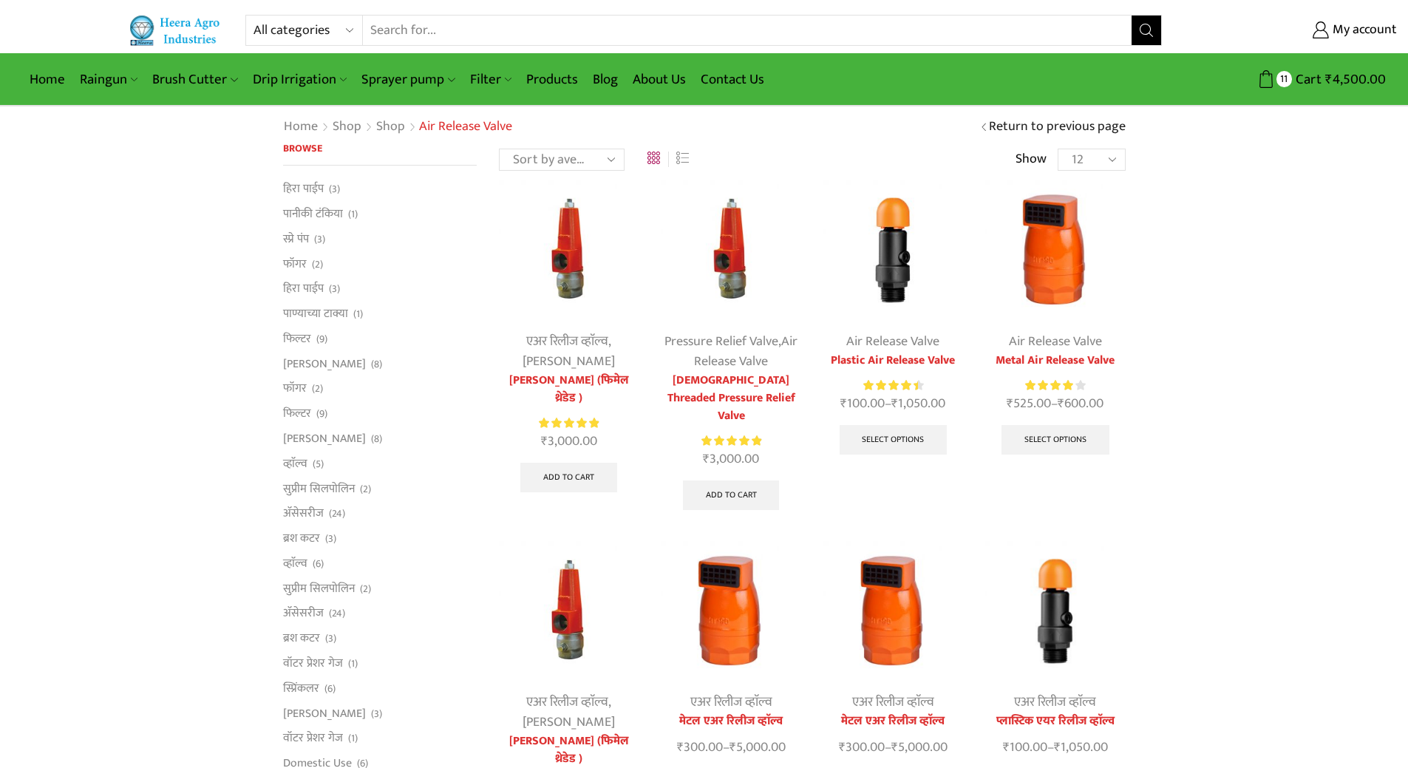
scroll to position [370, 0]
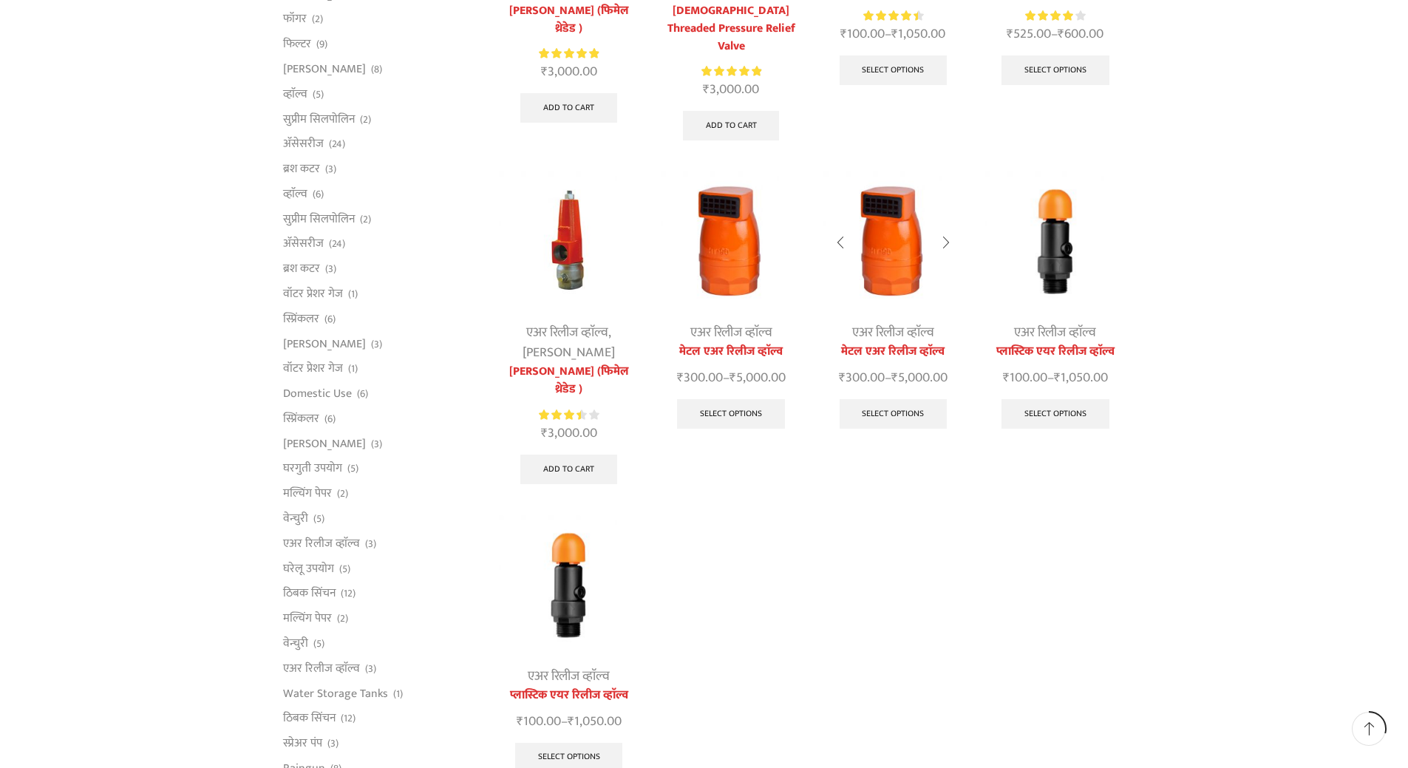
click at [878, 251] on img at bounding box center [894, 242] width 140 height 140
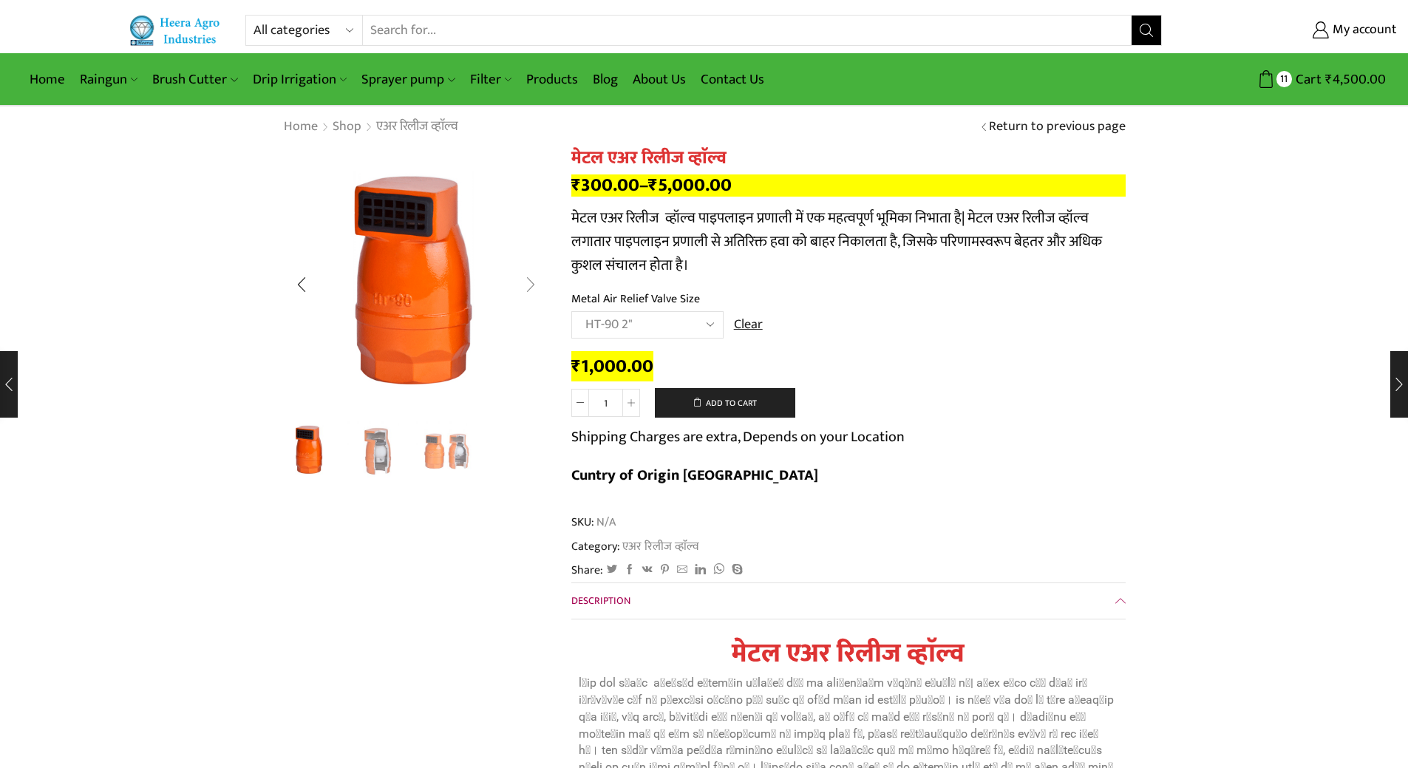
click at [528, 292] on div "Next slide" at bounding box center [530, 284] width 37 height 37
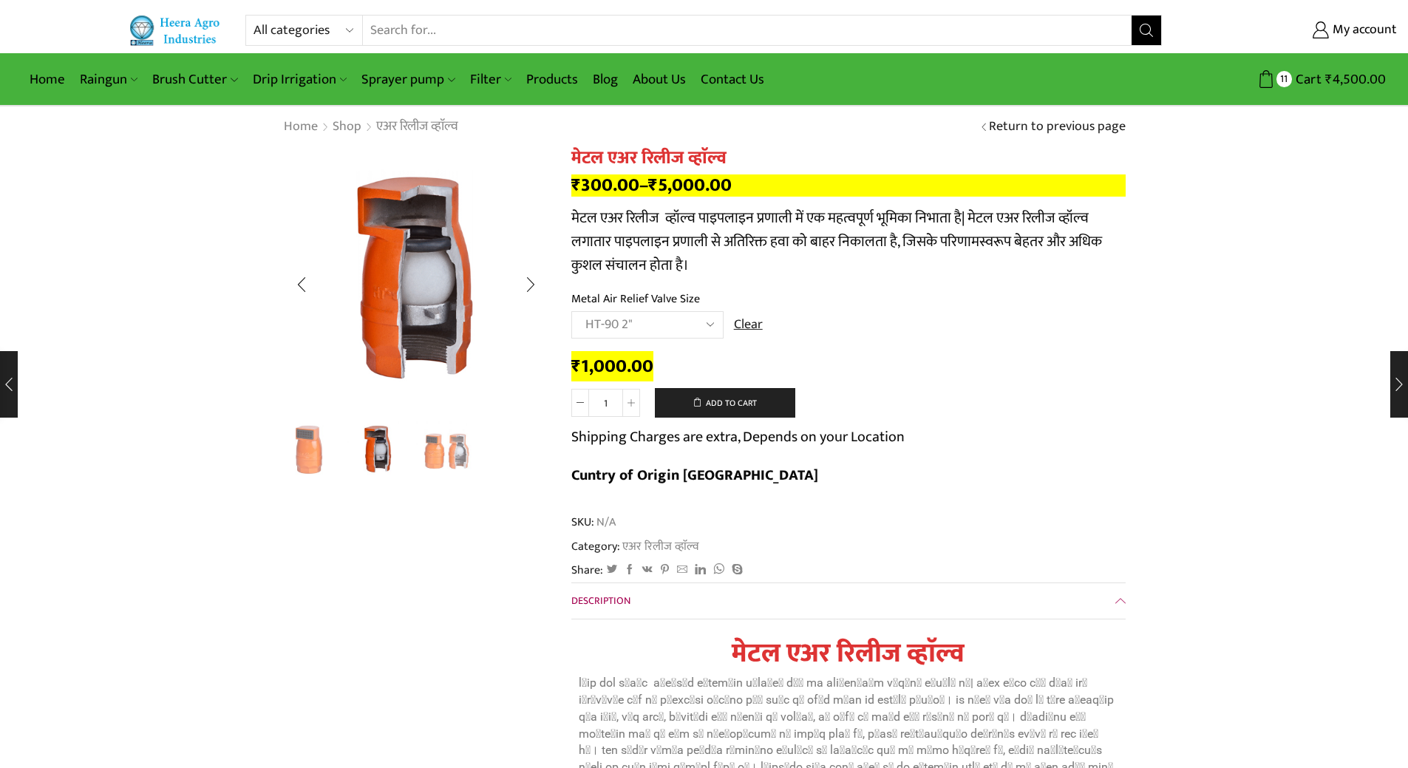
click at [321, 455] on img "1 / 3" at bounding box center [309, 449] width 61 height 61
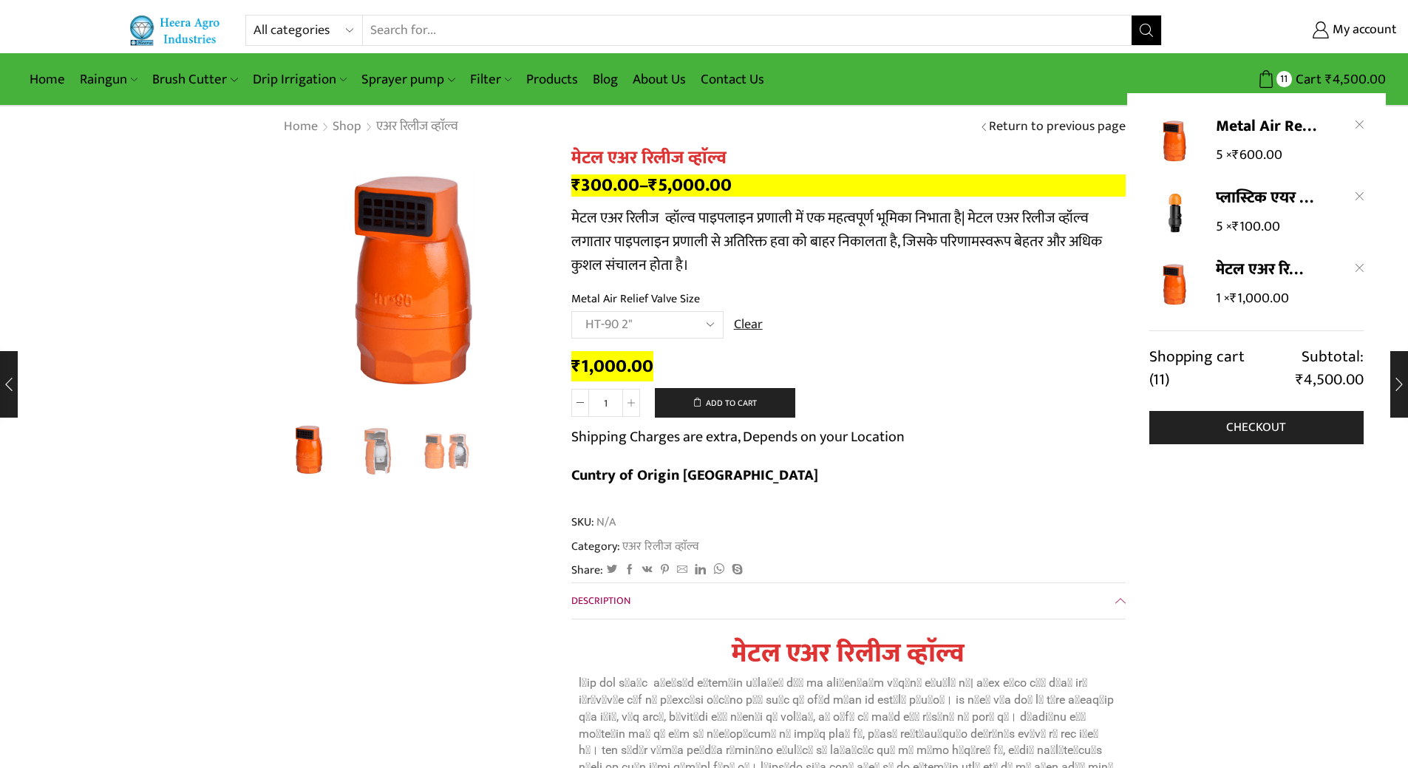
click at [1239, 140] on div "5 × ₹ 600.00" at bounding box center [1276, 153] width 120 height 26
click at [1246, 132] on link "Metal Air Release Valve - HT-89 1.5"" at bounding box center [1266, 126] width 101 height 22
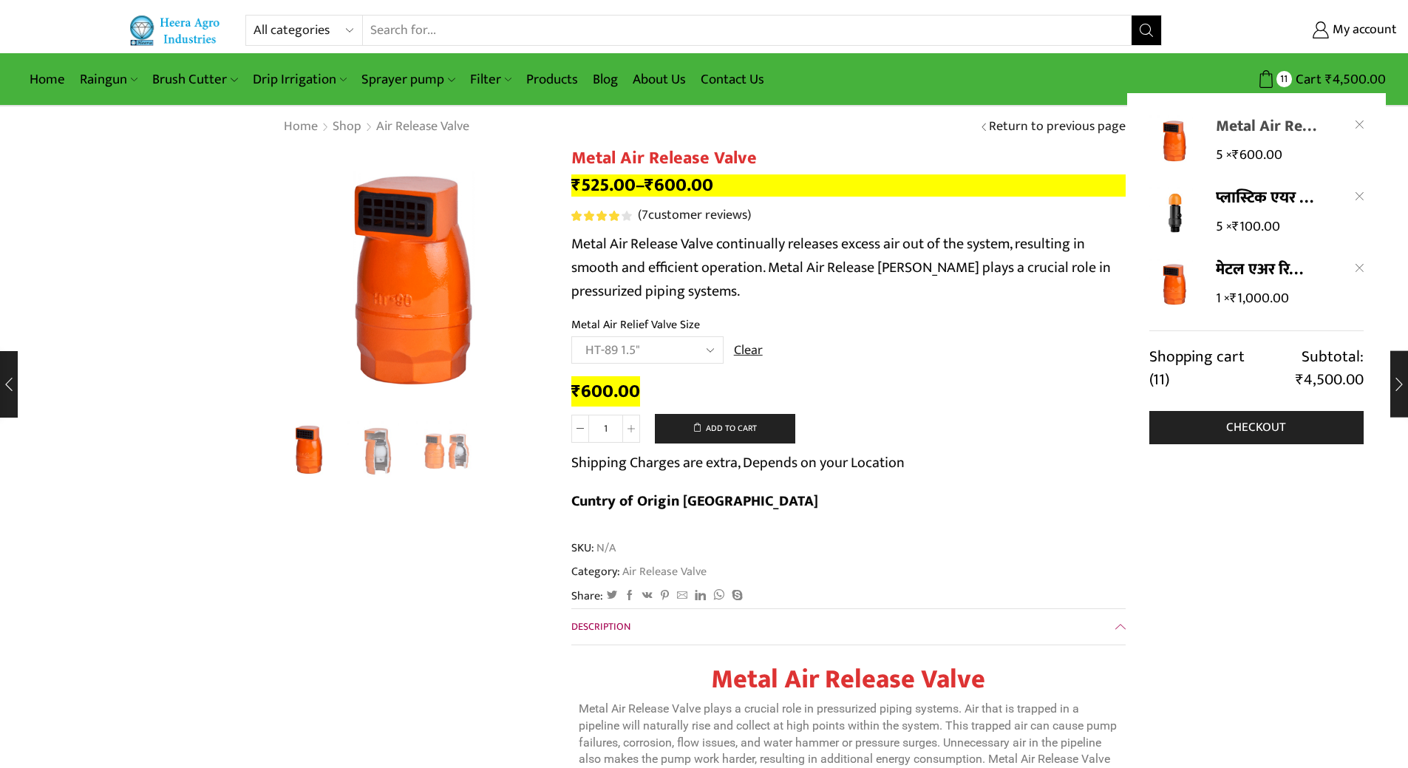
click at [1286, 133] on link "Metal Air Release Valve - HT-89 1.5"" at bounding box center [1266, 126] width 101 height 22
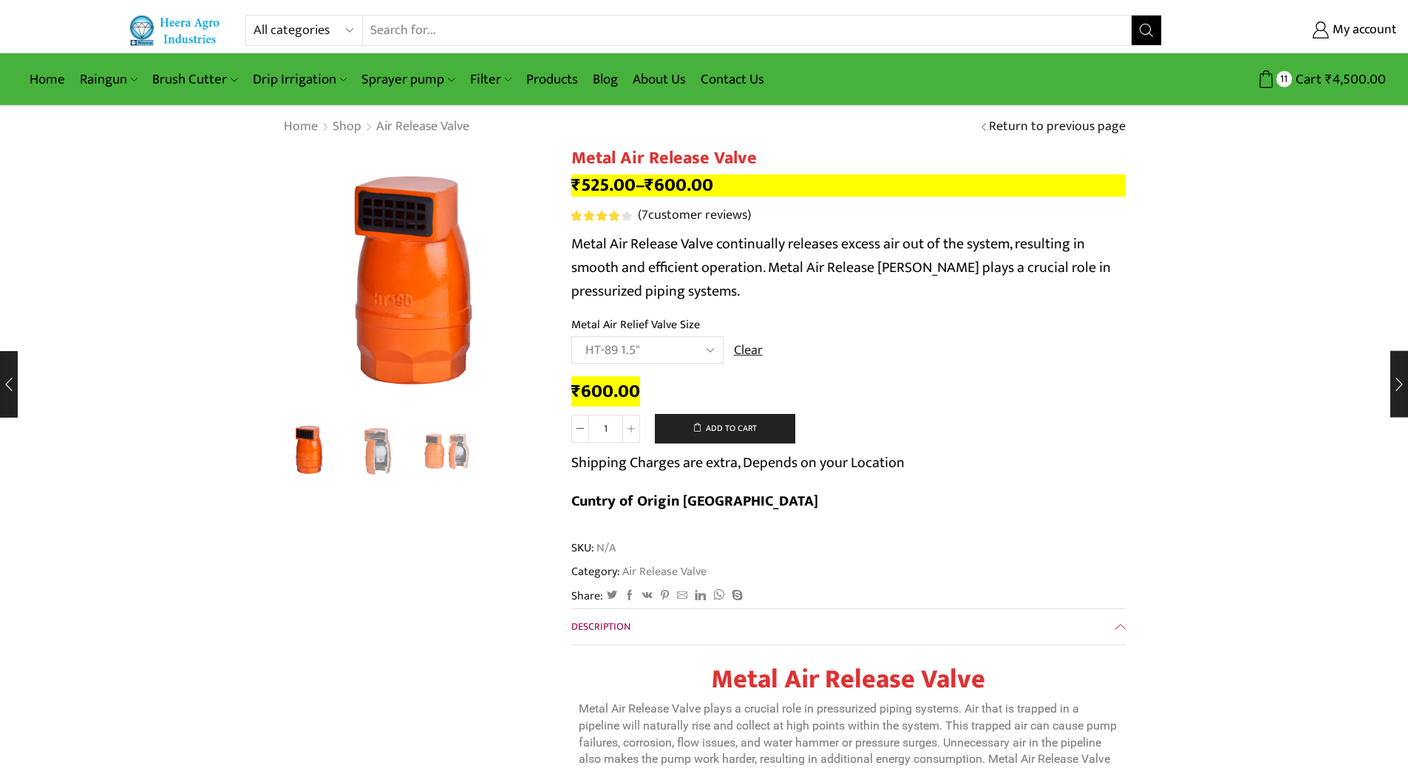
click at [706, 347] on select "Choose an option HT-88P 1" HT-89 1.5"" at bounding box center [648, 349] width 152 height 27
click at [707, 424] on button "Add to cart" at bounding box center [725, 429] width 140 height 30
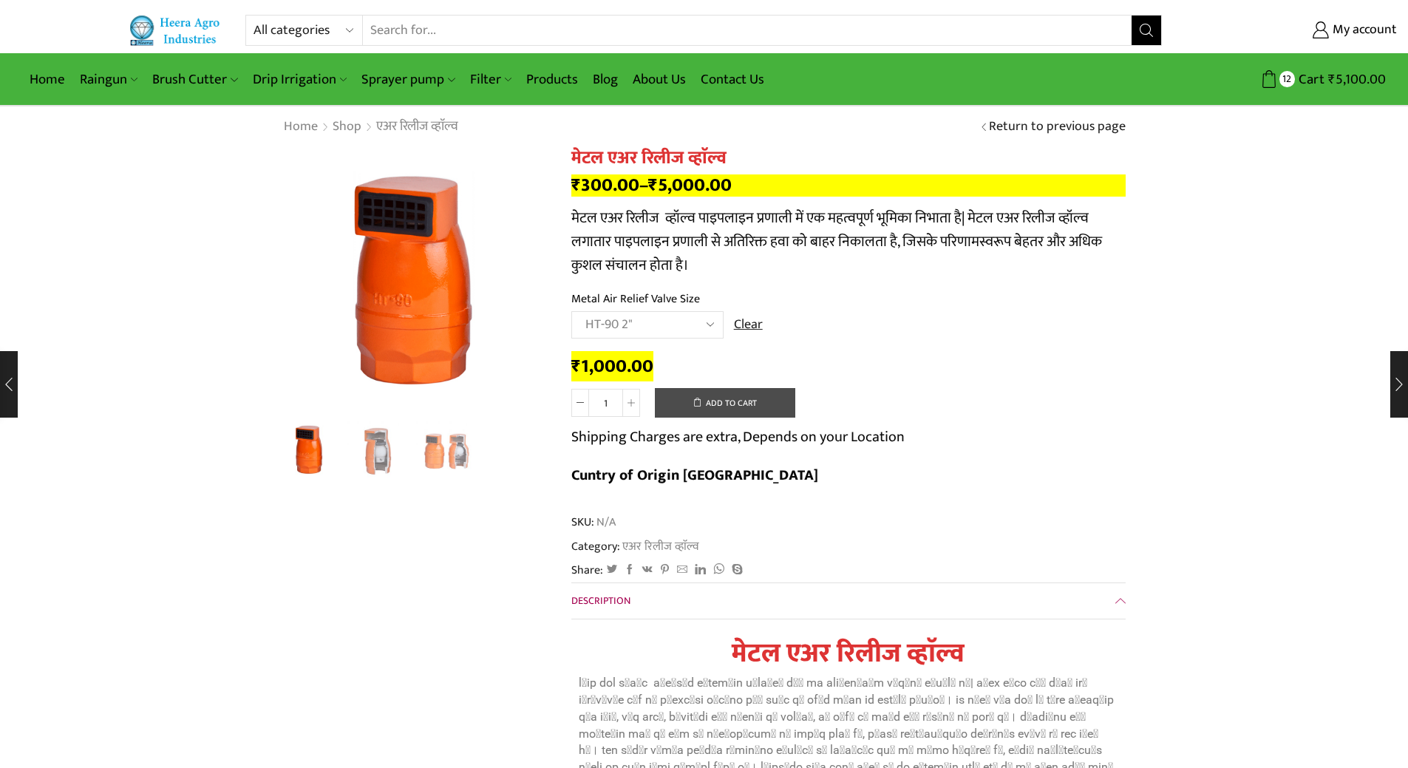
click at [726, 396] on button "Add to cart" at bounding box center [725, 403] width 140 height 30
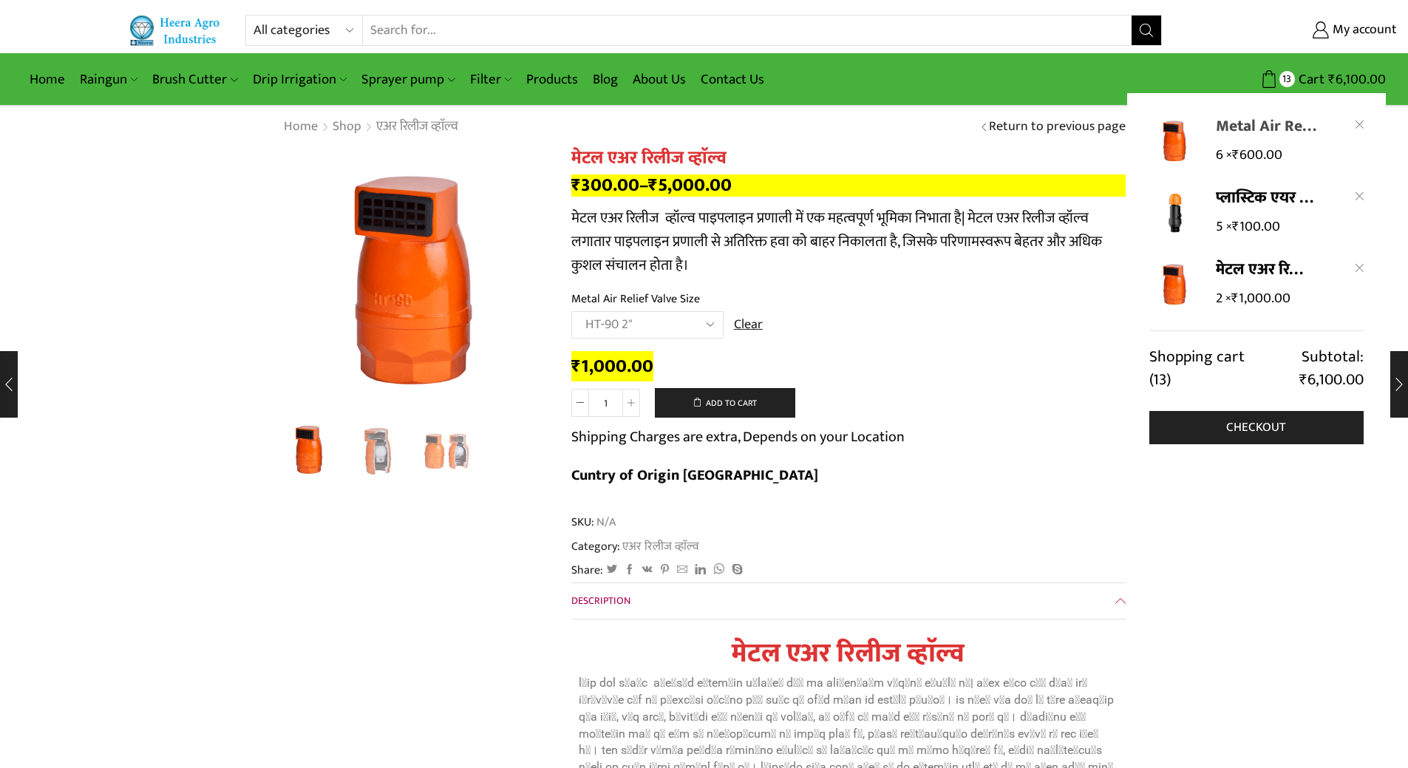
click at [1235, 129] on link "Metal Air Release Valve - HT-89 1.5"" at bounding box center [1266, 126] width 101 height 22
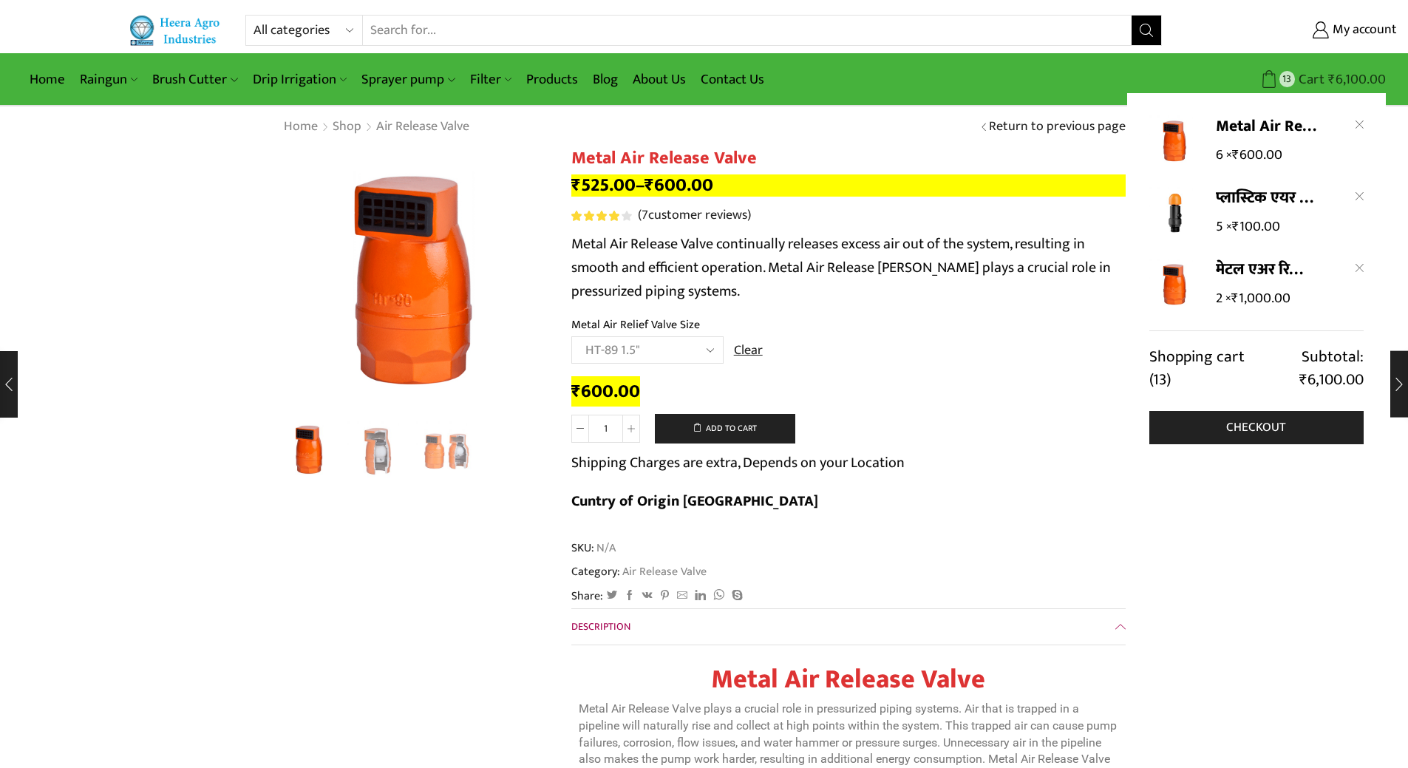
click at [1323, 67] on link "13 Cart ₹ 6,100.00" at bounding box center [1281, 79] width 209 height 27
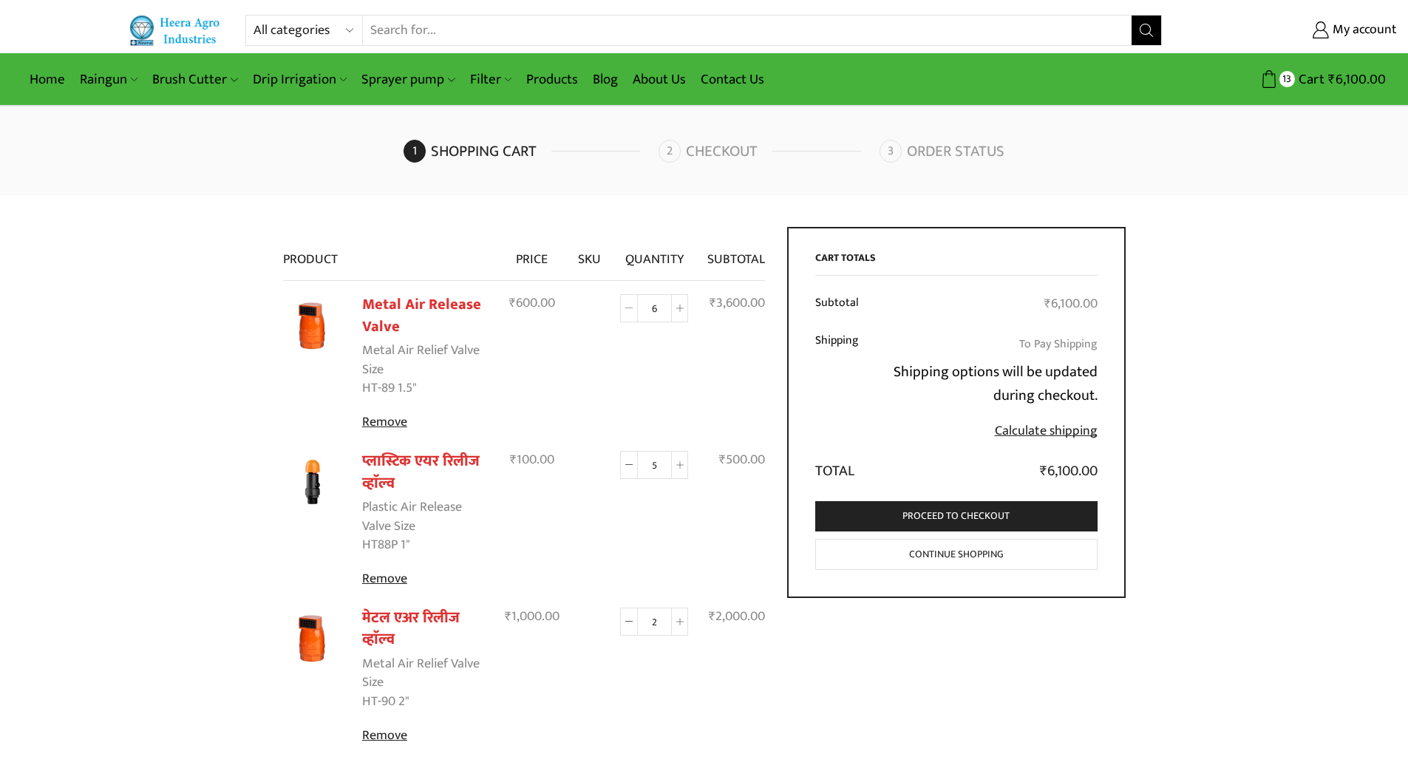
click at [631, 309] on icon at bounding box center [628, 308] width 7 height 7
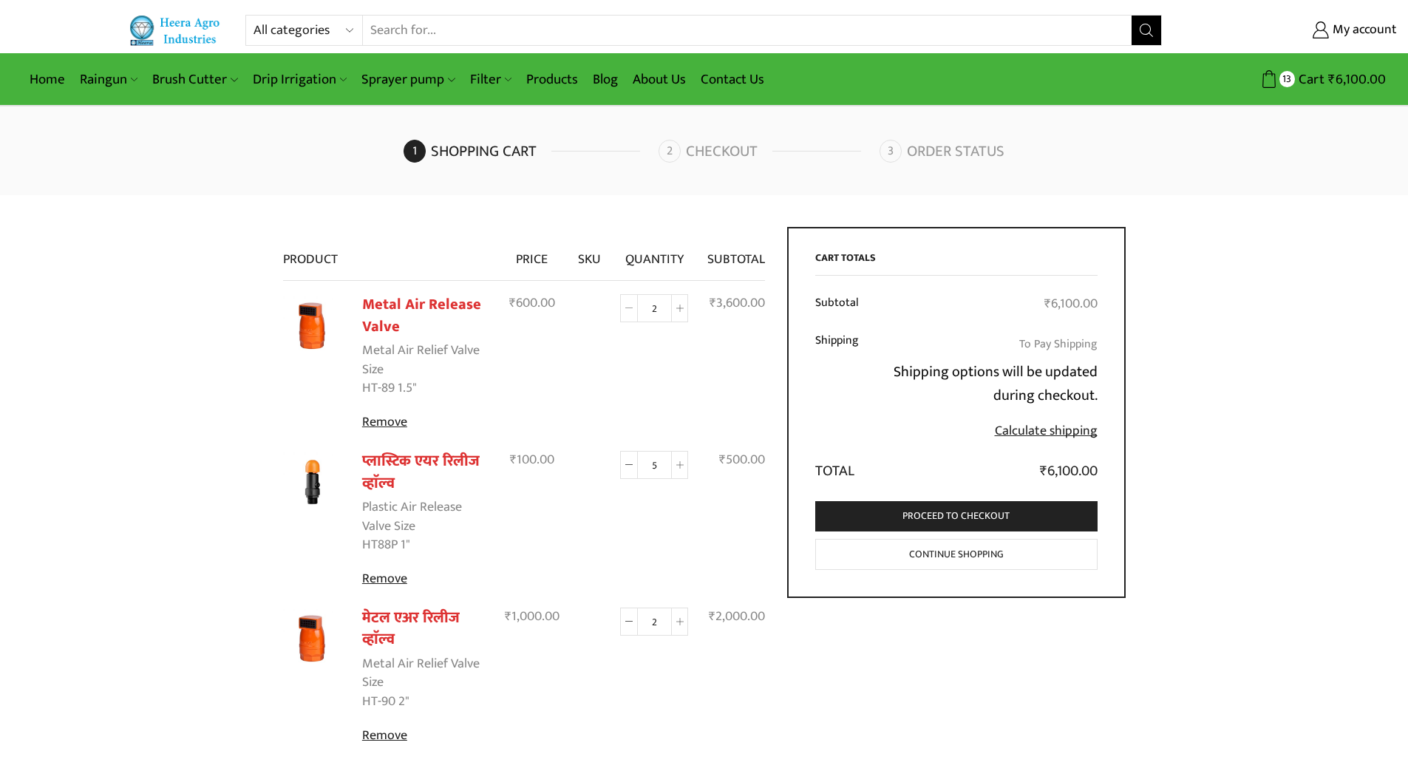
type input "1"
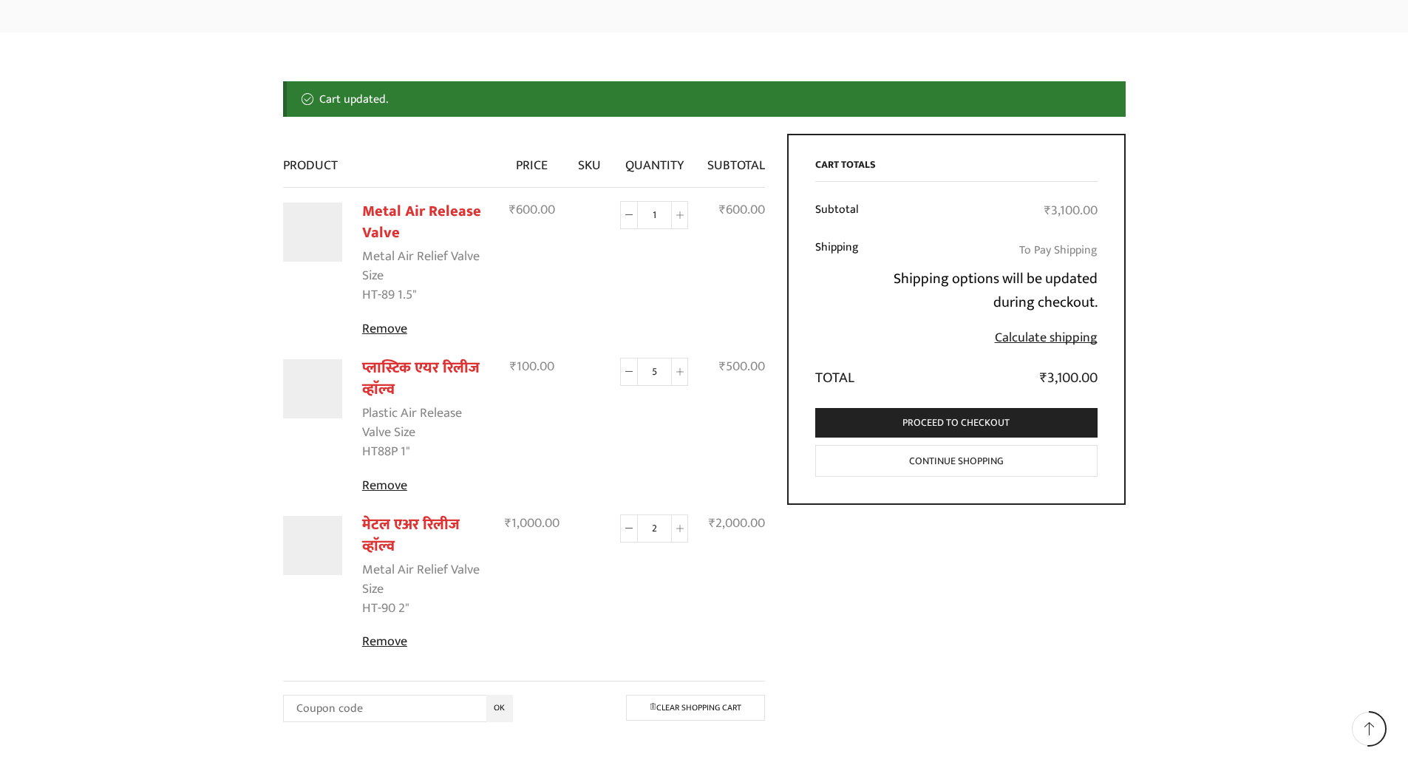
scroll to position [171, 0]
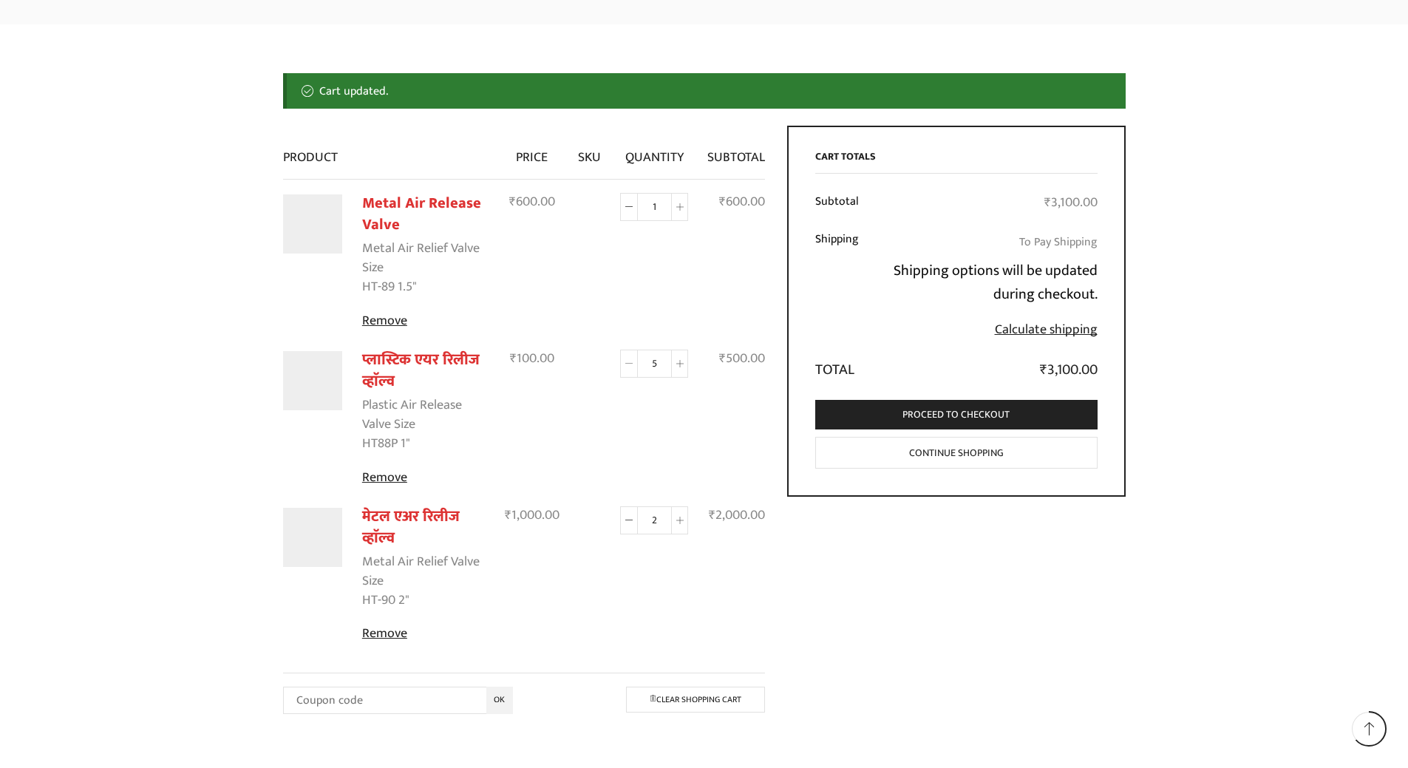
click at [632, 364] on icon at bounding box center [628, 363] width 7 height 7
click at [680, 362] on icon at bounding box center [679, 363] width 7 height 7
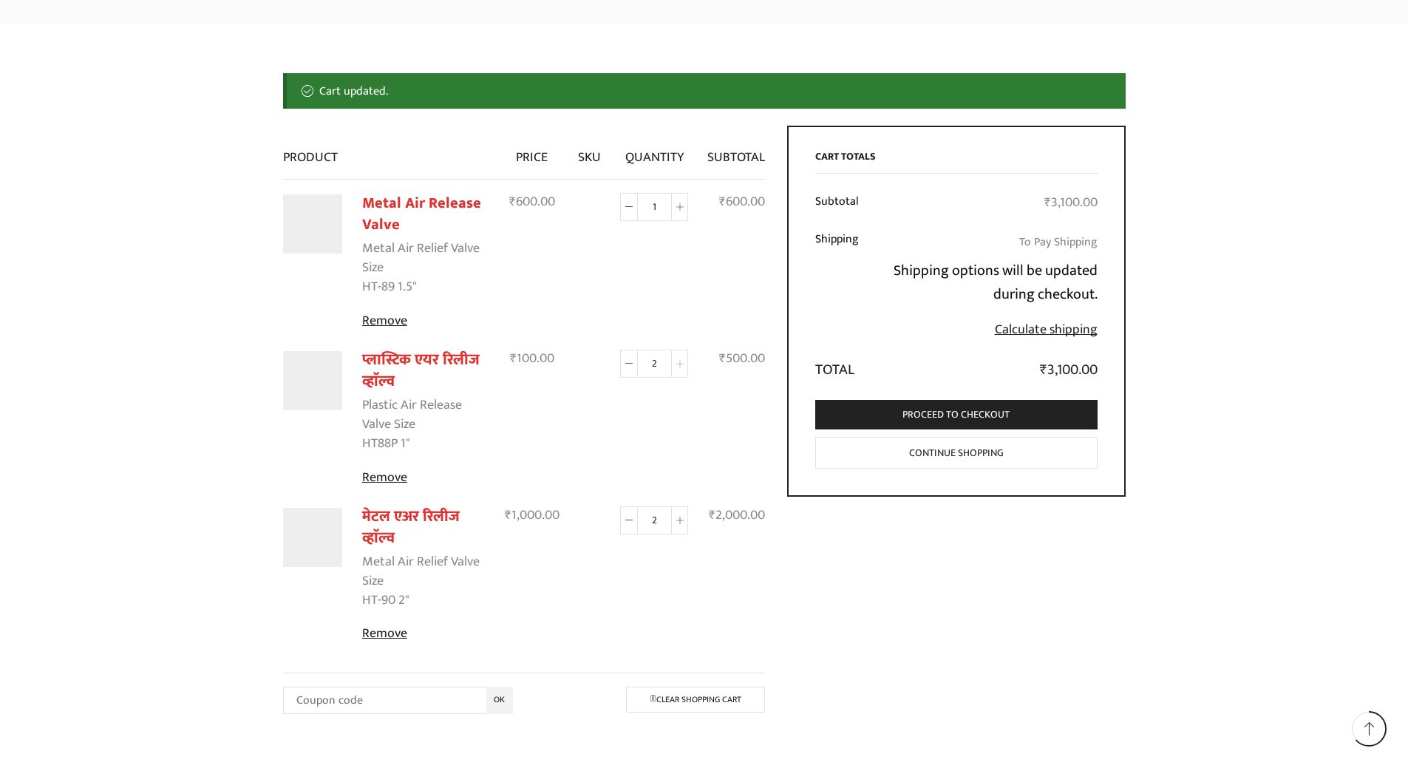
click at [680, 362] on icon at bounding box center [679, 363] width 7 height 7
type input "3"
click at [632, 520] on icon at bounding box center [628, 520] width 7 height 7
type input "1"
click at [683, 359] on span at bounding box center [680, 364] width 18 height 28
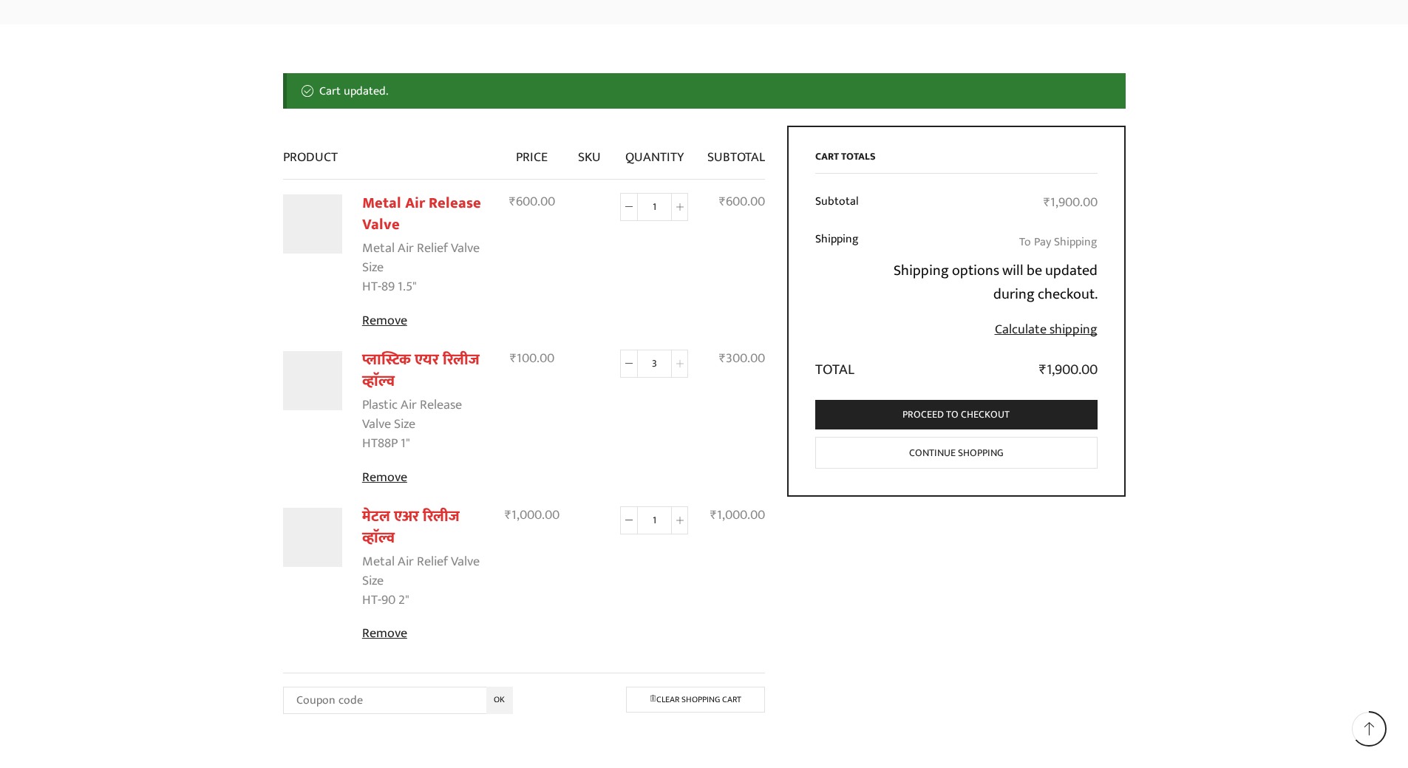
type input "4"
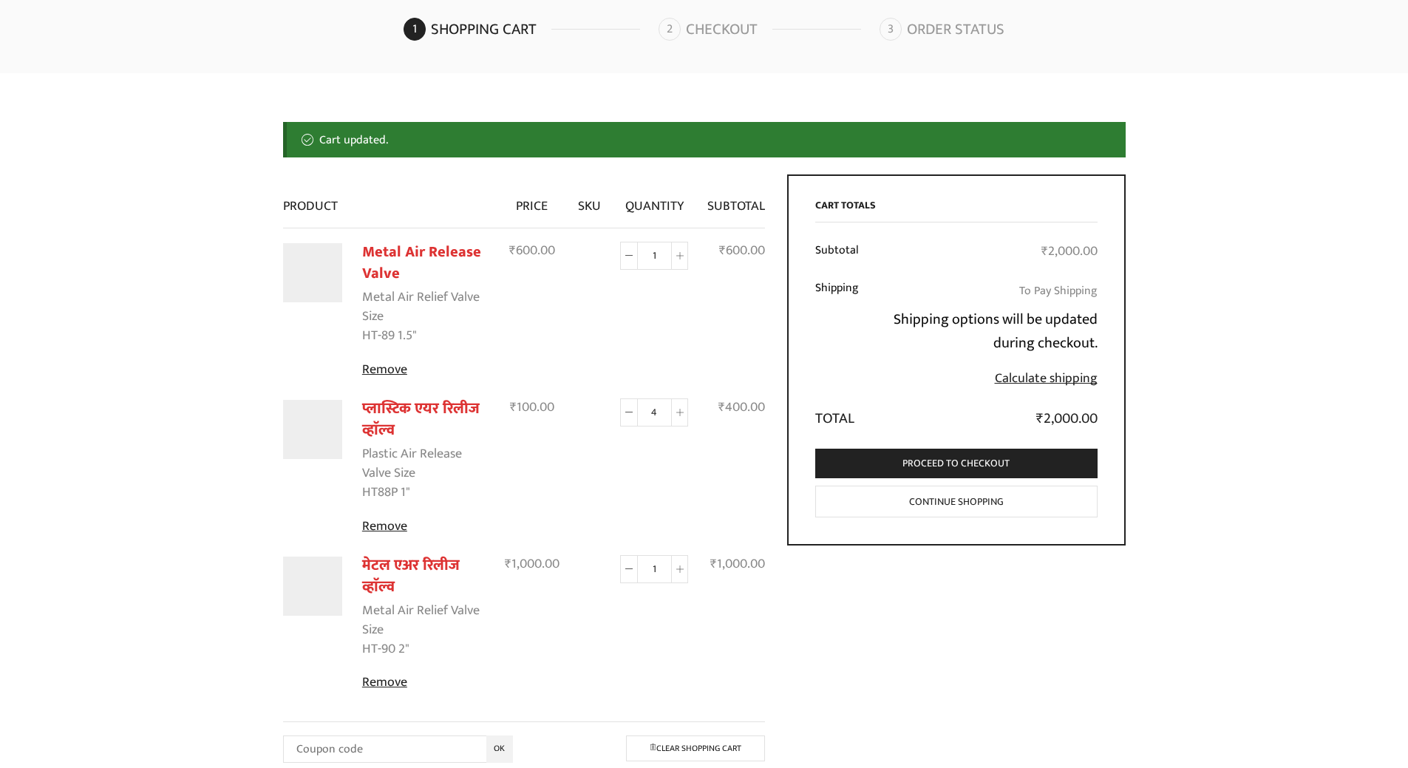
scroll to position [0, 0]
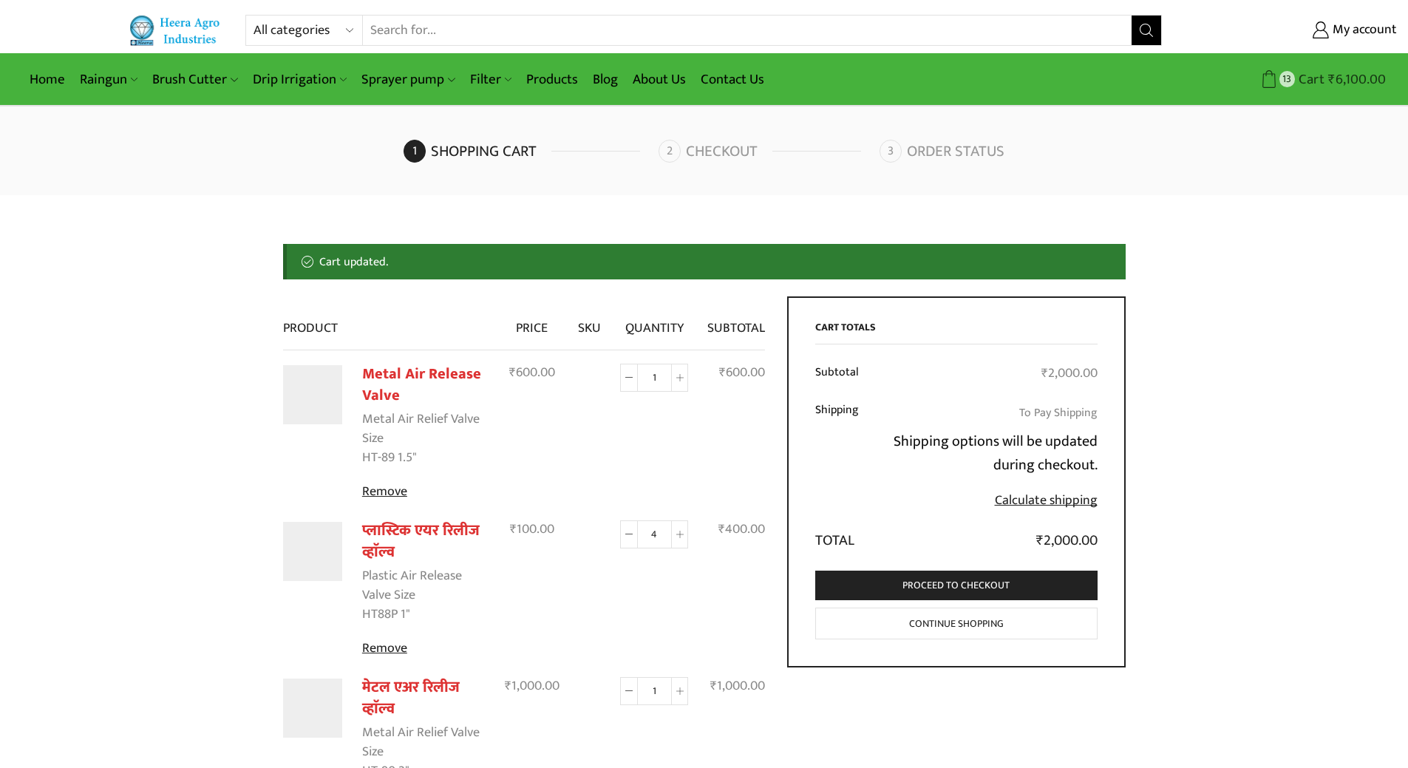
click at [1342, 75] on bdi "₹ 6,100.00" at bounding box center [1358, 79] width 58 height 23
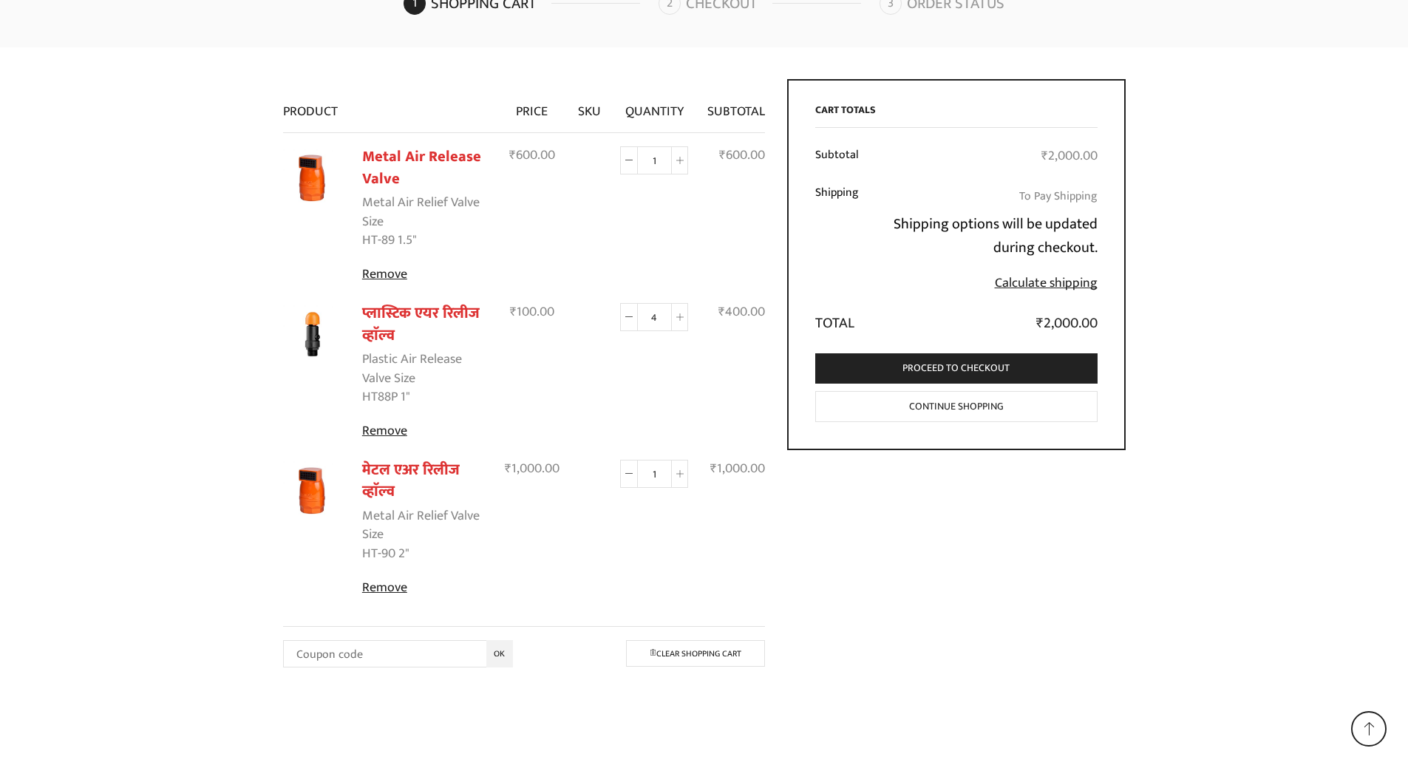
scroll to position [200, 0]
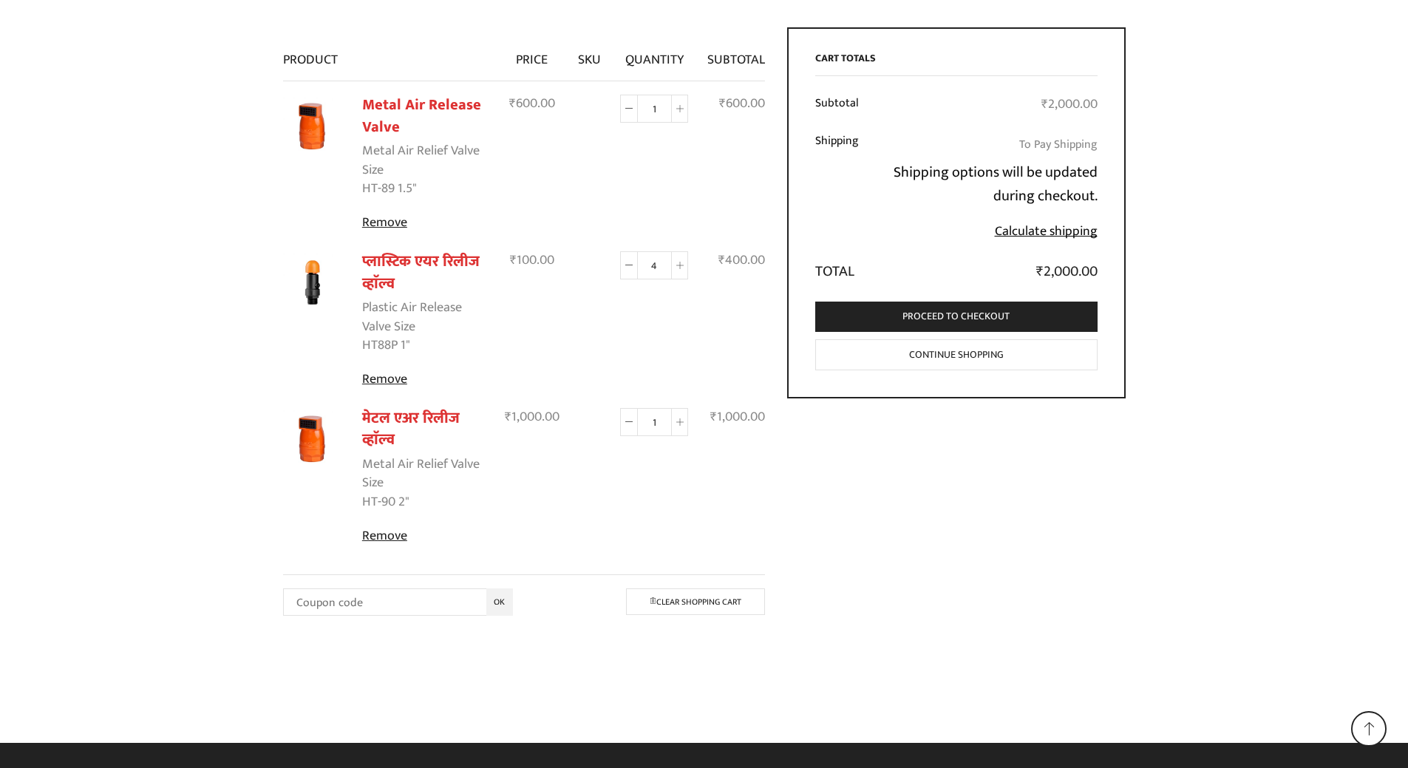
click at [1025, 231] on link "Calculate shipping" at bounding box center [1046, 231] width 103 height 22
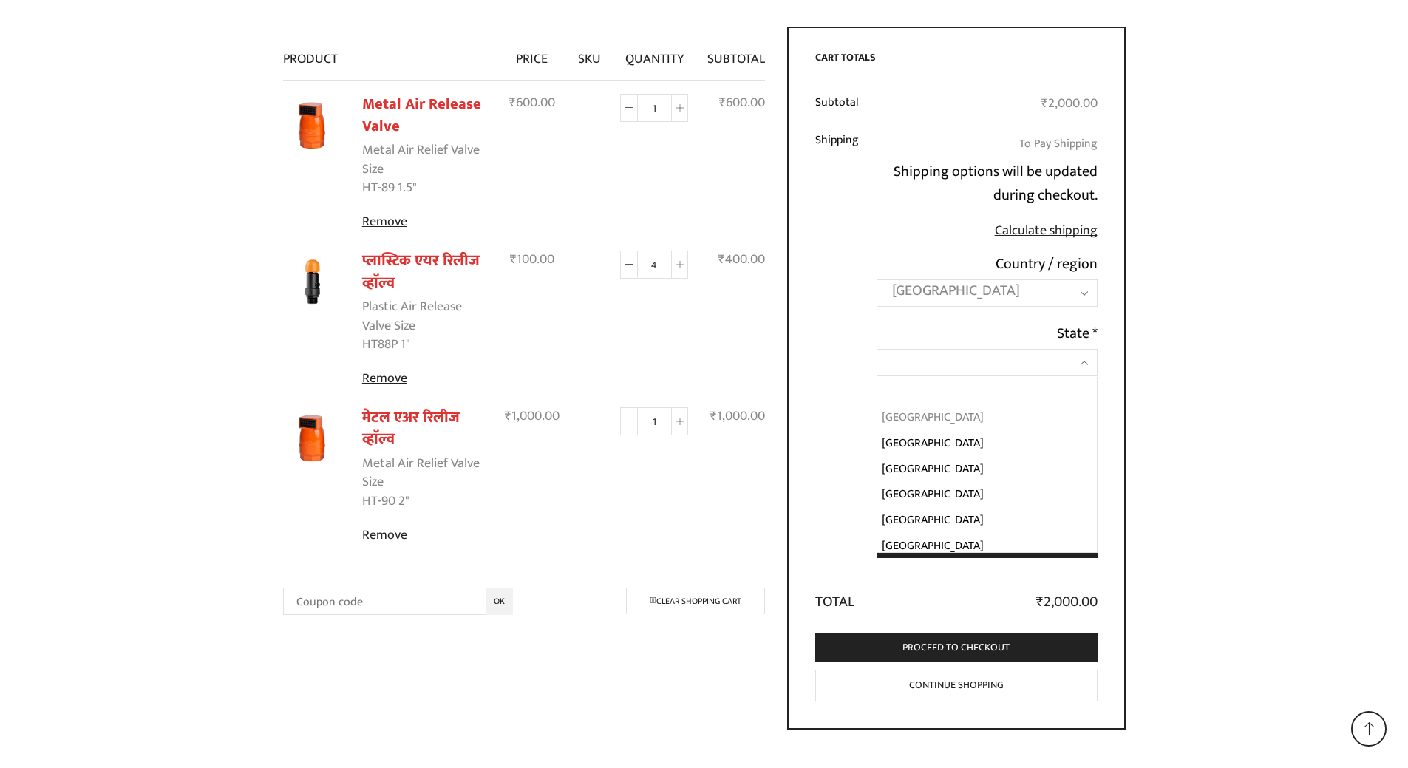
click at [1082, 358] on span at bounding box center [987, 362] width 220 height 27
select select "PB"
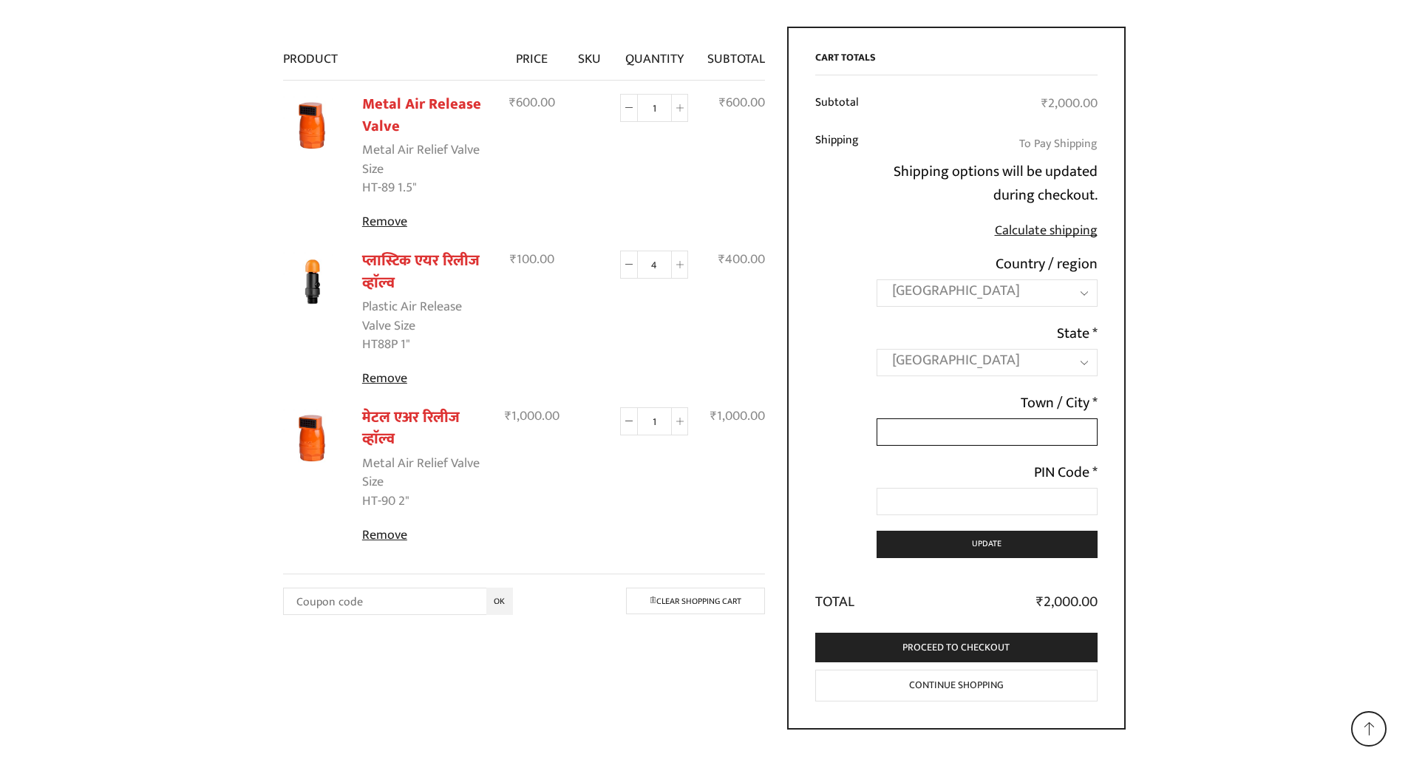
click at [926, 435] on input "Town / City *" at bounding box center [987, 431] width 220 height 27
type input "zirkpur"
click at [897, 501] on input "PIN Code *" at bounding box center [987, 501] width 220 height 27
type input "140603"
click at [956, 549] on button "Update" at bounding box center [987, 544] width 220 height 27
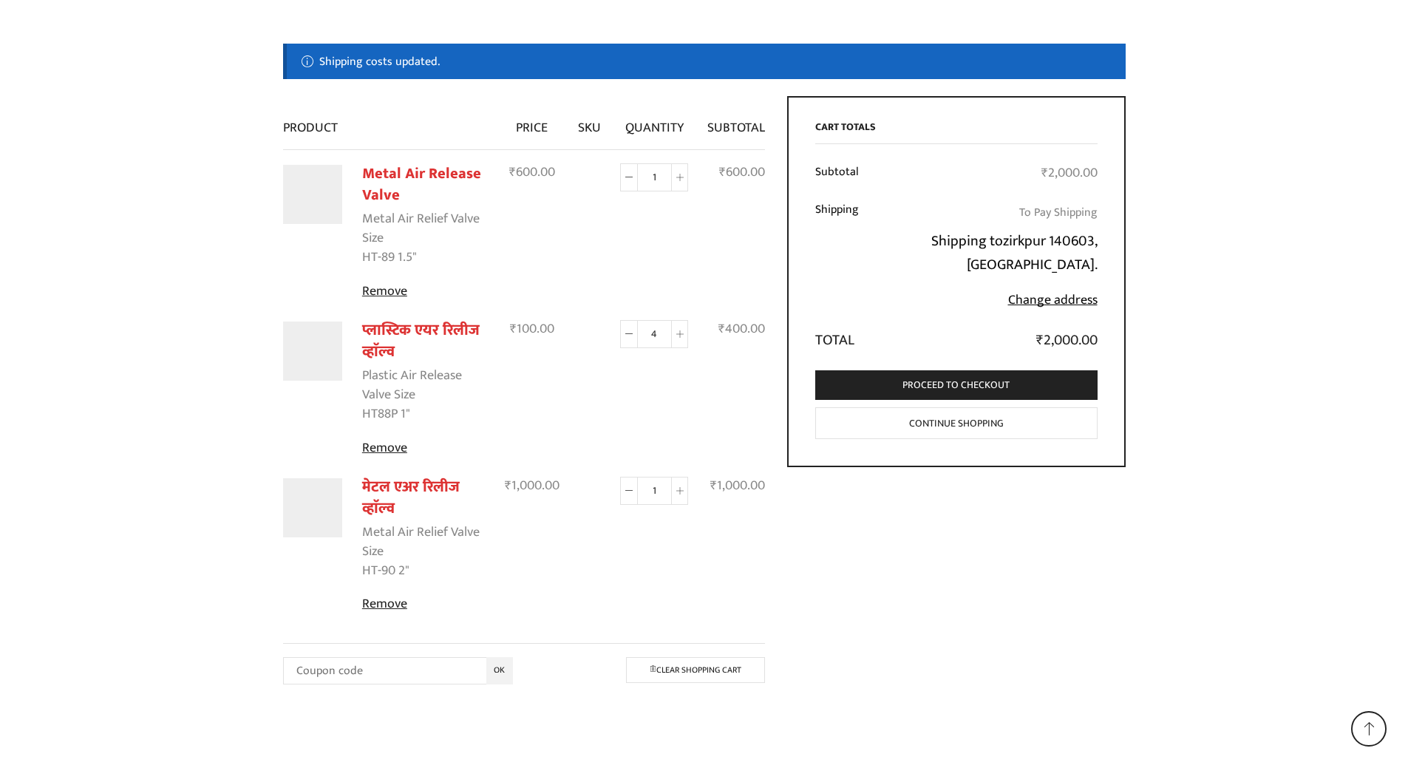
click at [1042, 289] on link "Change address" at bounding box center [1052, 300] width 89 height 22
select select "PB"
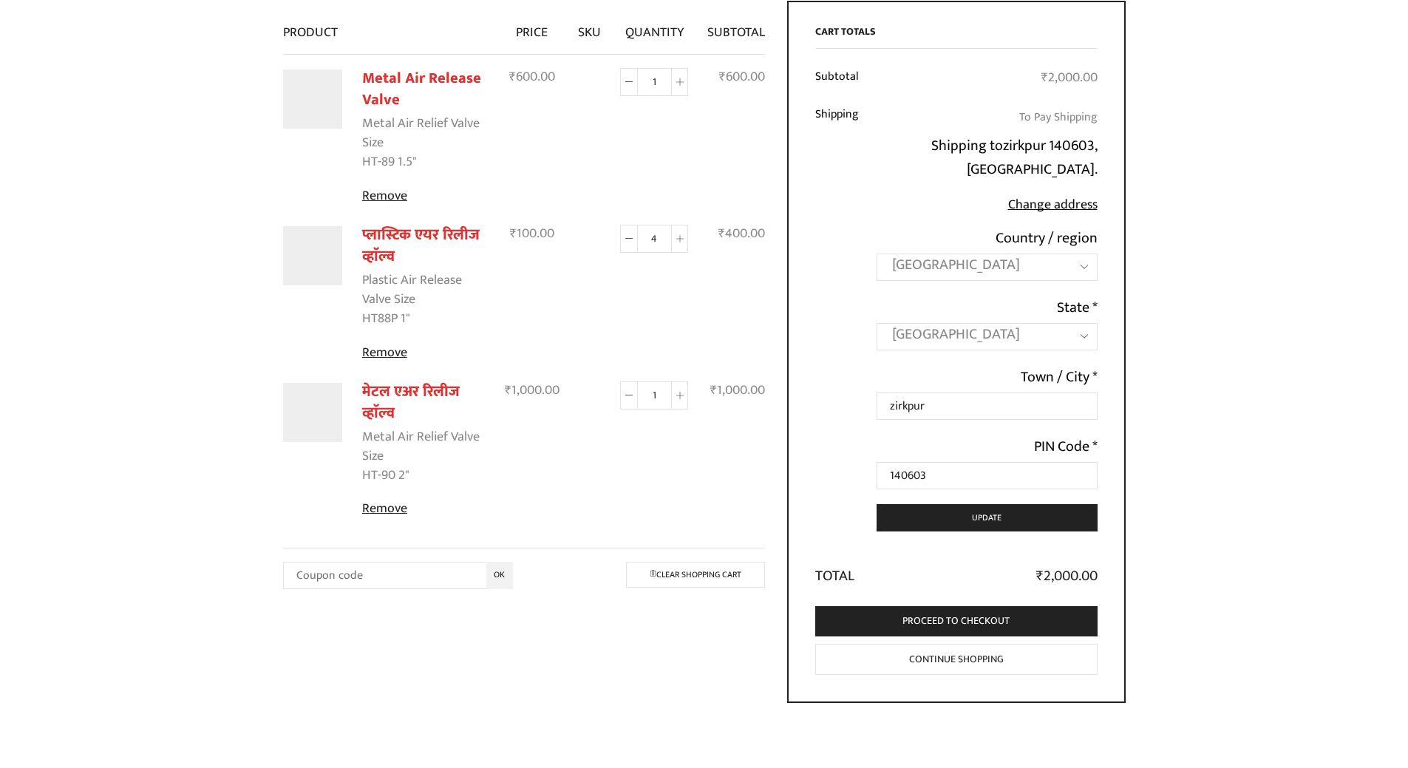
scroll to position [353, 0]
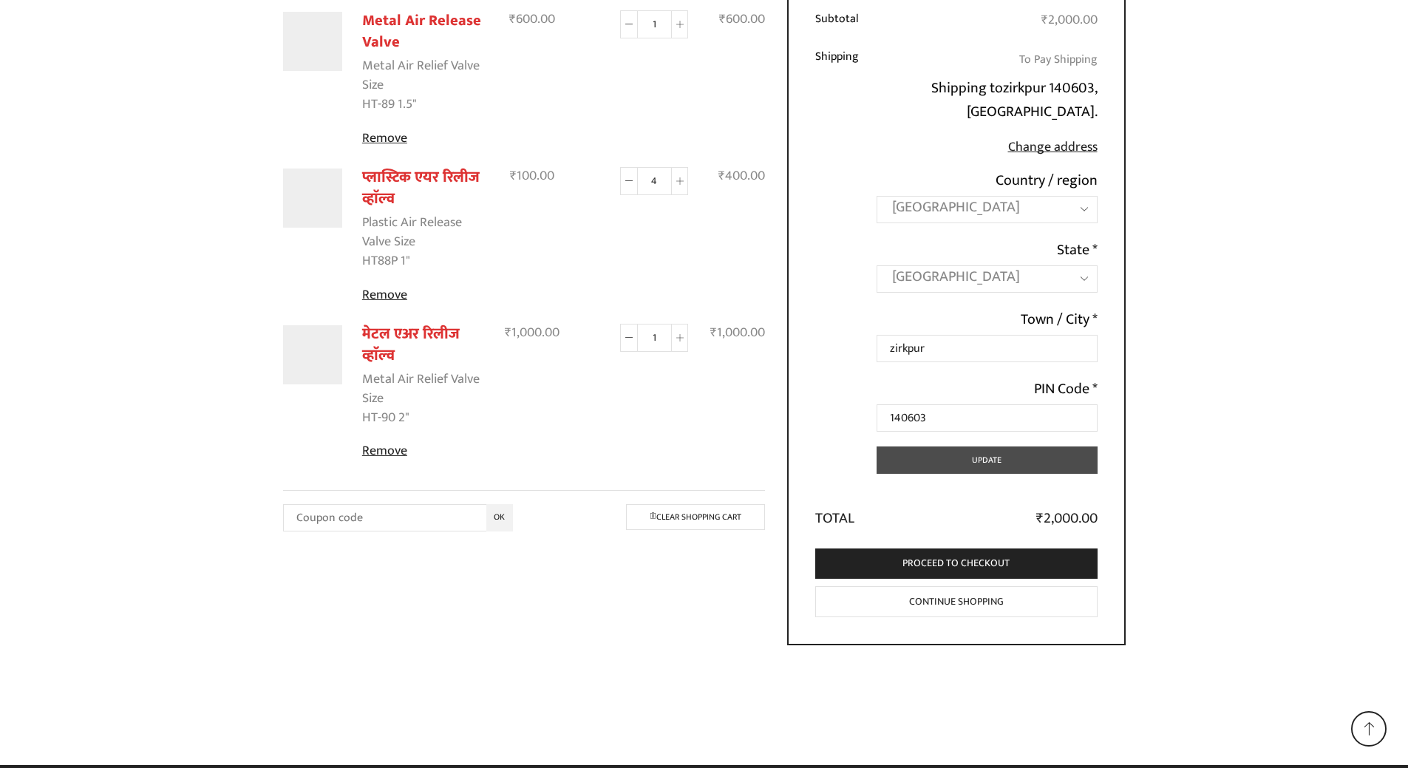
click at [1001, 447] on button "Update" at bounding box center [987, 460] width 220 height 27
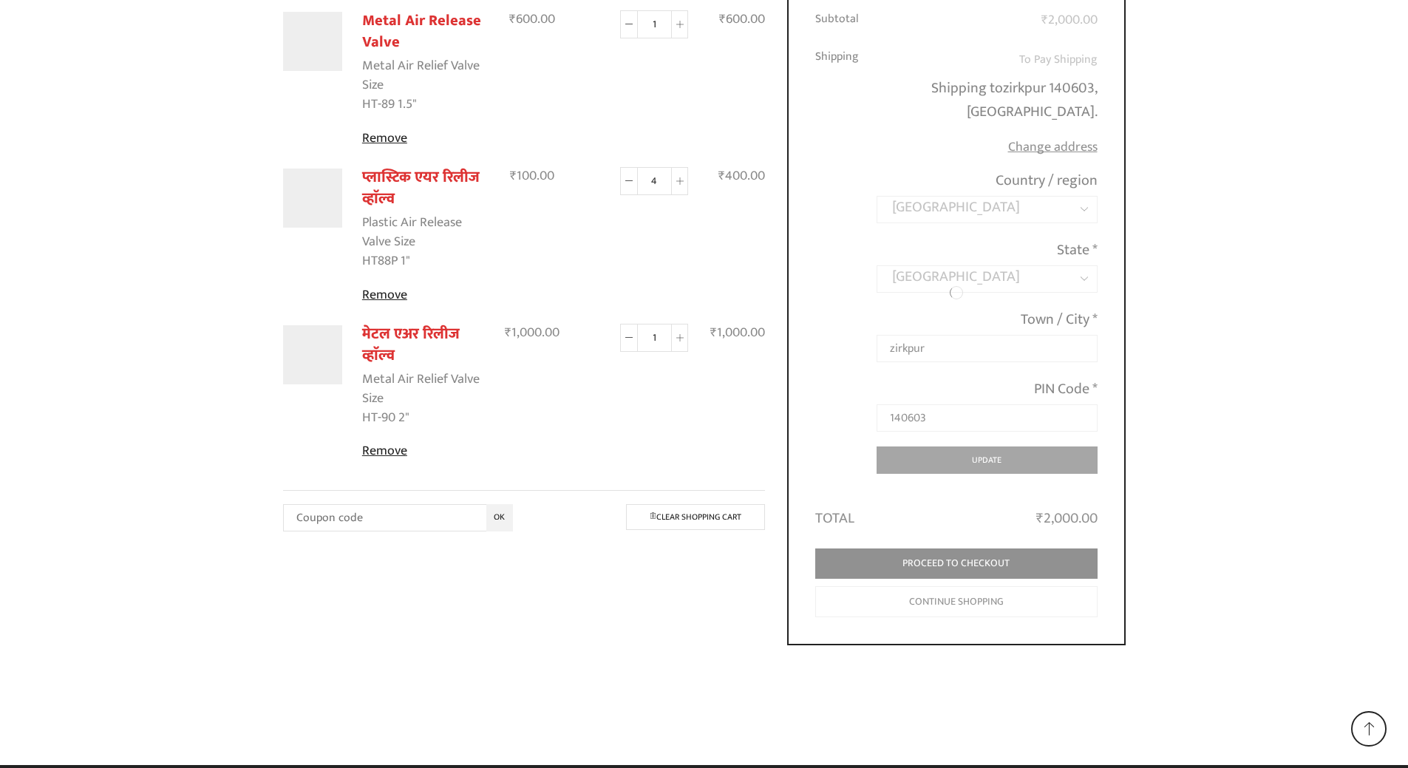
scroll to position [270, 0]
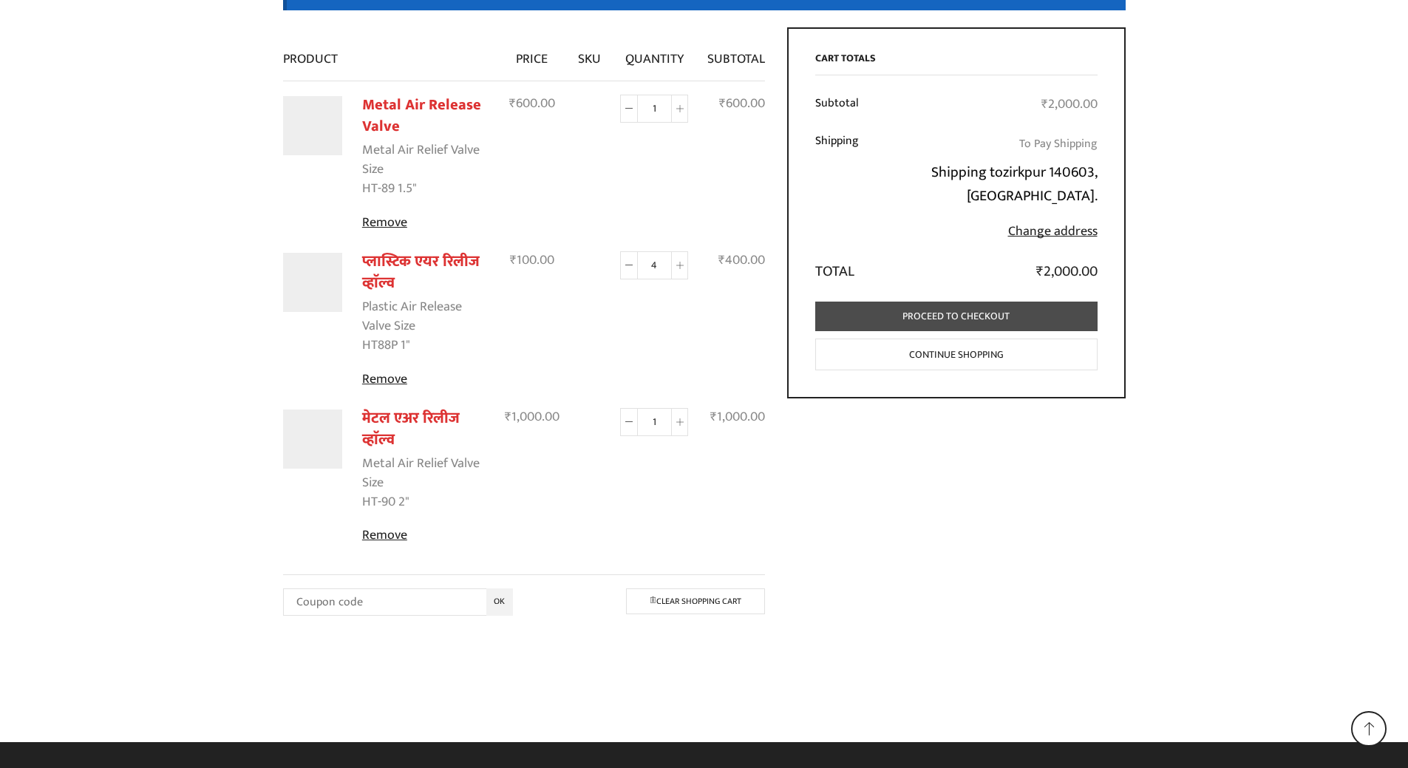
click at [945, 302] on link "Proceed to checkout" at bounding box center [956, 317] width 282 height 30
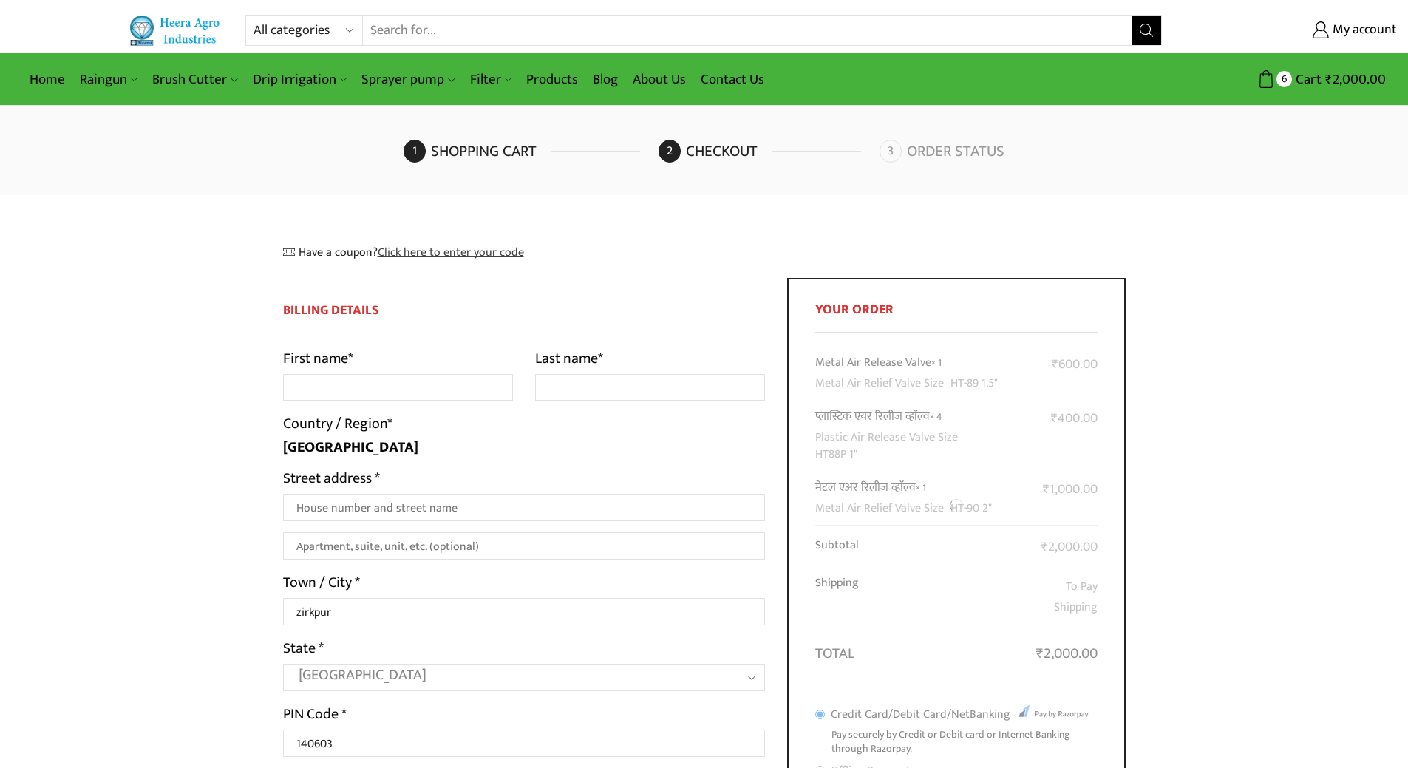
select select "PB"
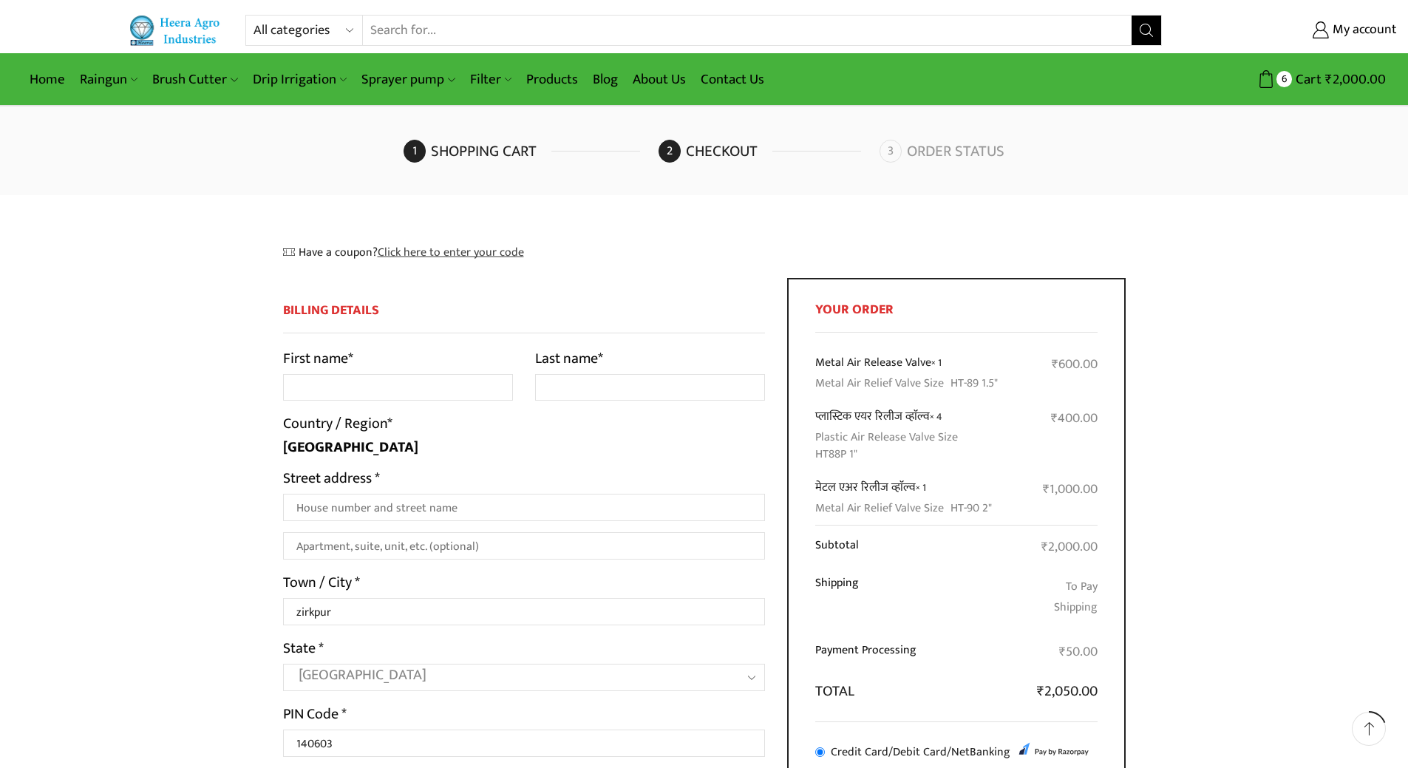
scroll to position [148, 0]
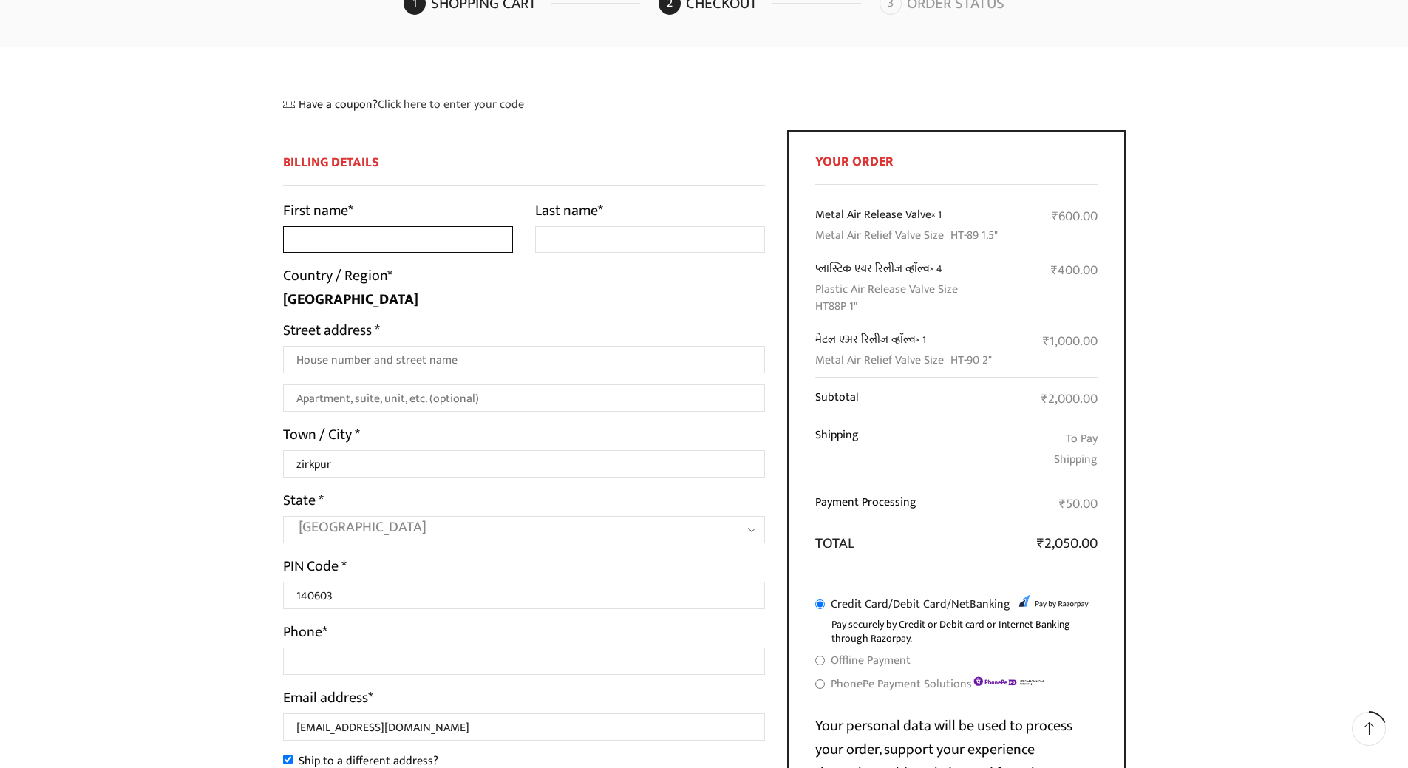
click at [392, 237] on input "First name *" at bounding box center [398, 239] width 230 height 27
type input "[PERSON_NAME]"
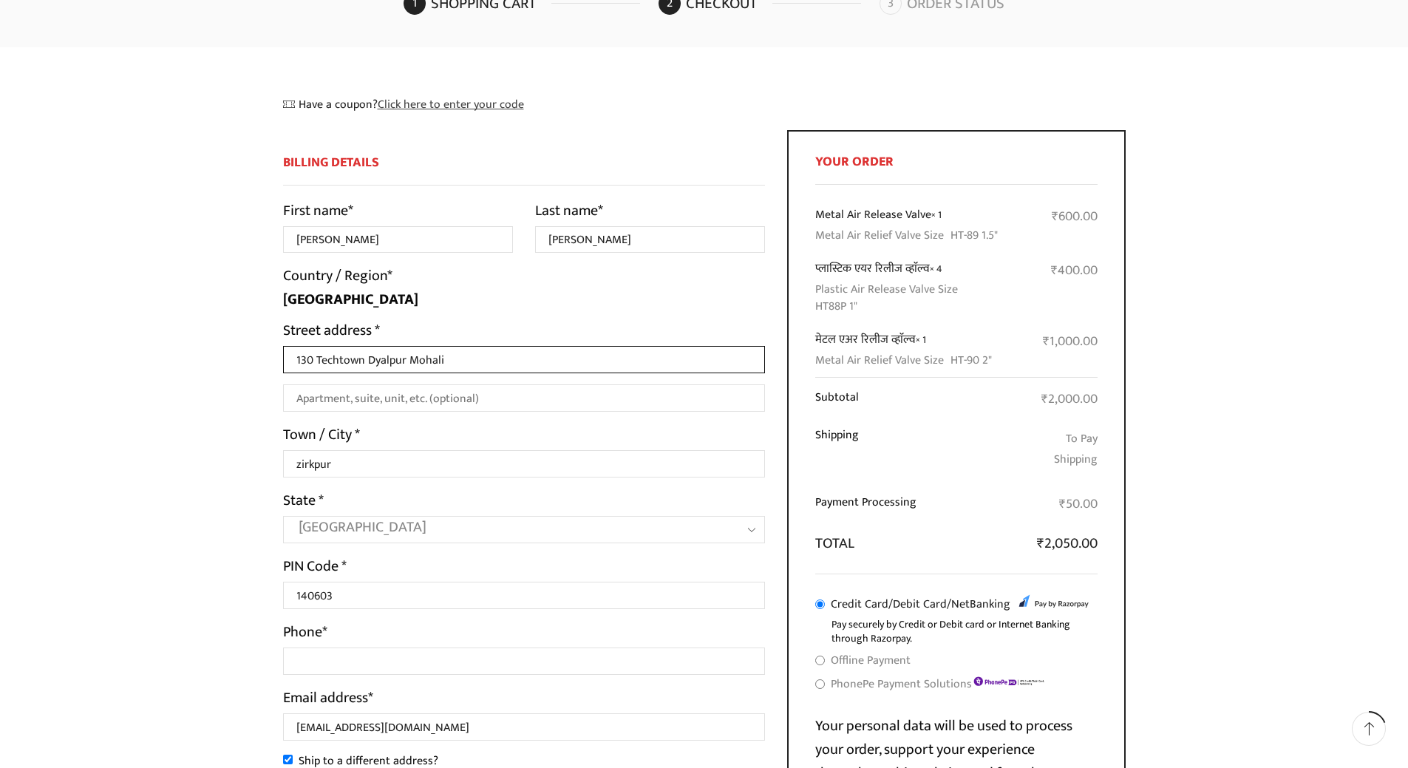
type input "130 Techtown Dyalpur Mohali"
type input "N"
drag, startPoint x: 435, startPoint y: 406, endPoint x: 330, endPoint y: 409, distance: 105.0
click at [282, 412] on div "Billing Details First name * [PERSON_NAME] Last name * [PERSON_NAME] Country / …" at bounding box center [524, 716] width 505 height 1172
paste input "adjoining i block aerocity mohali [GEOGRAPHIC_DATA]"
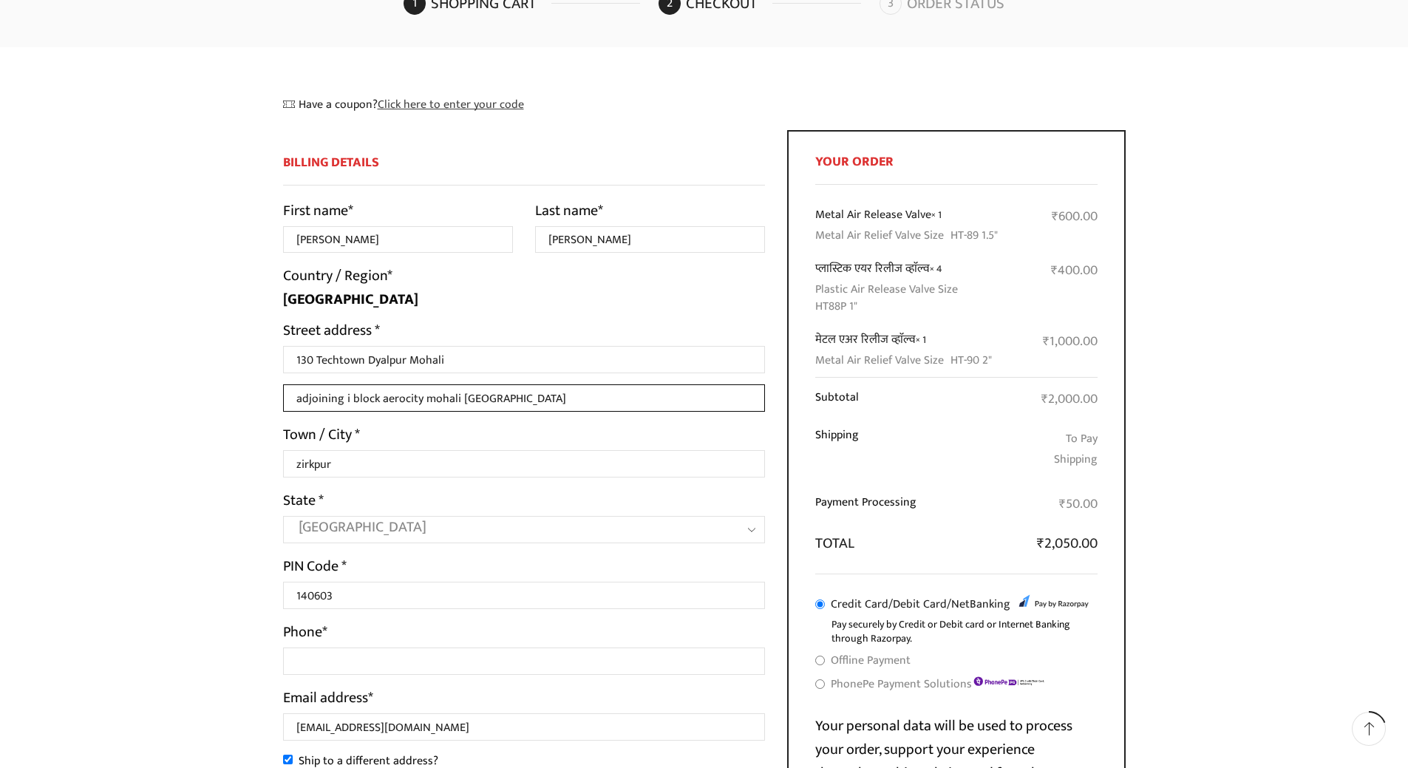
click at [520, 399] on input "adjoining i block aerocity mohali [GEOGRAPHIC_DATA]" at bounding box center [524, 397] width 483 height 27
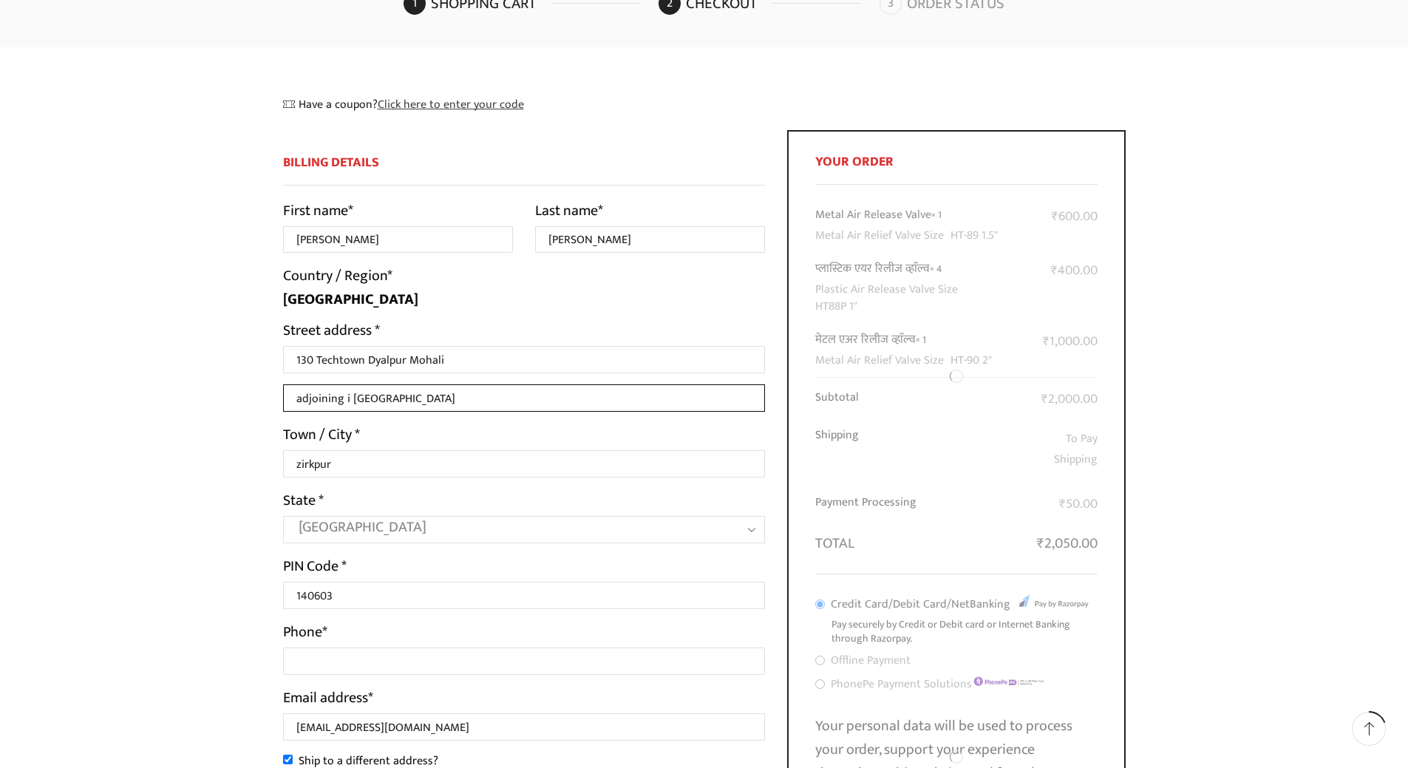
type input "adjoining i [GEOGRAPHIC_DATA]"
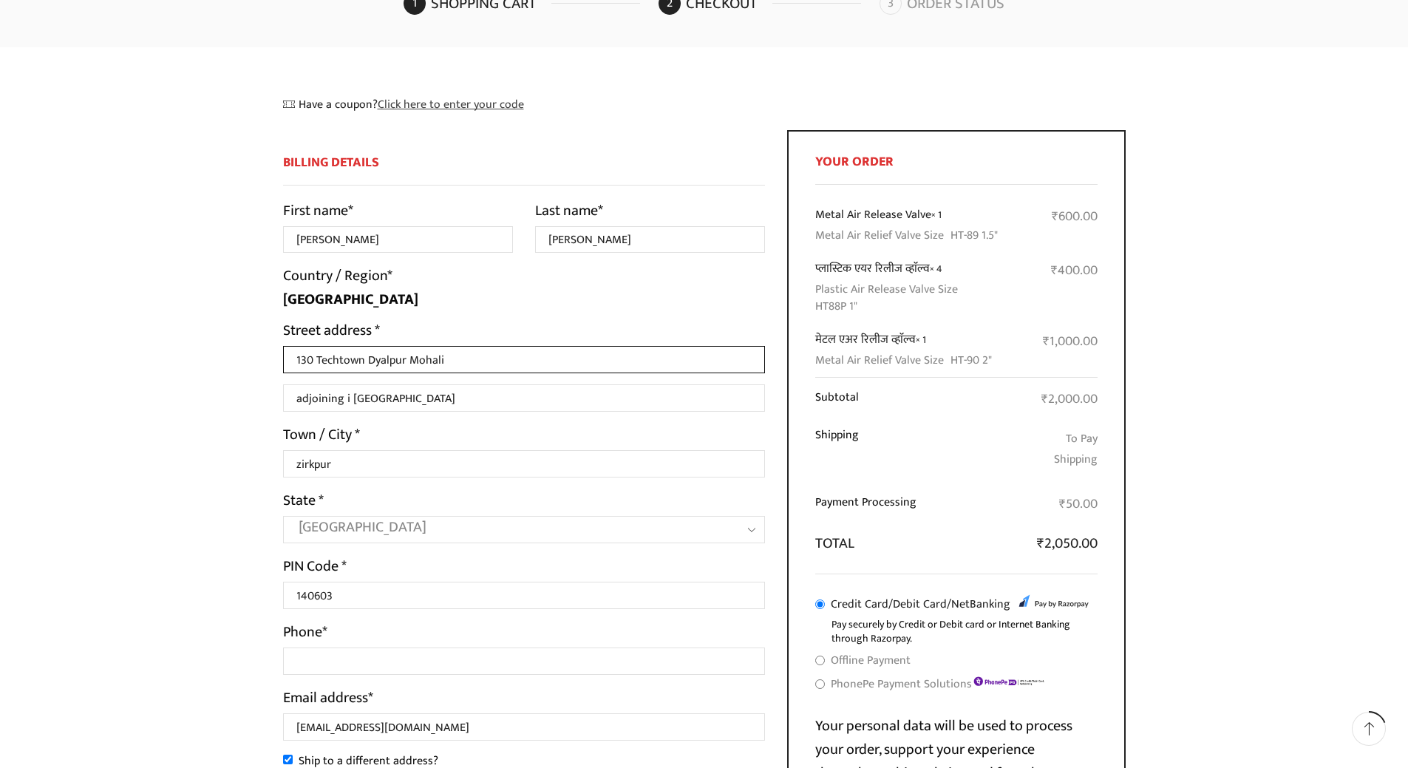
click at [464, 360] on input "130 Techtown Dyalpur Mohali" at bounding box center [524, 359] width 483 height 27
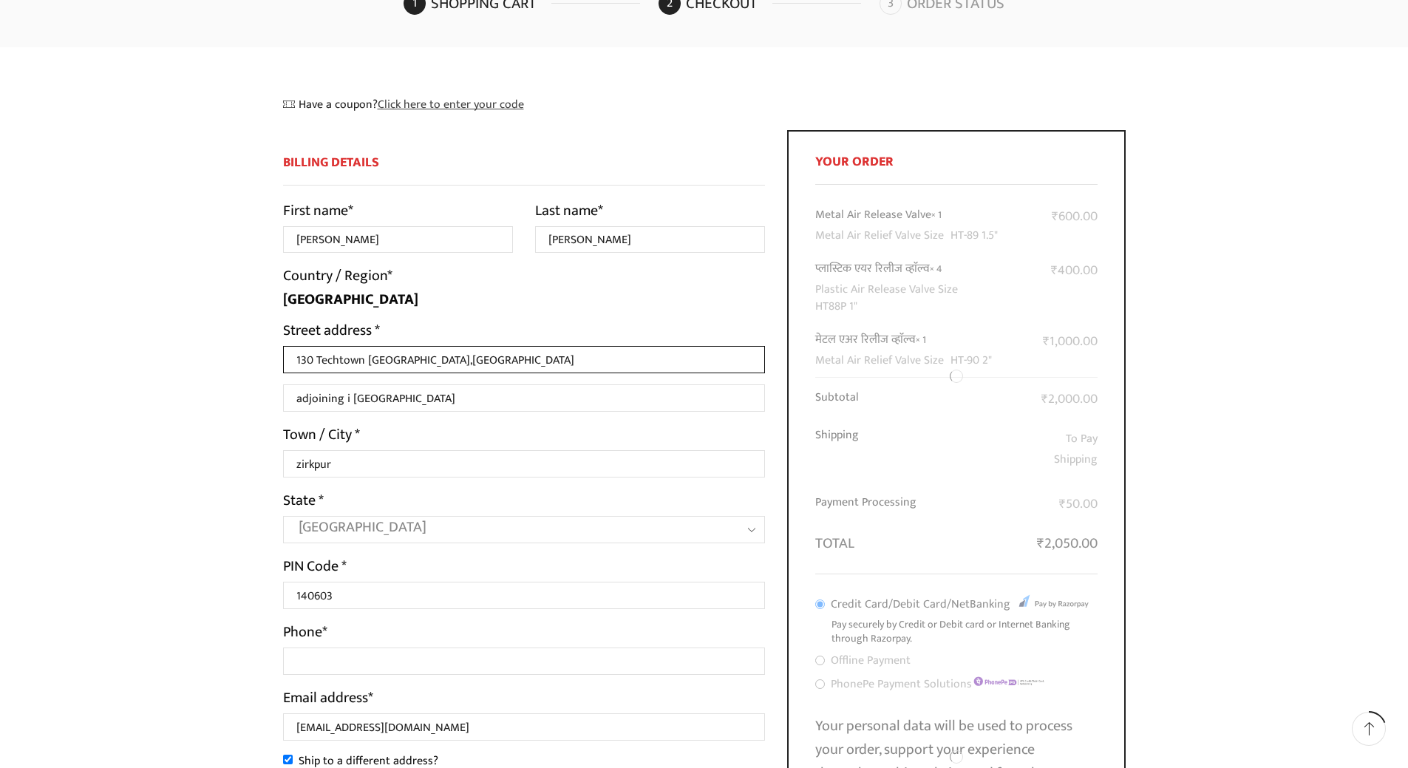
type input "130 Techtown [GEOGRAPHIC_DATA],[GEOGRAPHIC_DATA]"
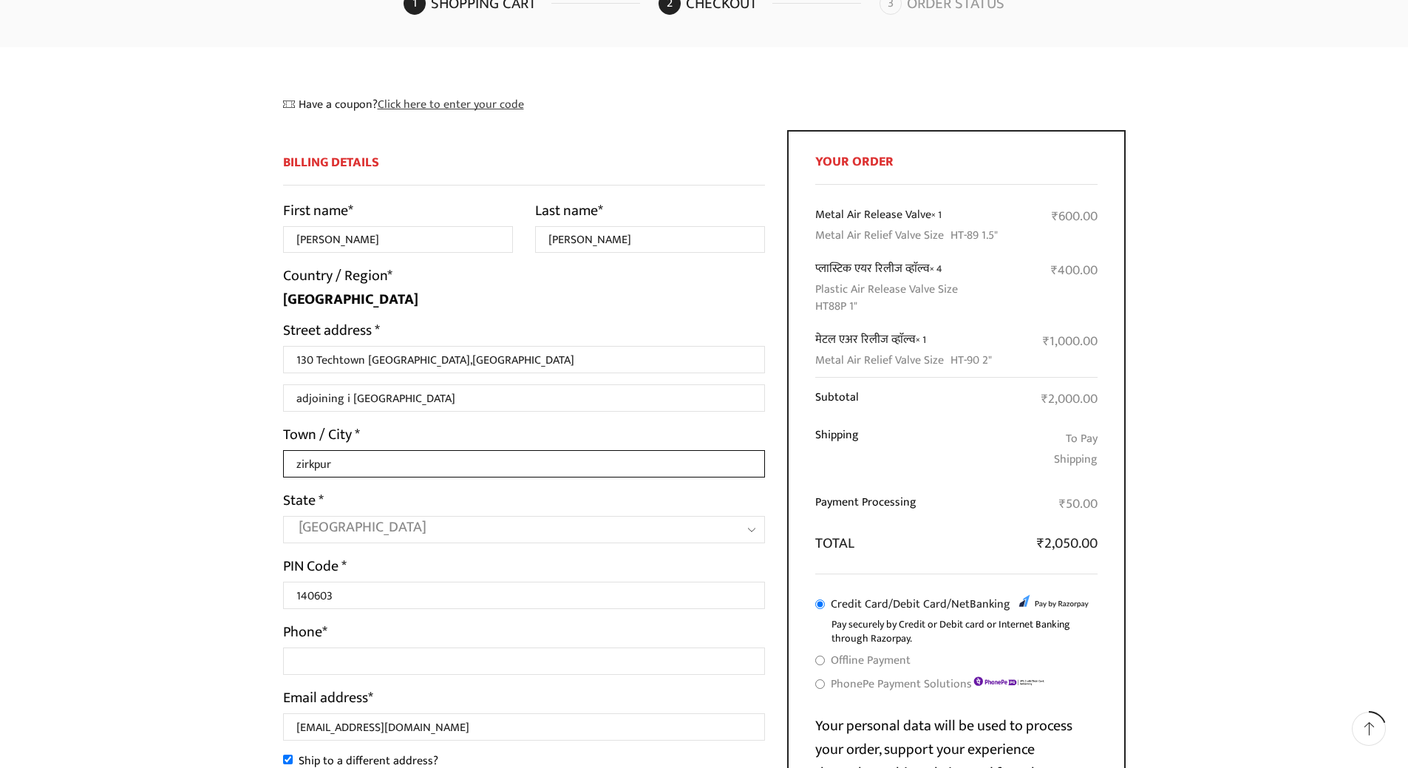
drag, startPoint x: 366, startPoint y: 466, endPoint x: 244, endPoint y: 455, distance: 122.4
click at [244, 455] on div "All categories Accessories Air Release Valve Brush Cutter Domestic Use Drip Irr…" at bounding box center [704, 614] width 1408 height 1525
click at [508, 401] on input "adjoining i [GEOGRAPHIC_DATA]" at bounding box center [524, 397] width 483 height 27
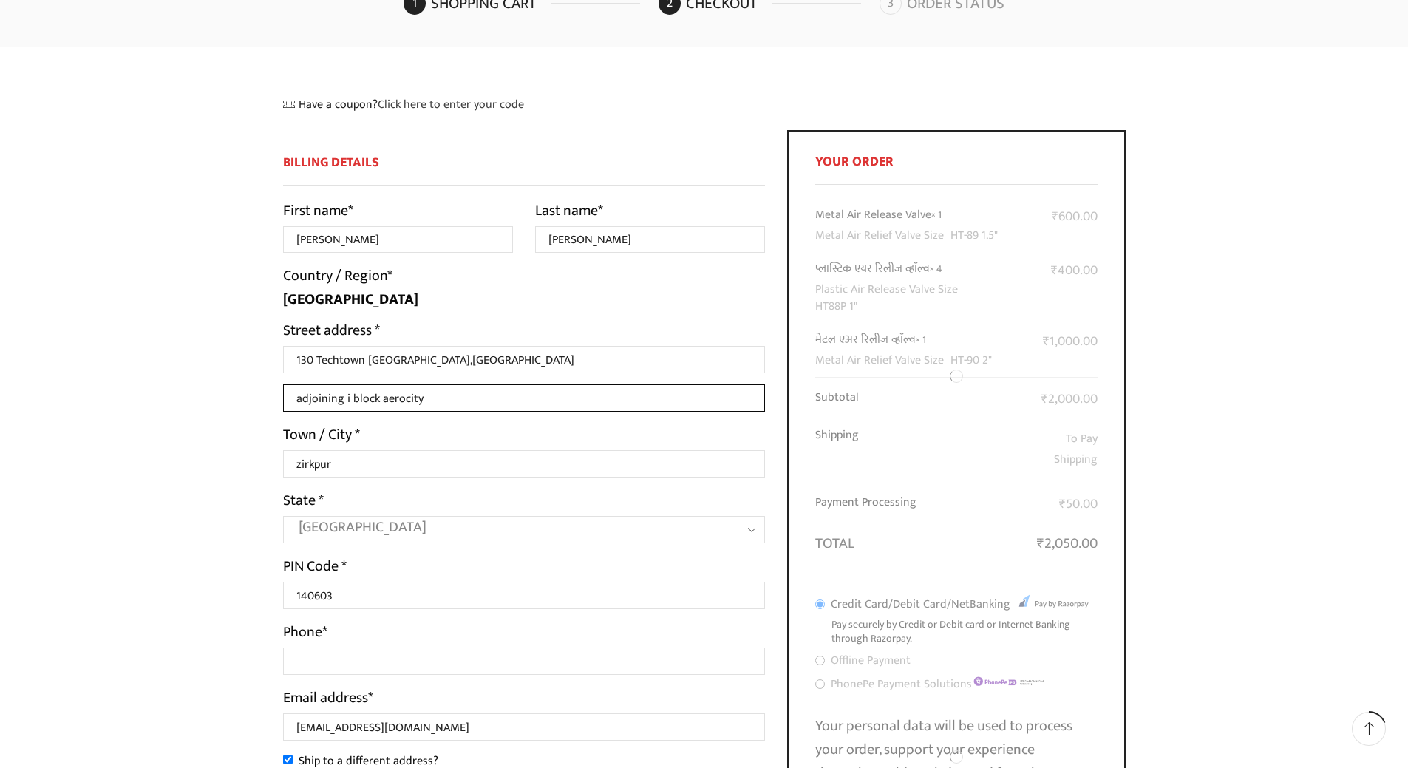
type input "adjoining i block aerocity"
drag, startPoint x: 382, startPoint y: 467, endPoint x: 206, endPoint y: 475, distance: 176.9
click at [293, 464] on input "zirkpur" at bounding box center [524, 463] width 483 height 27
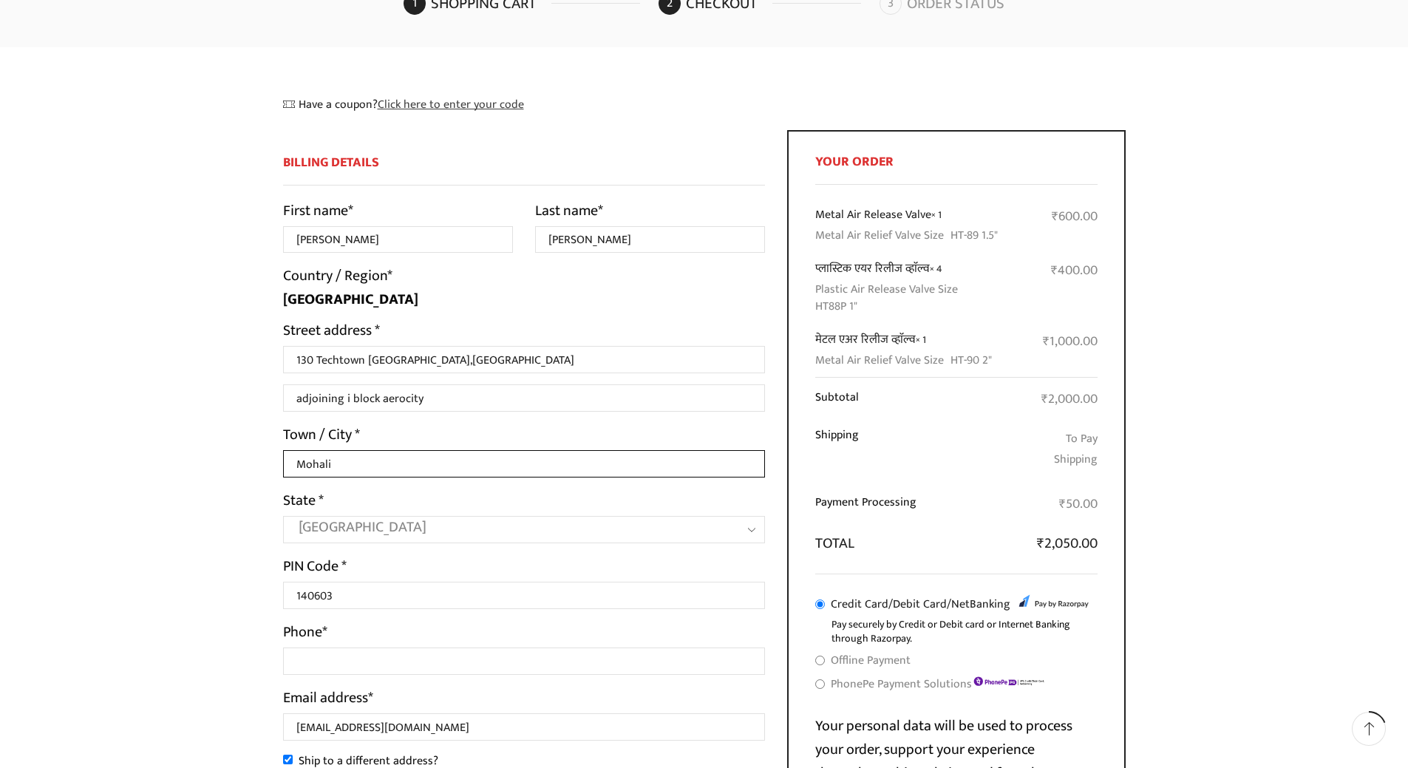
type input "Mohali"
click at [416, 666] on input "Phone *" at bounding box center [524, 661] width 483 height 27
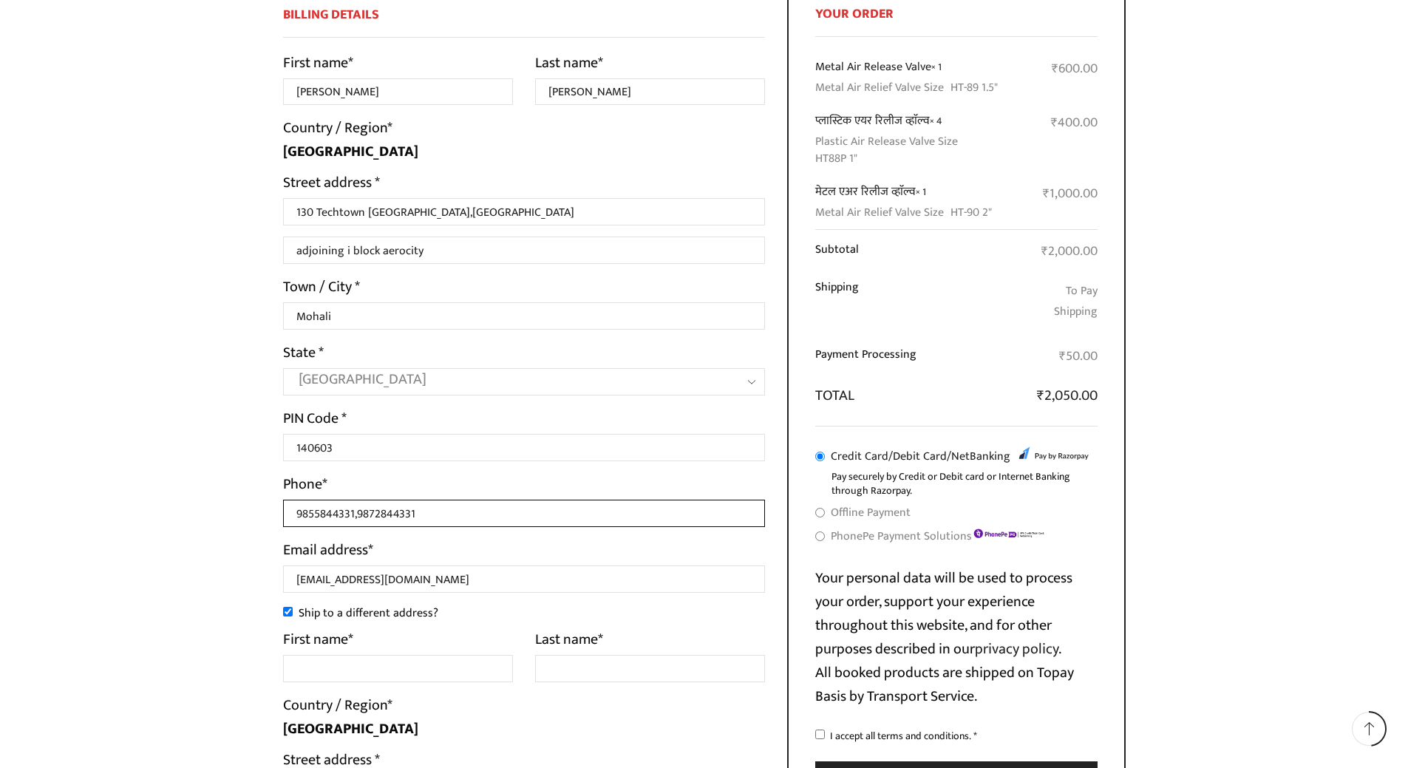
scroll to position [370, 0]
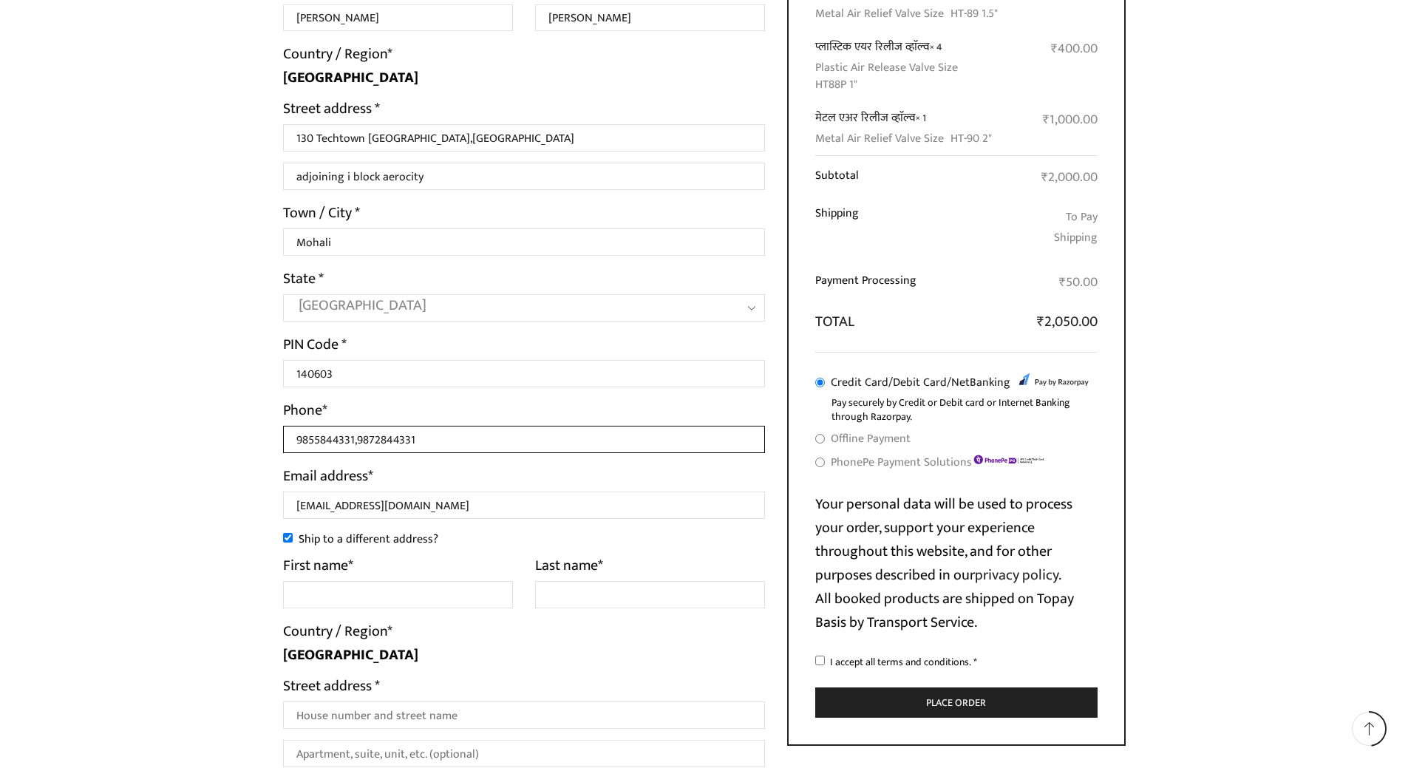
type input "9855844331,9872844331"
click at [288, 538] on input "Ship to a different address?" at bounding box center [288, 538] width 10 height 10
checkbox input "false"
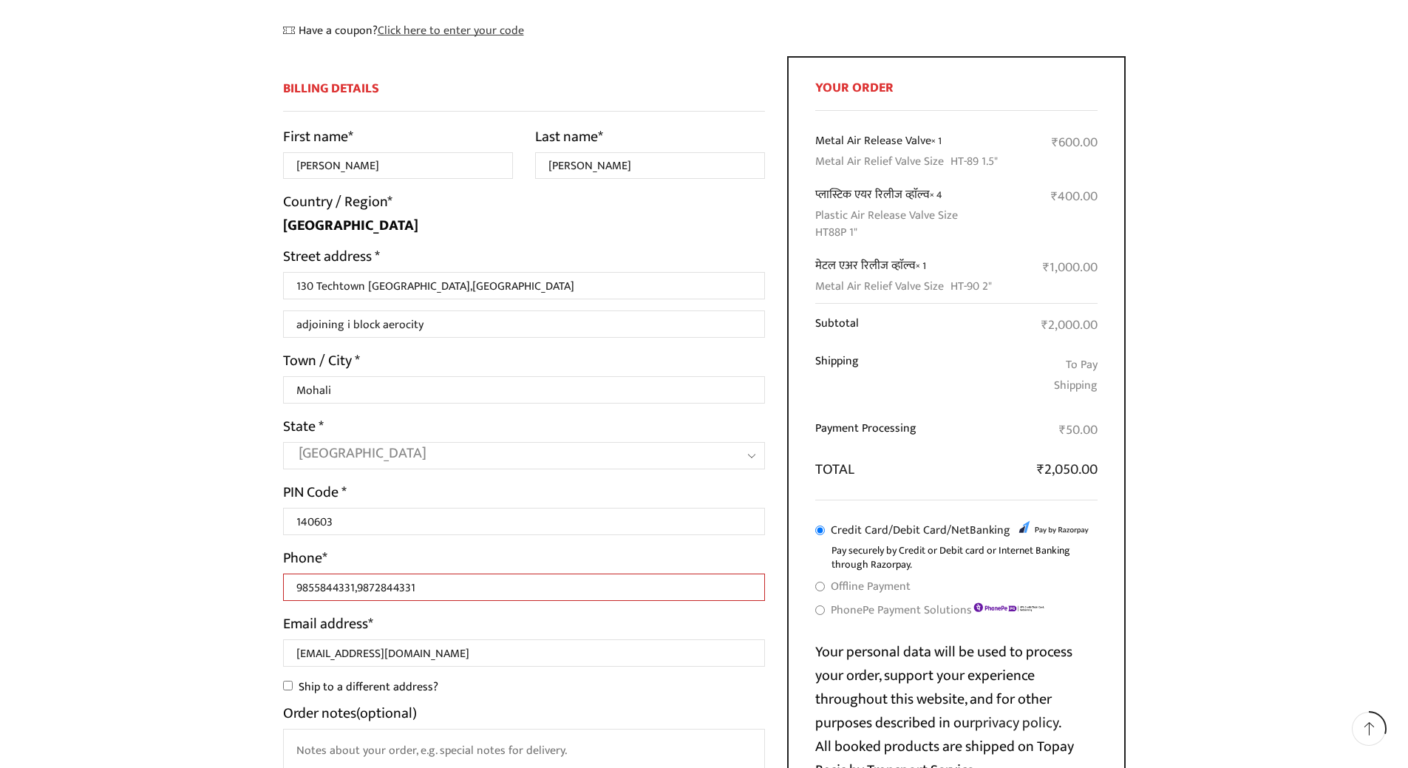
scroll to position [148, 0]
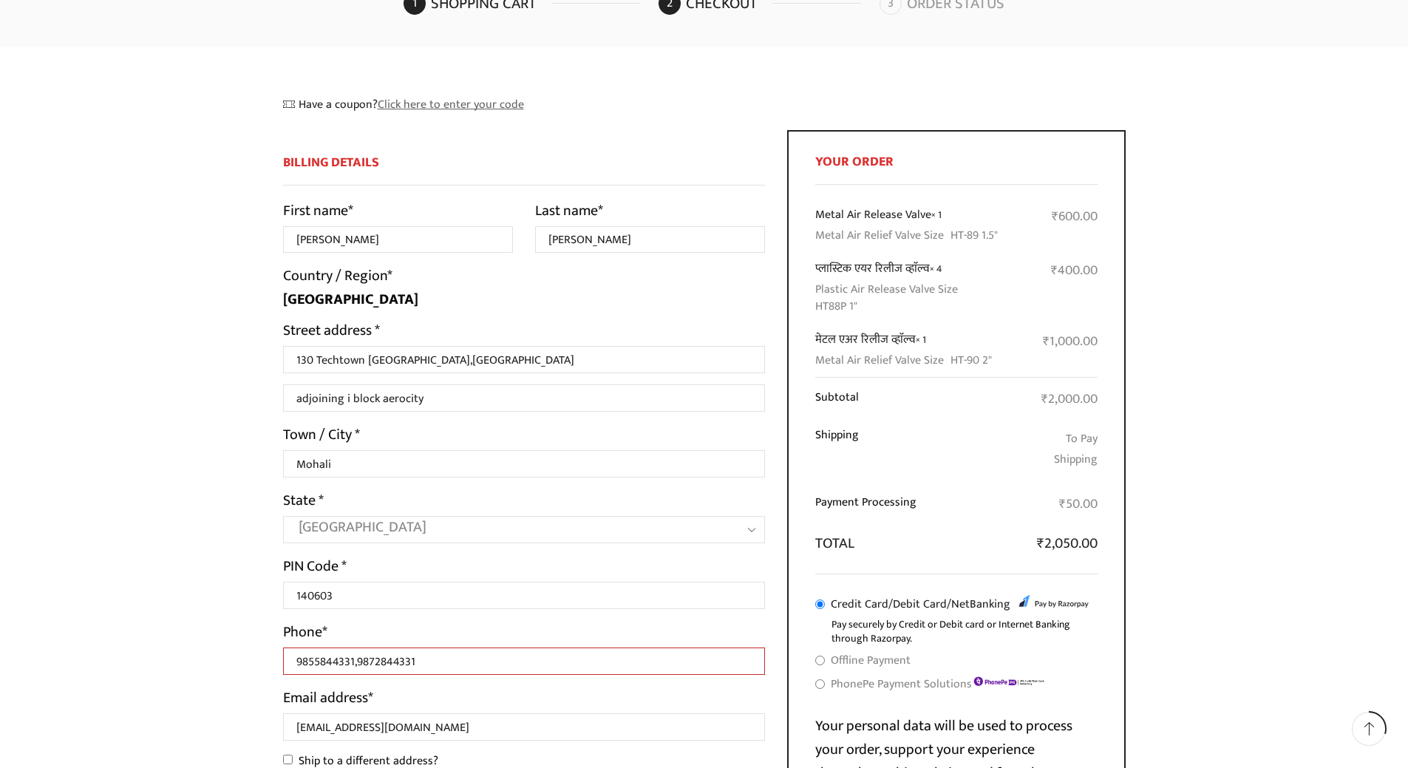
click at [449, 101] on link "Click here to enter your code" at bounding box center [451, 104] width 146 height 19
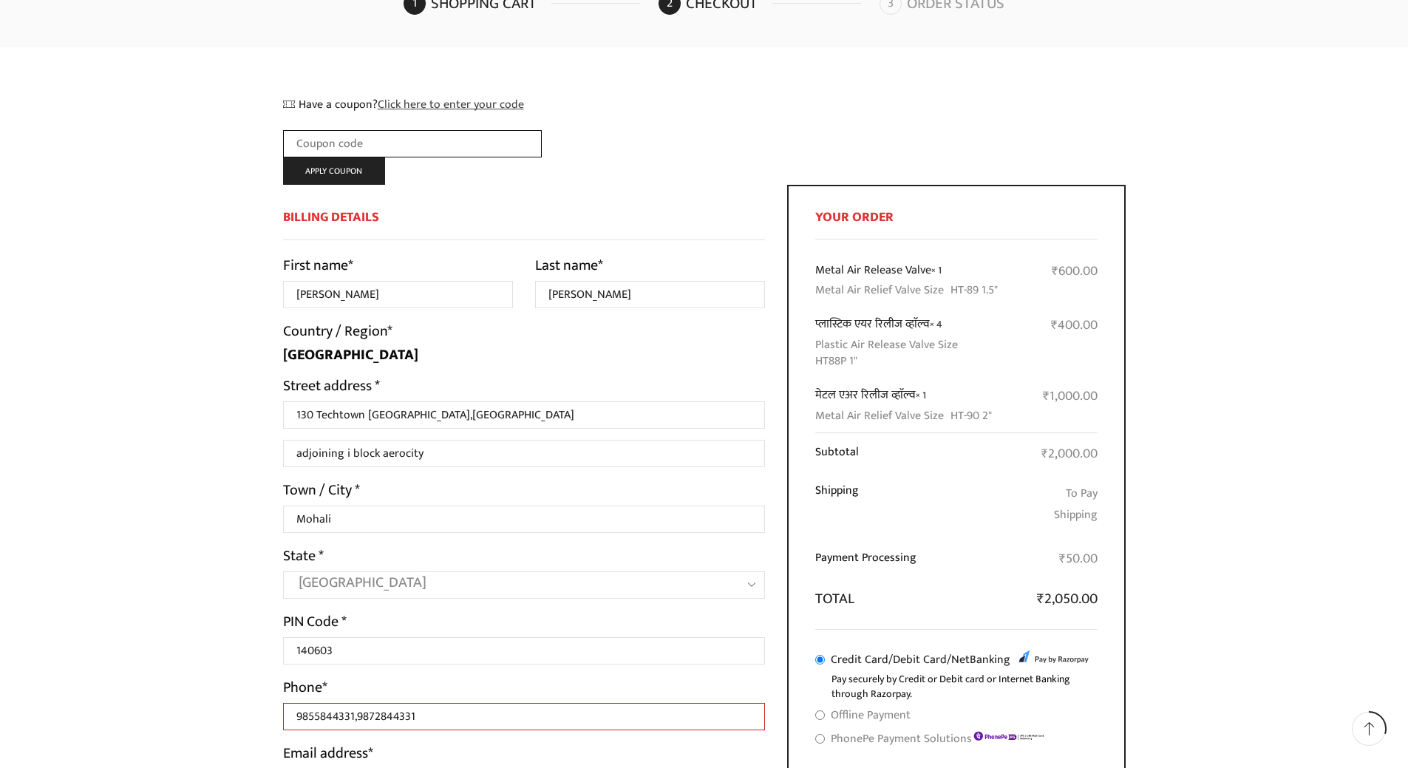
click at [394, 140] on input "Coupon:" at bounding box center [412, 143] width 259 height 27
type input "140603"
click at [352, 174] on button "Apply coupon" at bounding box center [334, 170] width 103 height 27
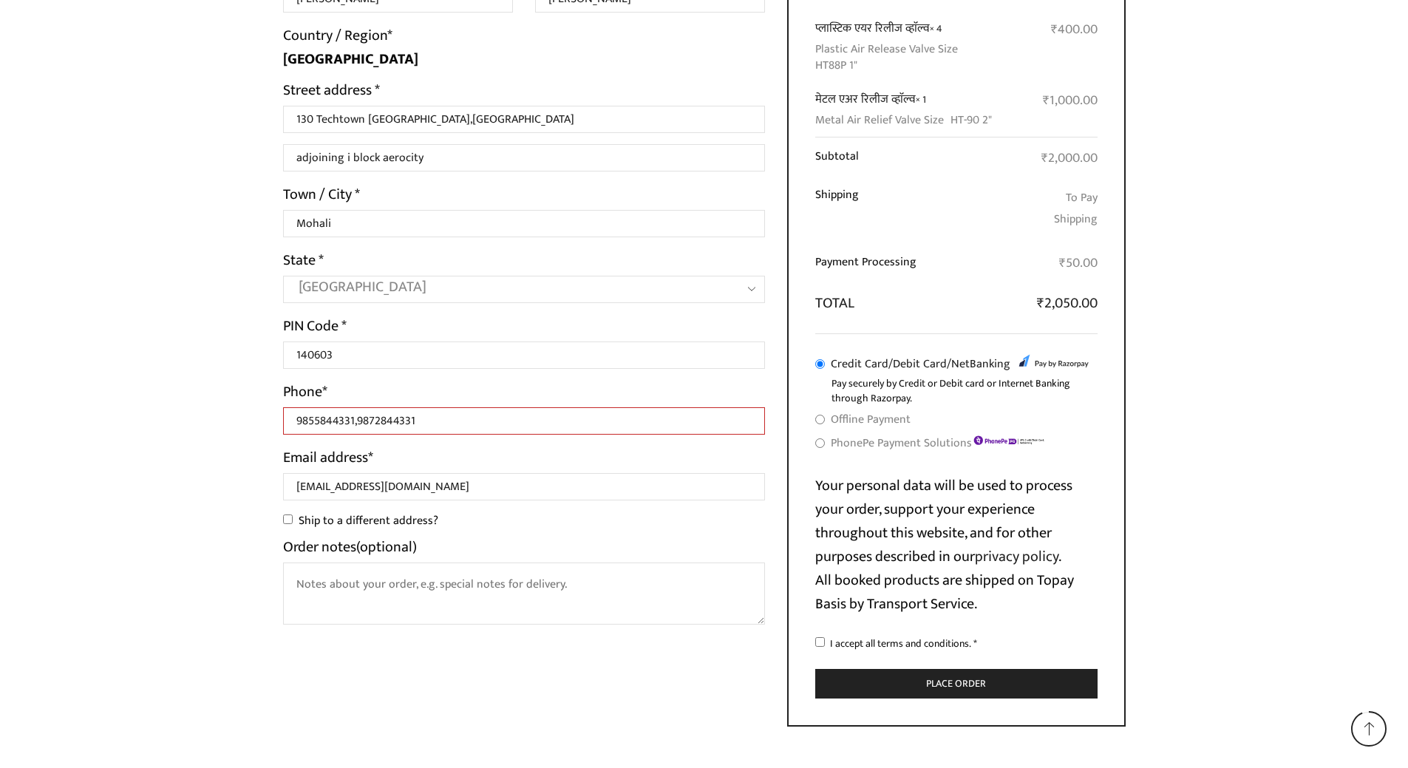
scroll to position [518, 0]
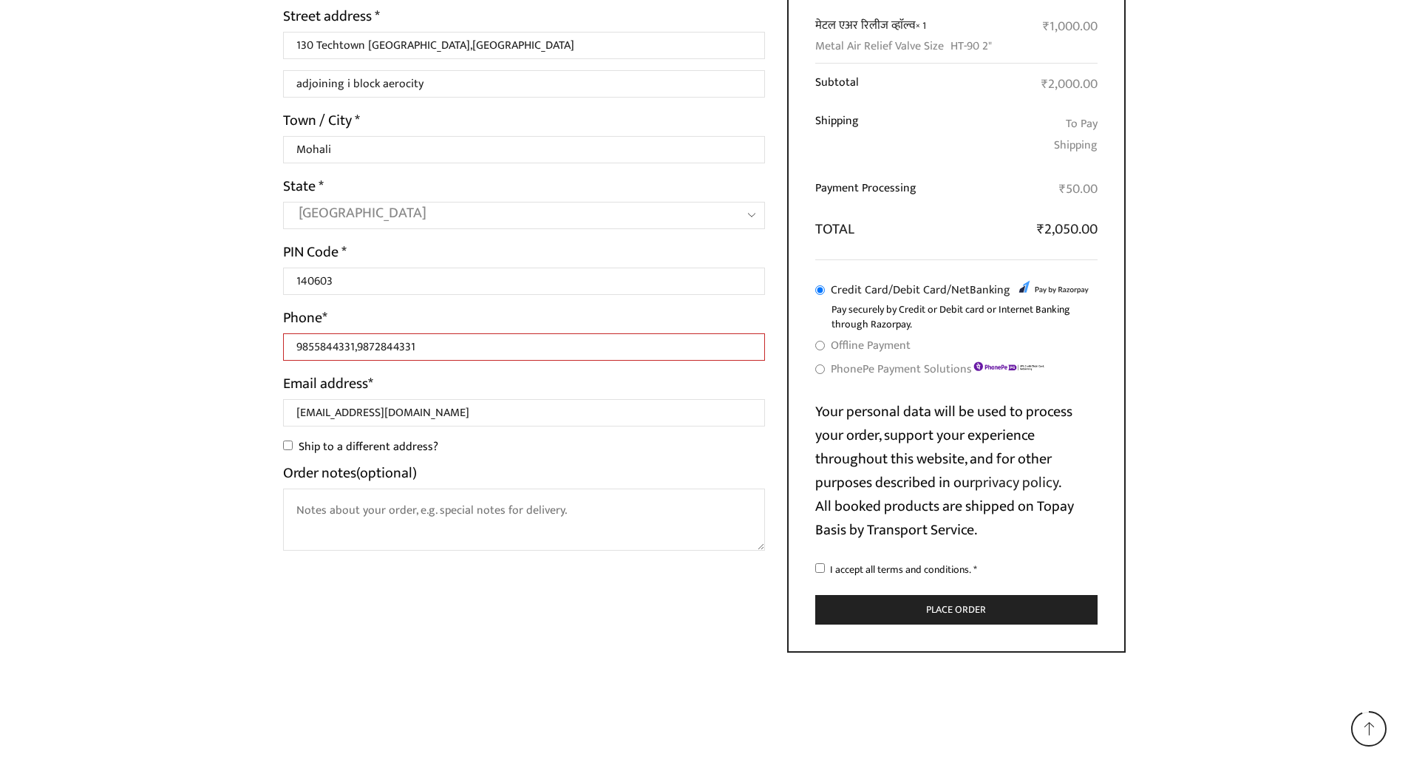
click at [820, 346] on input "Offline Payment" at bounding box center [820, 346] width 10 height 10
radio input "true"
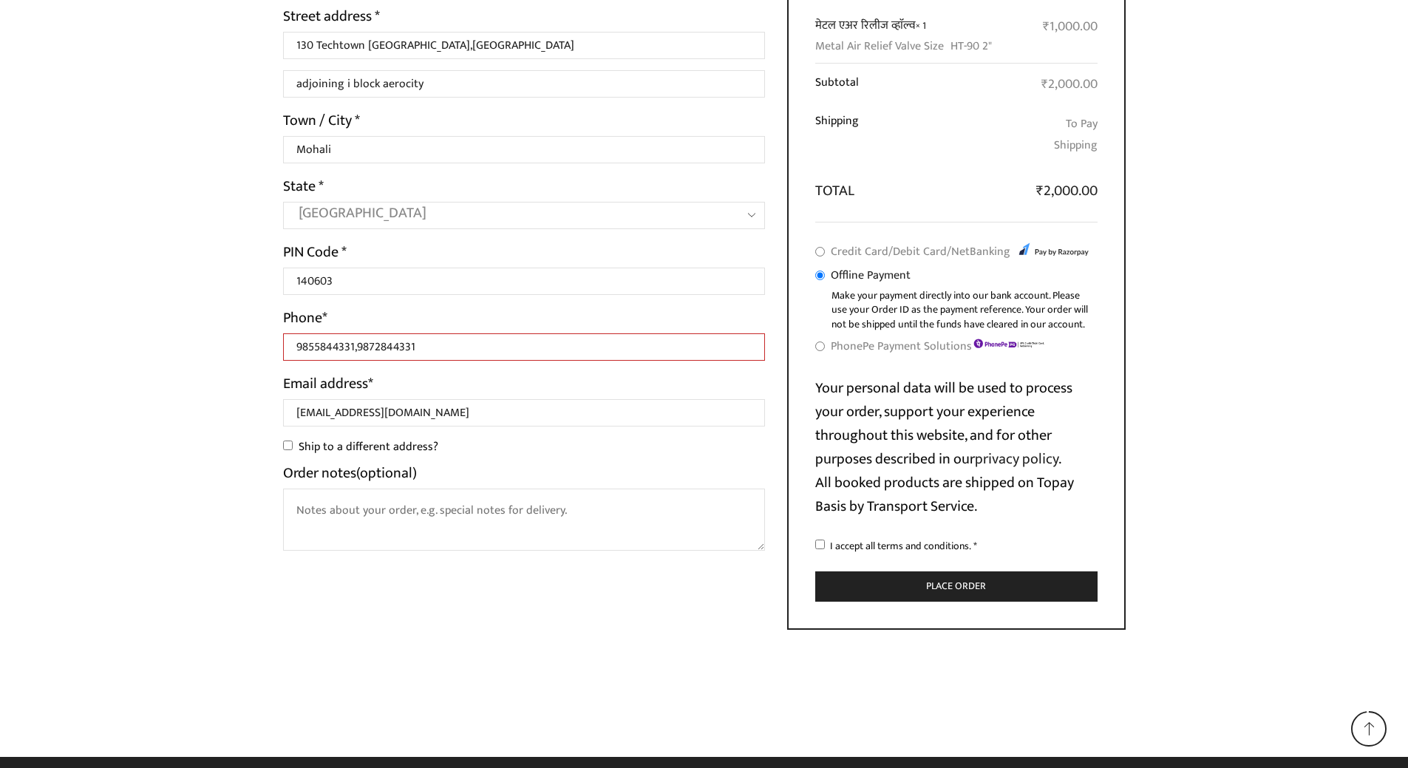
click at [820, 353] on li "PhonePe Payment Solutions All UPI apps, Debit and Credit Cards, and NetBanking …" at bounding box center [956, 348] width 282 height 24
click at [820, 349] on input "PhonePe Payment Solutions" at bounding box center [820, 347] width 10 height 10
radio input "true"
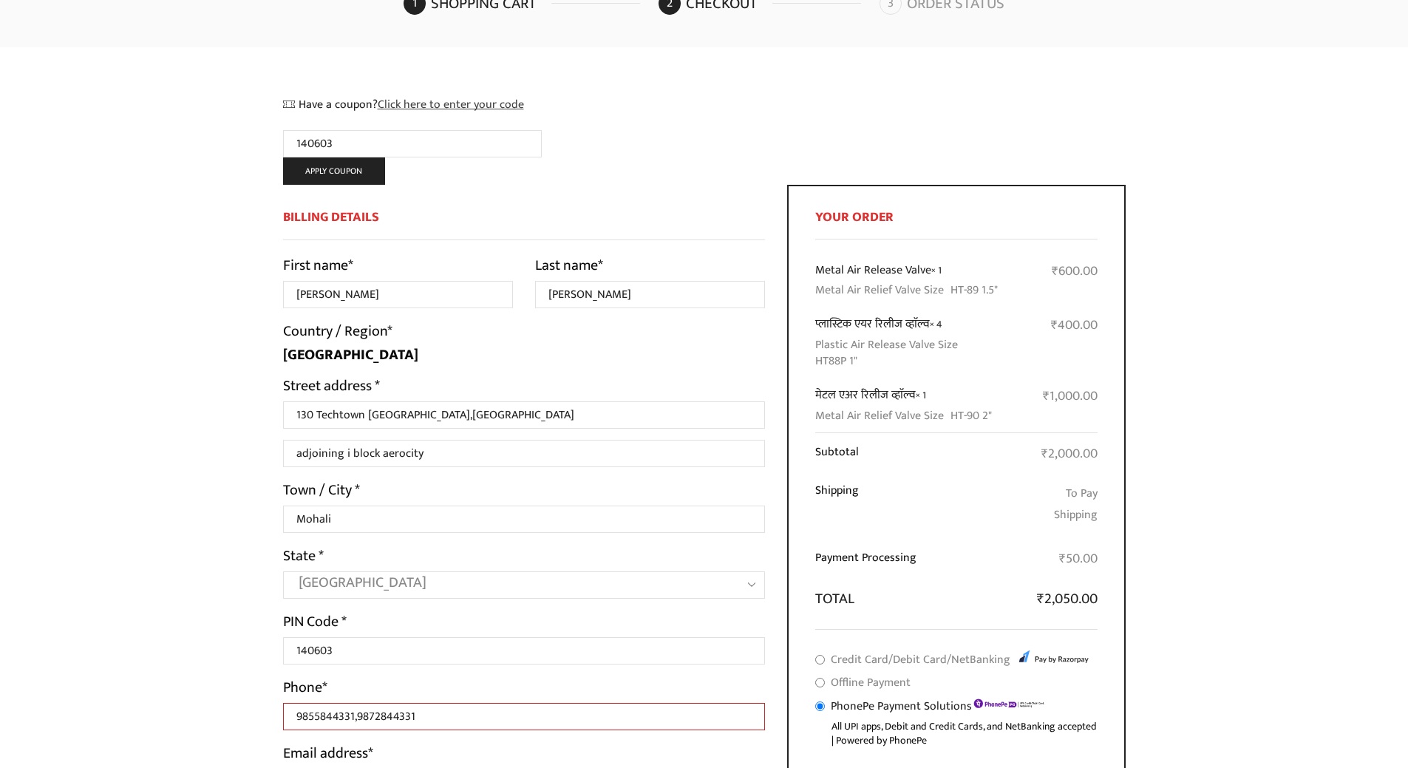
scroll to position [0, 0]
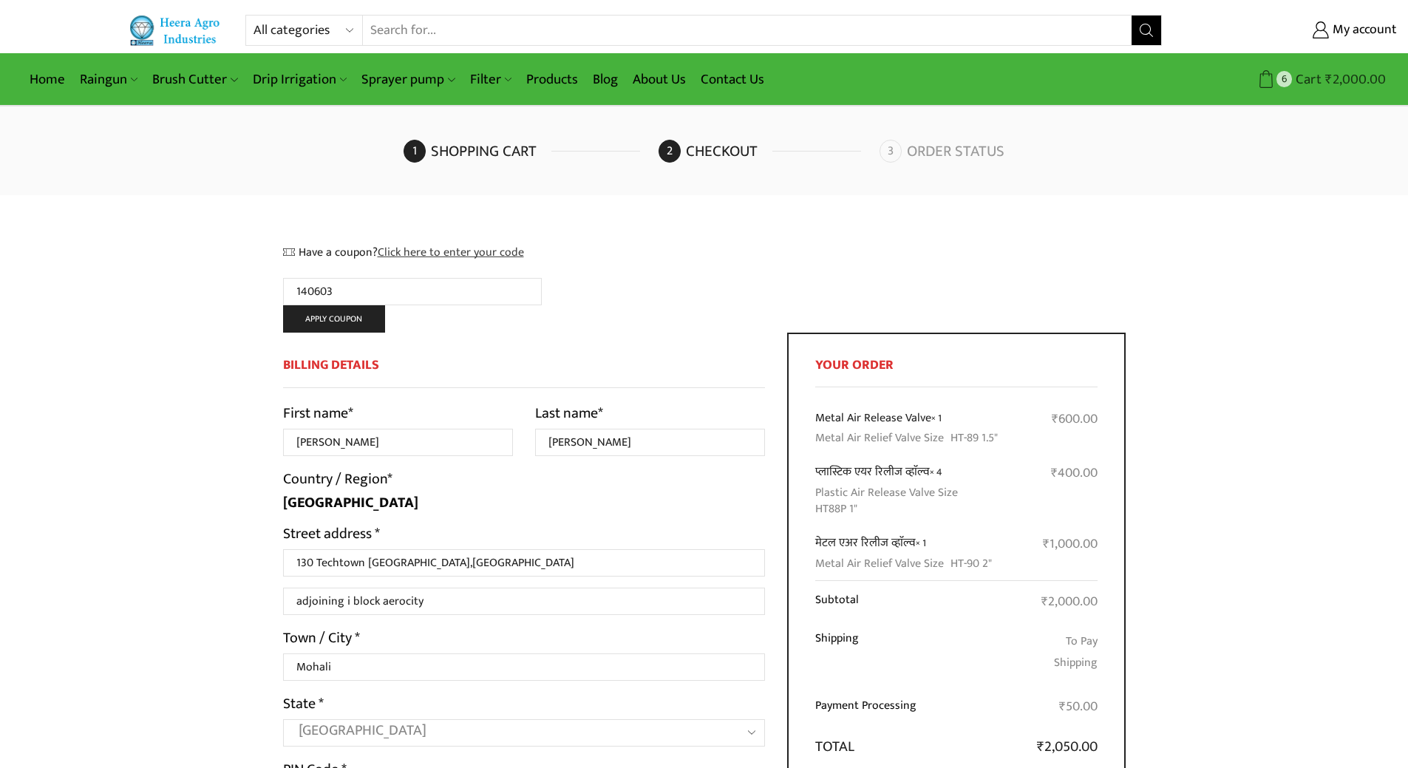
click at [1301, 75] on span "Cart" at bounding box center [1307, 79] width 30 height 20
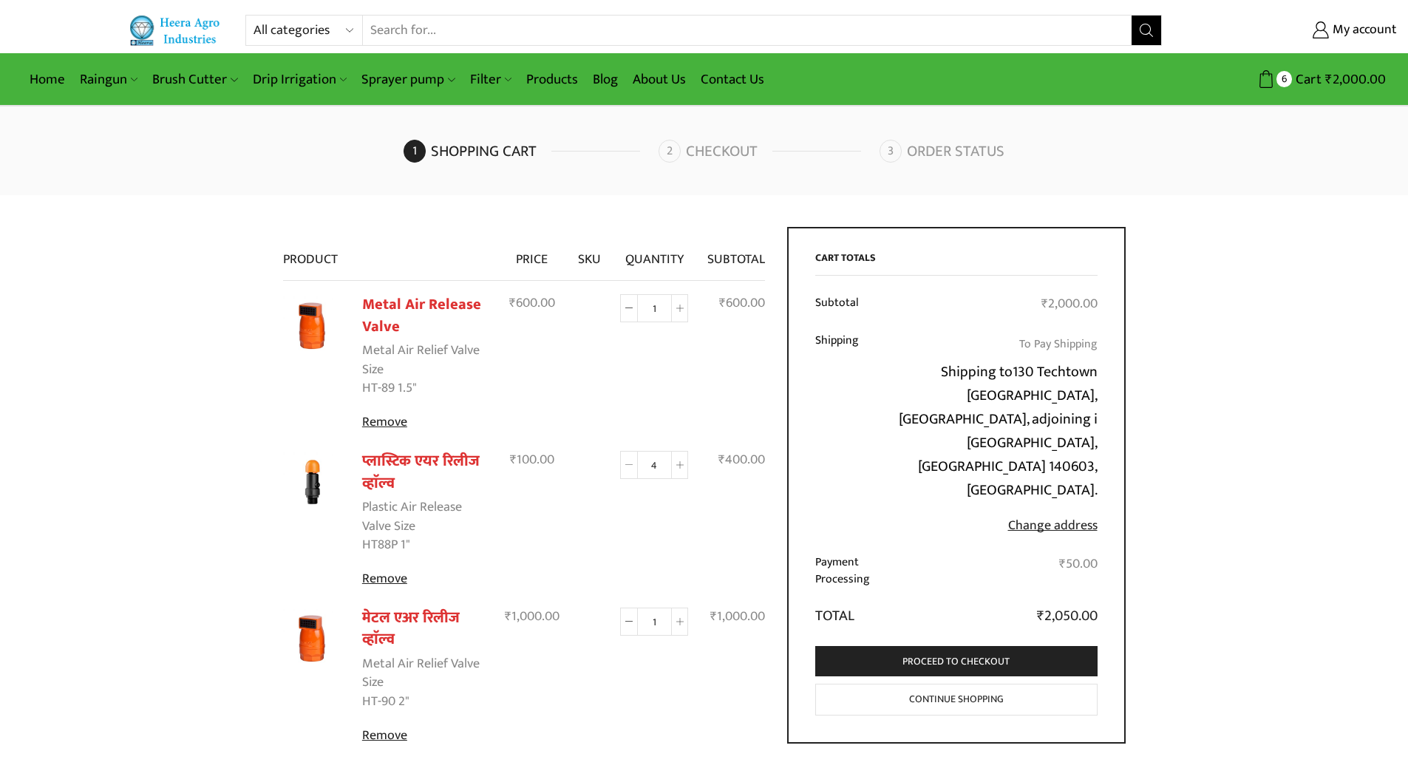
click at [625, 469] on span at bounding box center [629, 465] width 18 height 28
type input "3"
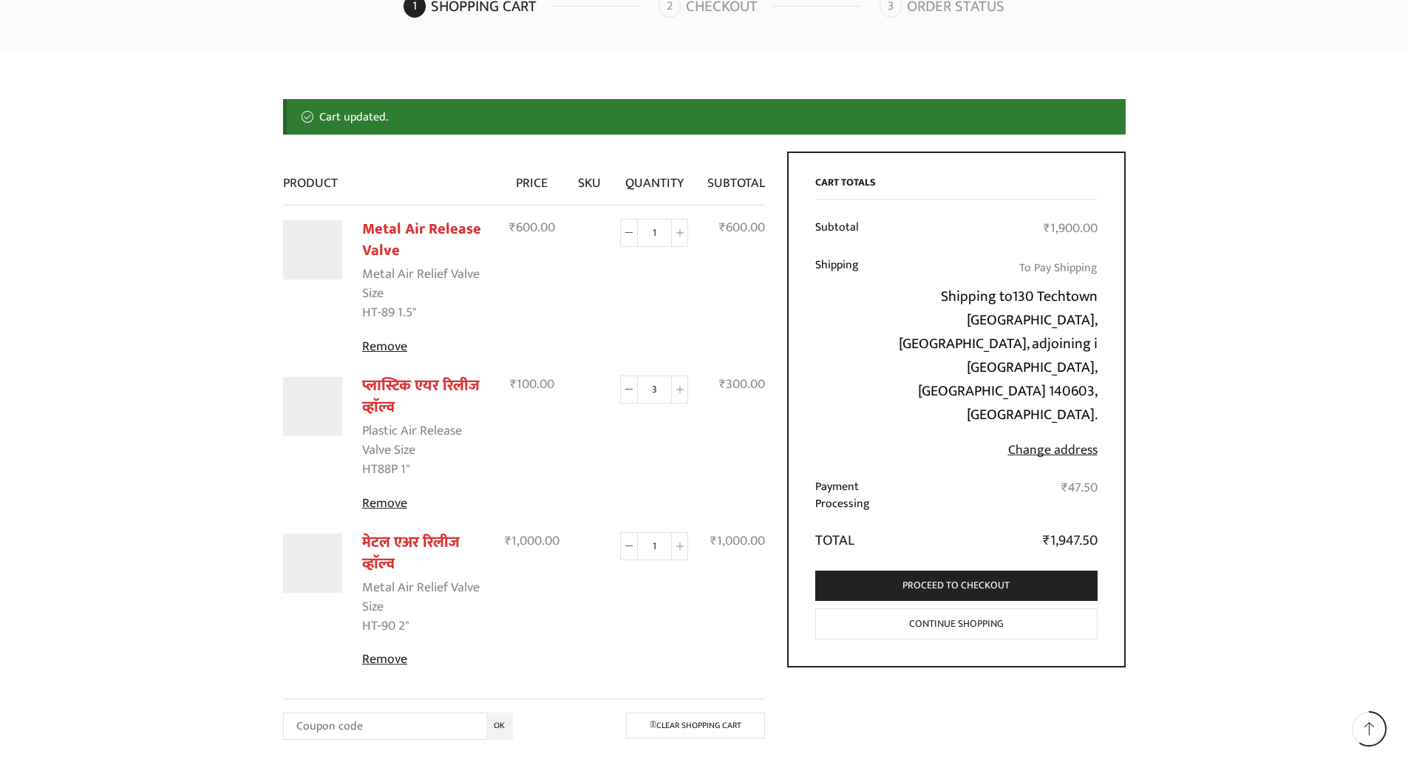
scroll to position [171, 0]
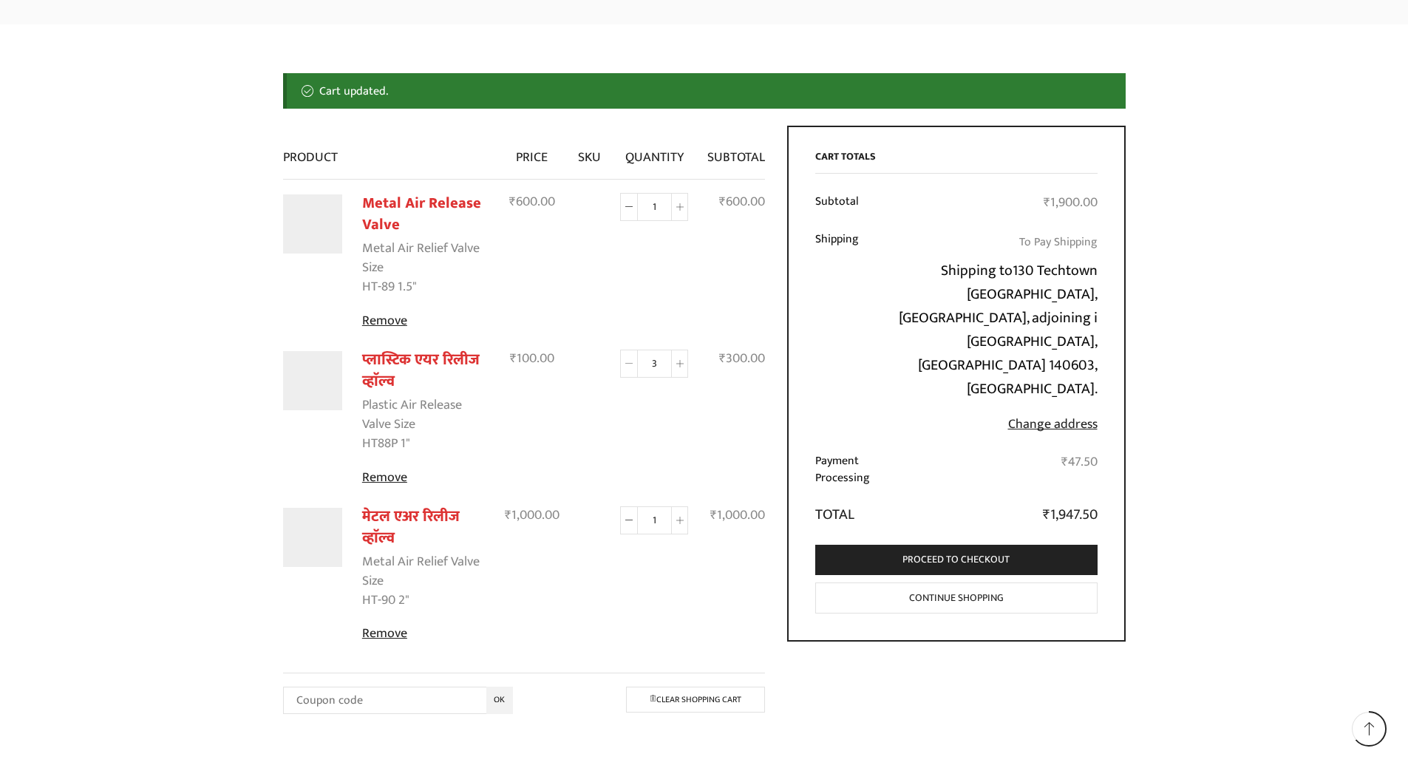
click at [633, 363] on icon at bounding box center [628, 363] width 7 height 7
type input "2"
click at [679, 365] on icon at bounding box center [679, 363] width 7 height 7
type input "4"
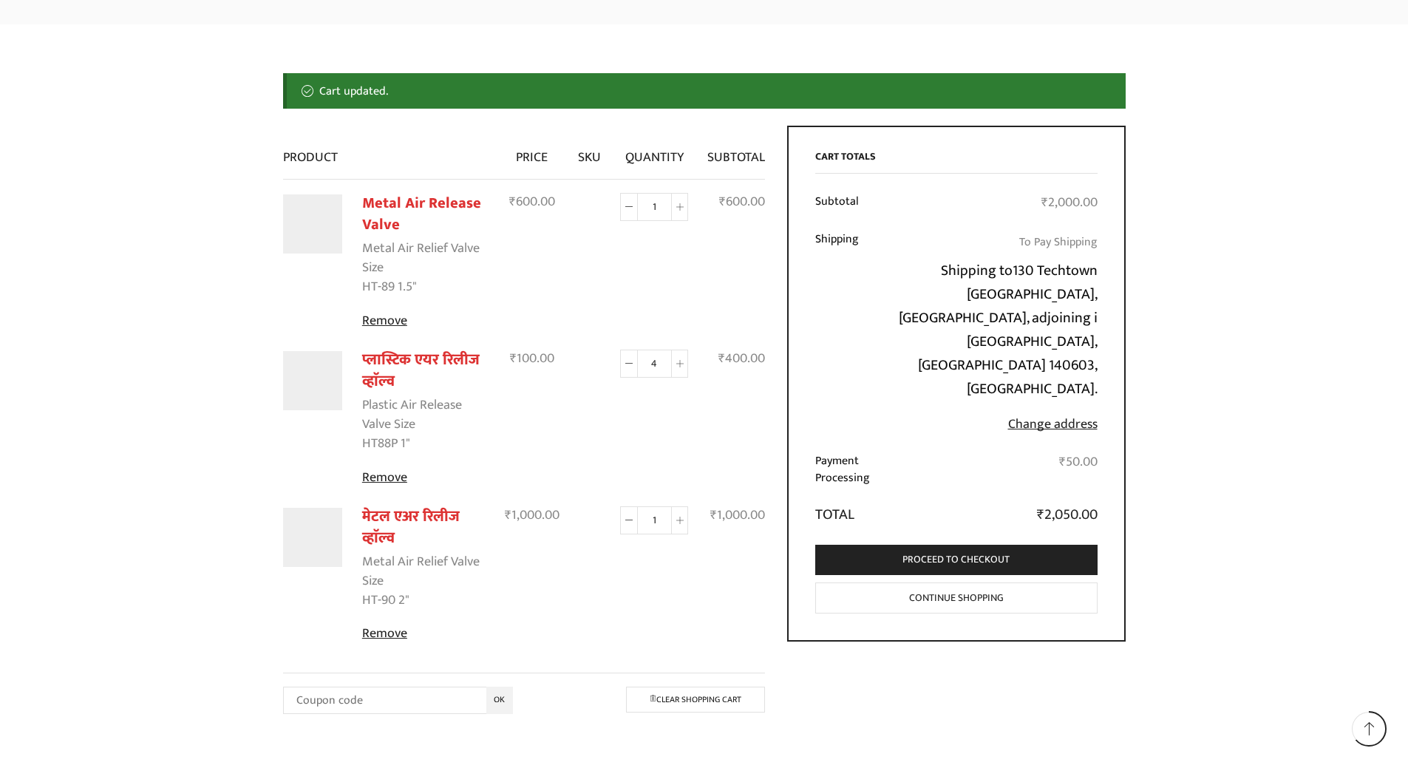
click at [679, 365] on icon at bounding box center [679, 363] width 7 height 7
type input "5"
click at [631, 364] on icon at bounding box center [628, 363] width 7 height 7
type input "4"
click at [1011, 545] on link "Proceed to checkout" at bounding box center [956, 560] width 282 height 30
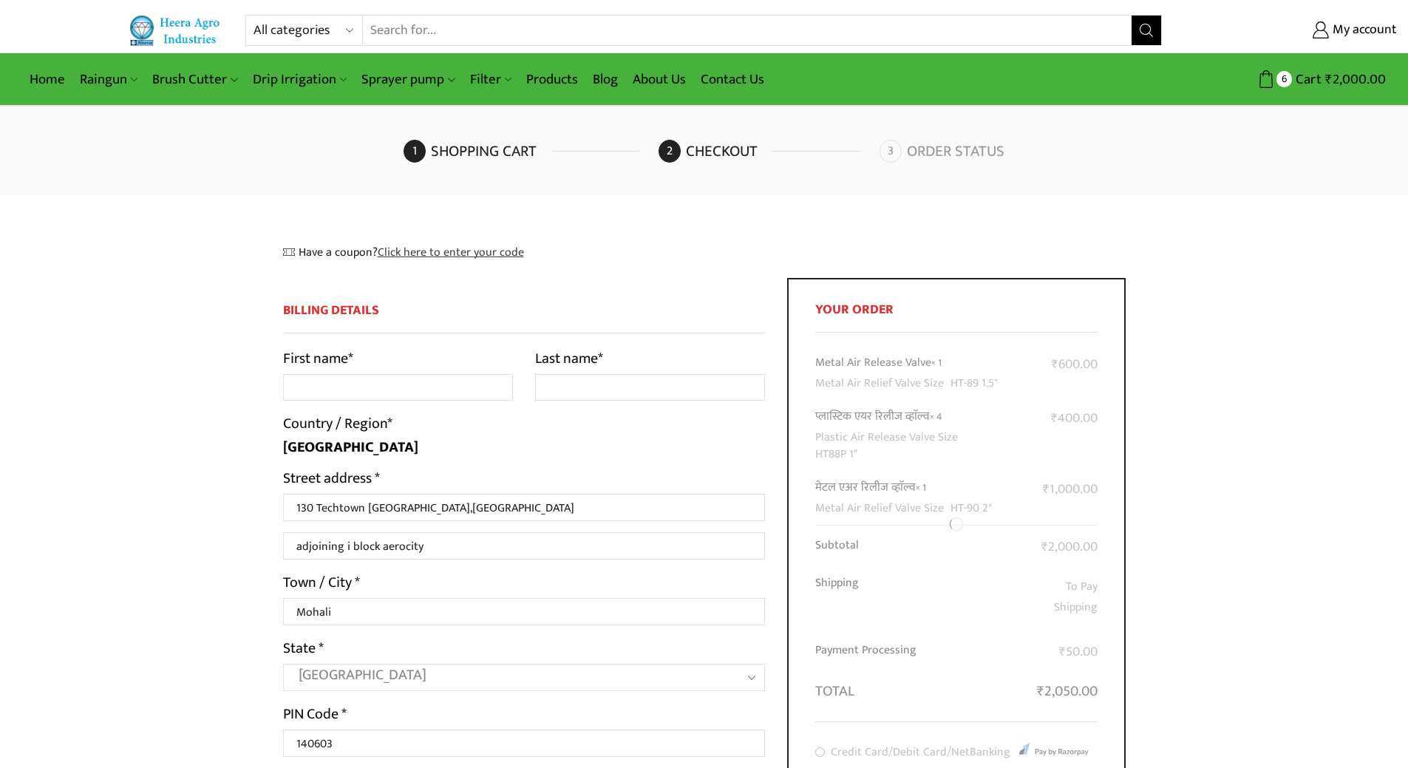
select select "PB"
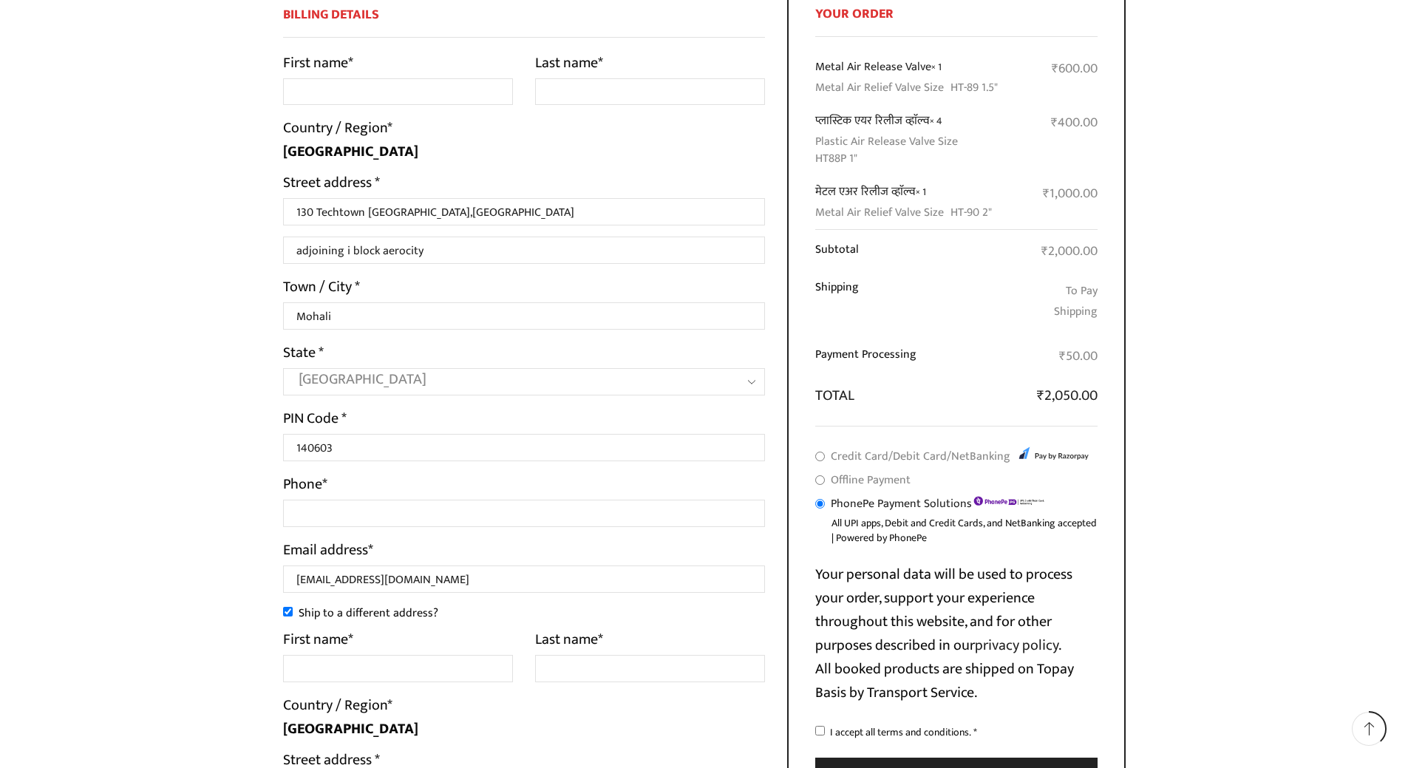
scroll to position [222, 0]
